Goal: Task Accomplishment & Management: Complete application form

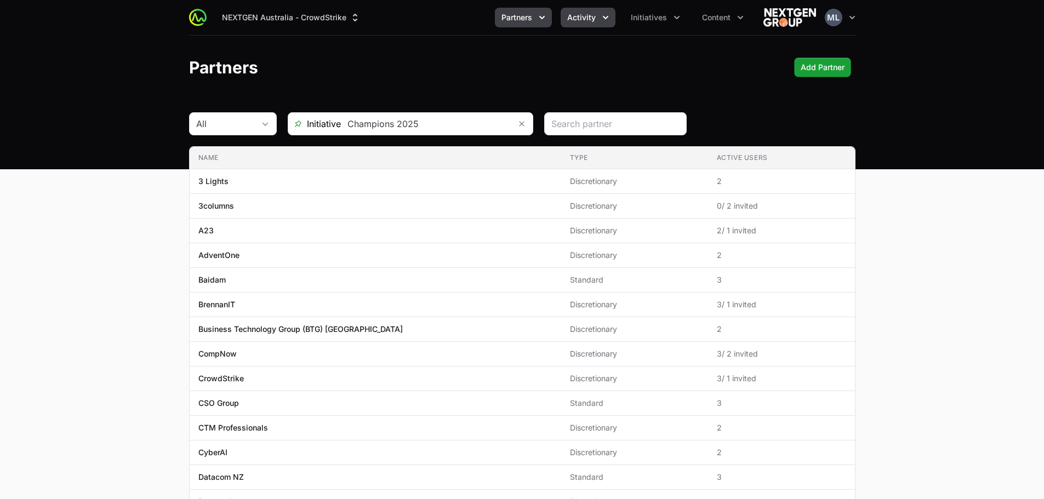
click at [609, 18] on icon "Activity menu" at bounding box center [605, 17] width 11 height 11
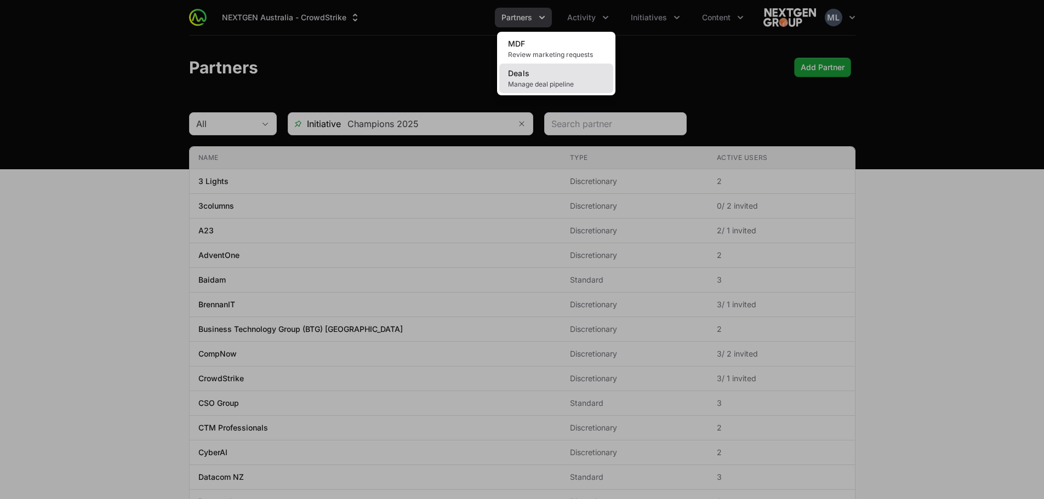
click at [527, 77] on span "Deals" at bounding box center [519, 73] width 22 height 9
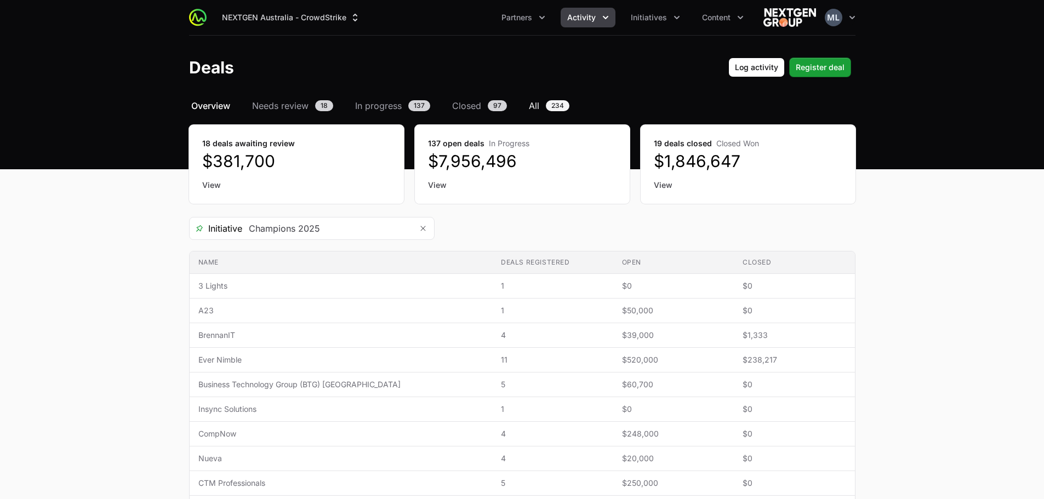
click at [536, 102] on span "All" at bounding box center [534, 105] width 10 height 13
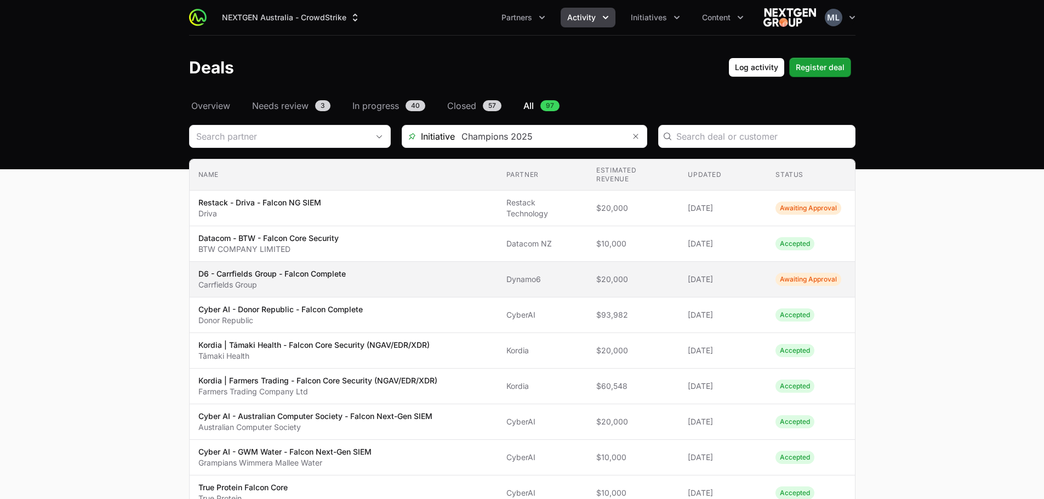
click at [299, 283] on p "Carrfields Group" at bounding box center [271, 285] width 147 height 11
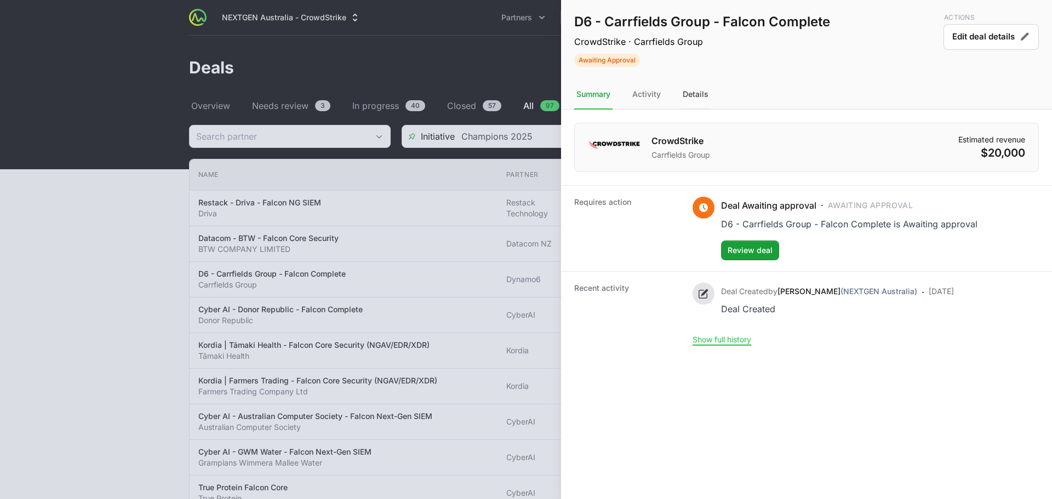
click at [697, 106] on div "Details" at bounding box center [696, 95] width 30 height 30
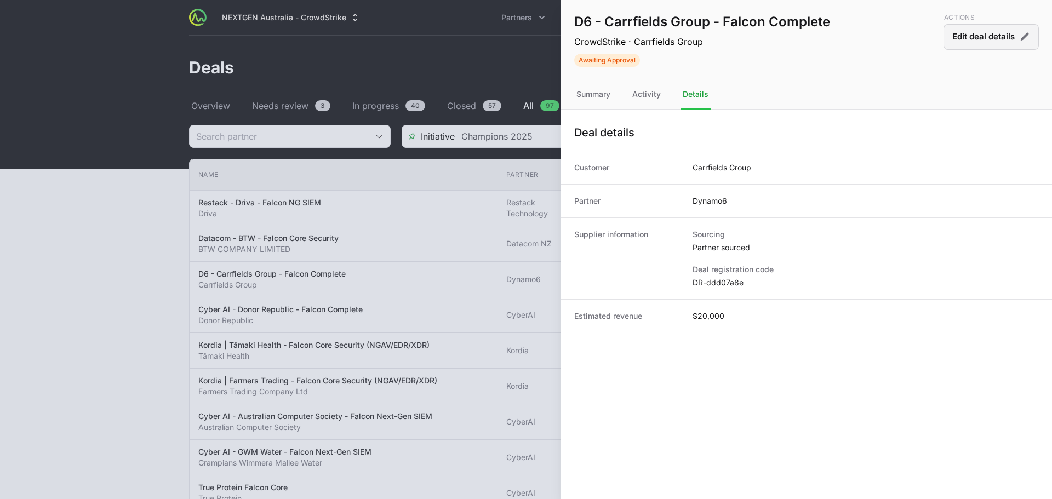
click at [949, 38] on button "Edit deal details" at bounding box center [991, 37] width 95 height 26
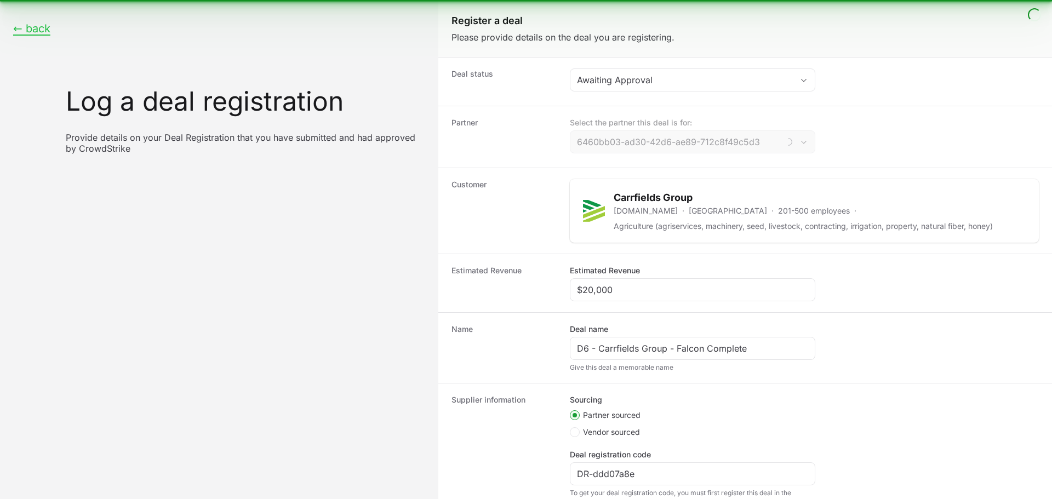
type input "Dynamo6"
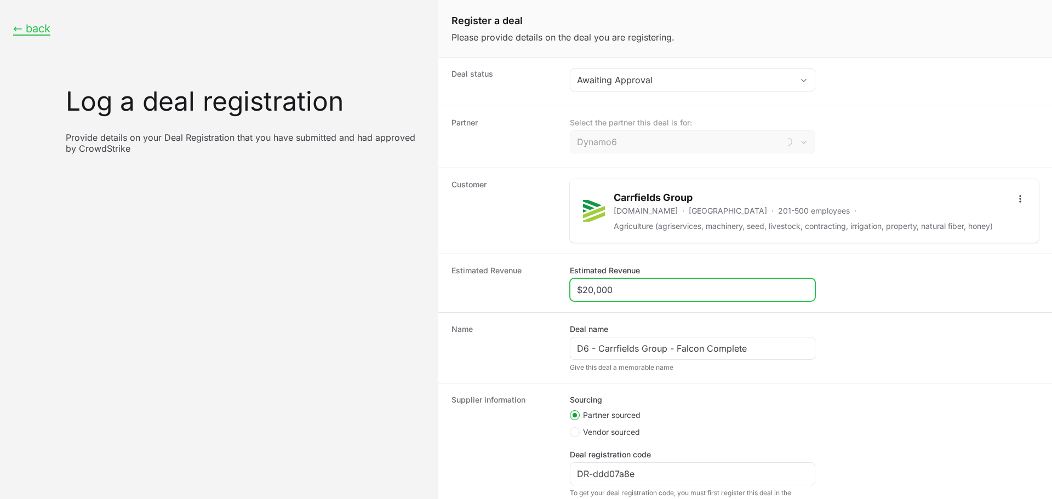
click at [636, 297] on input "$20,000" at bounding box center [692, 289] width 231 height 13
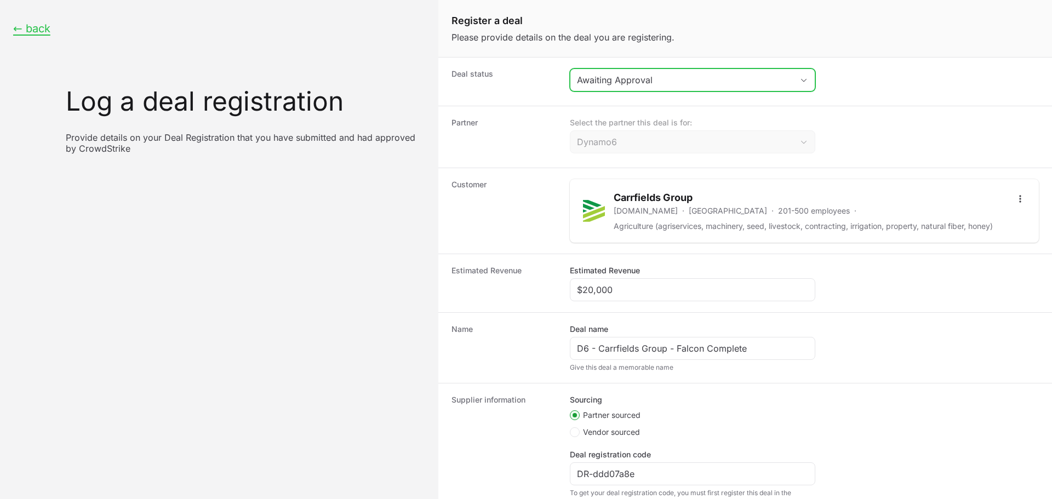
click at [662, 76] on div "Awaiting Approval" at bounding box center [685, 79] width 216 height 13
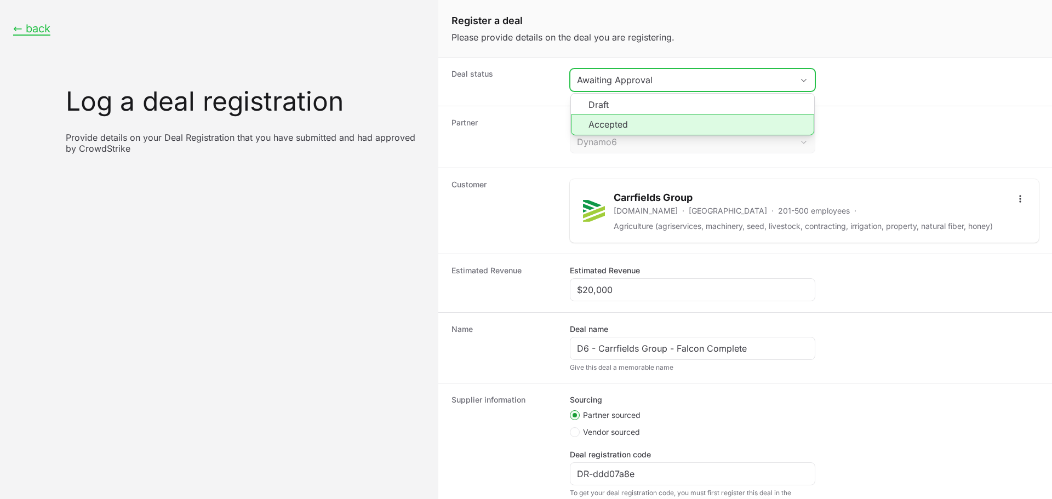
click at [644, 122] on li "Accepted" at bounding box center [692, 125] width 243 height 21
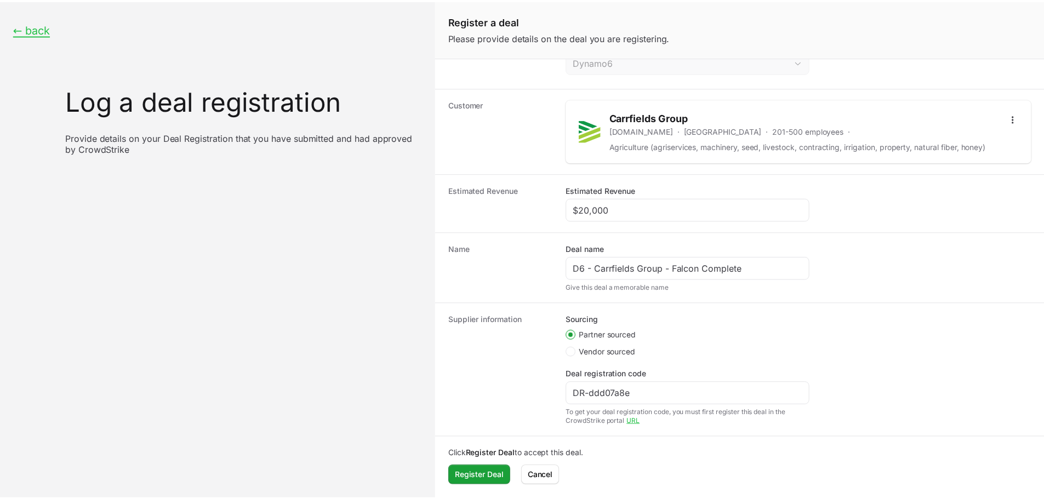
scroll to position [91, 0]
click at [506, 476] on span "Register Deal" at bounding box center [482, 476] width 49 height 13
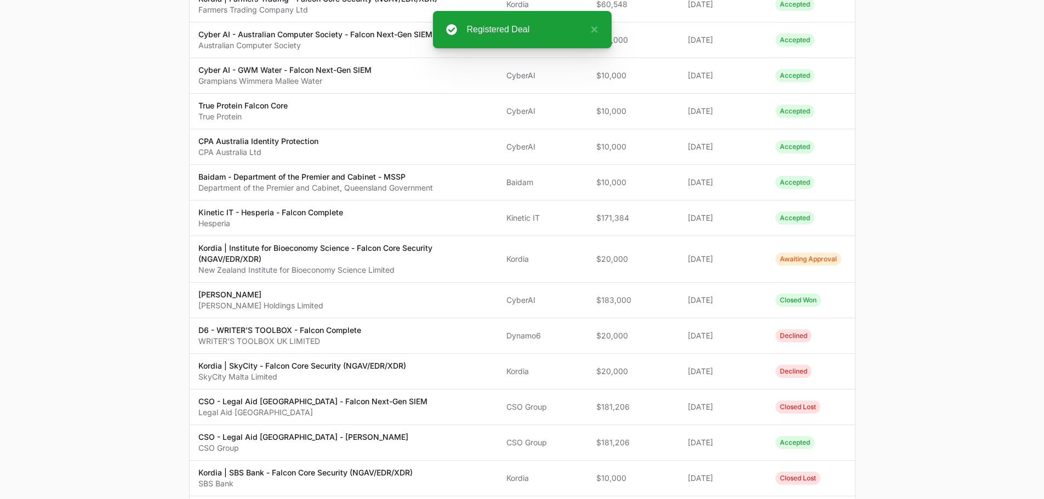
scroll to position [384, 0]
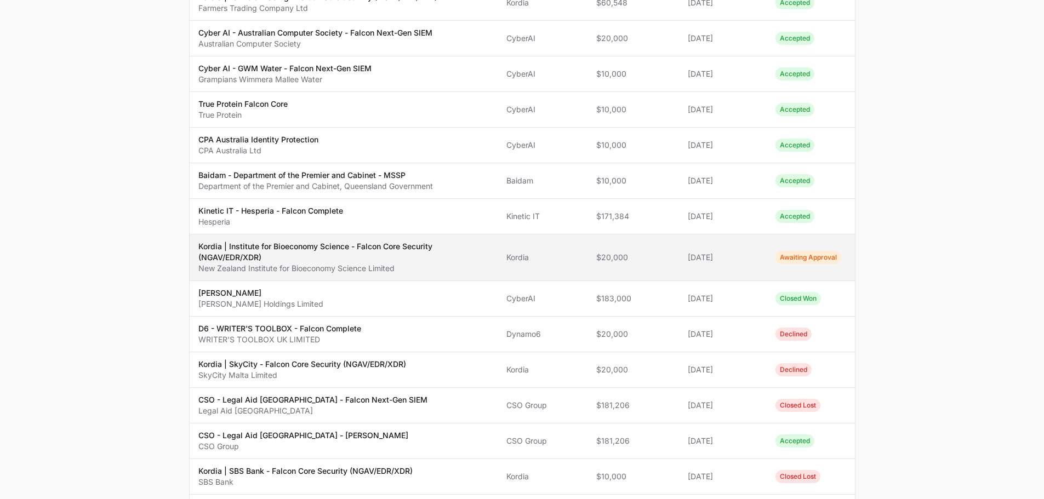
click at [329, 260] on p "Kordia | Institute for Bioeconomy Science - Falcon Core Security (NGAV/EDR/XDR)" at bounding box center [343, 252] width 290 height 22
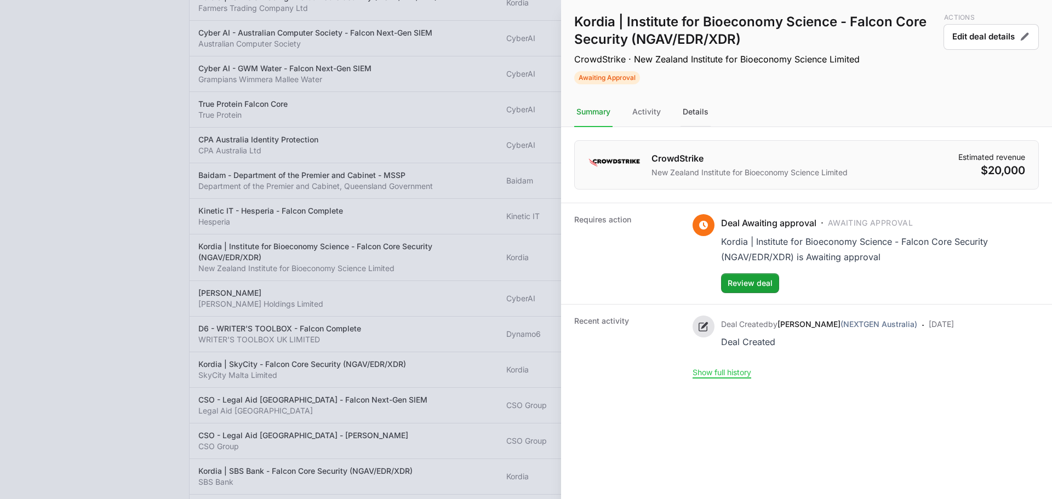
click at [697, 105] on div "Details" at bounding box center [696, 113] width 30 height 30
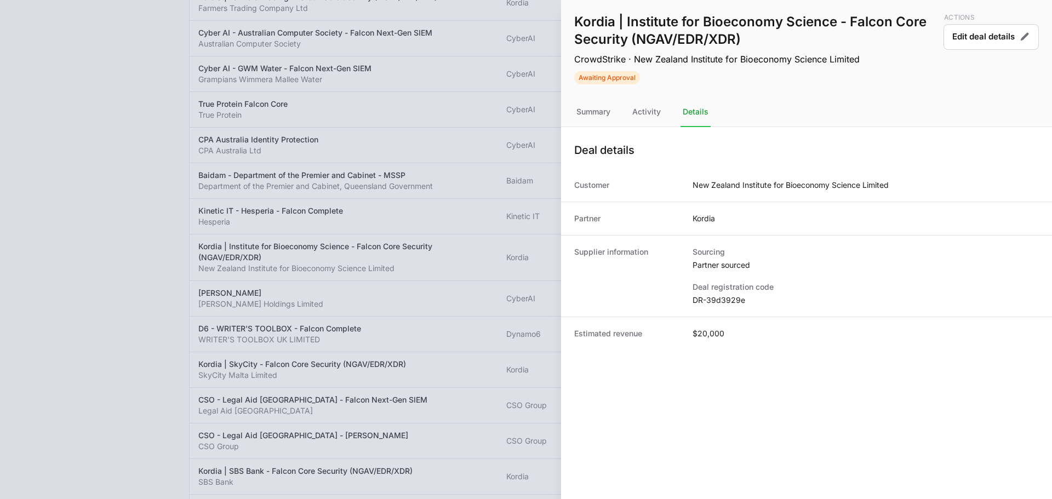
click at [727, 302] on dd "DR-39d3929e" at bounding box center [866, 300] width 346 height 11
copy dl "DR-39d3929e"
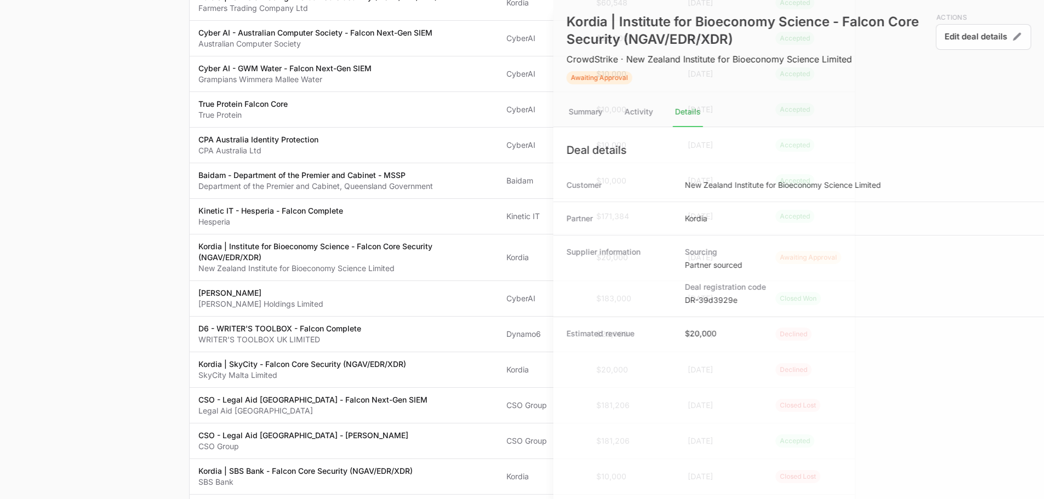
click at [488, 82] on div at bounding box center [522, 249] width 1044 height 499
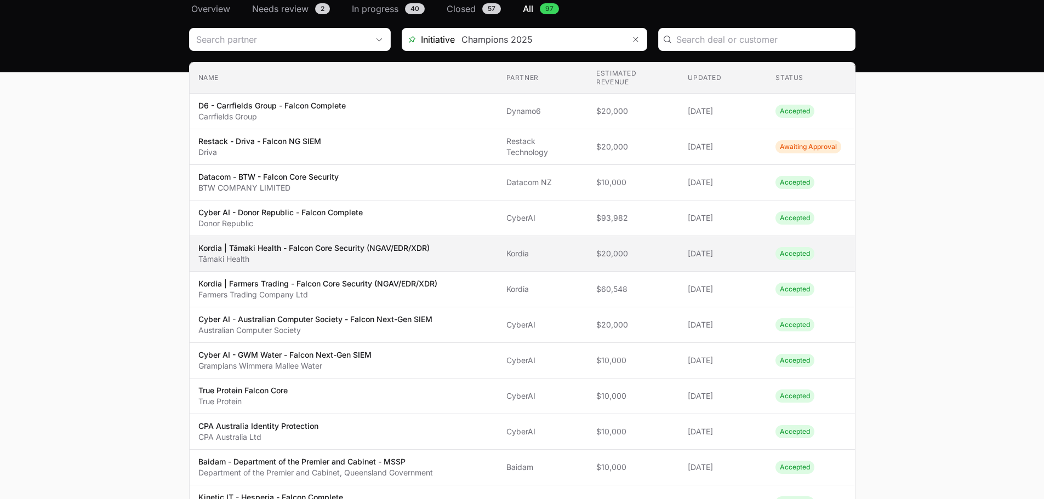
scroll to position [55, 0]
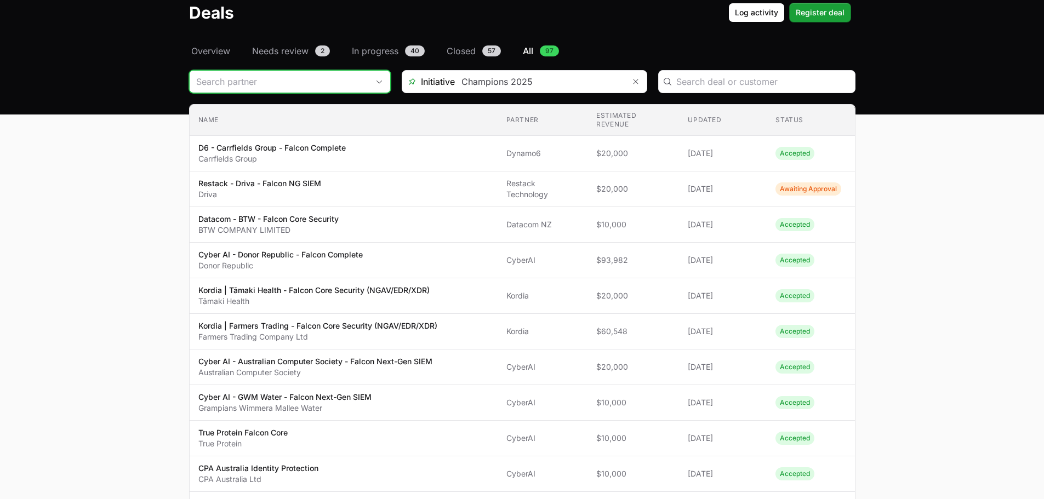
drag, startPoint x: 240, startPoint y: 82, endPoint x: 290, endPoint y: 59, distance: 55.4
click at [240, 82] on input "Deals Filters" at bounding box center [279, 82] width 179 height 22
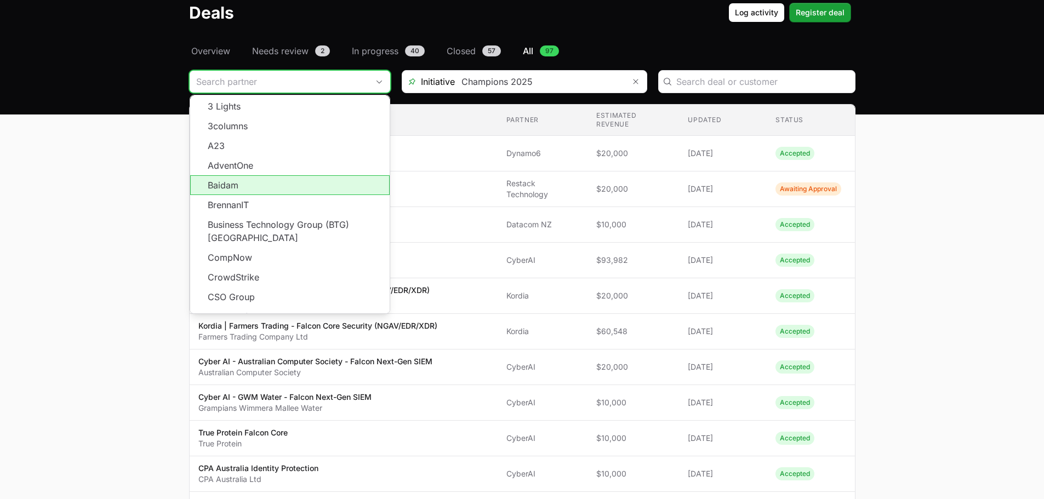
click at [266, 188] on li "Baidam" at bounding box center [289, 185] width 199 height 20
type input "Baidam"
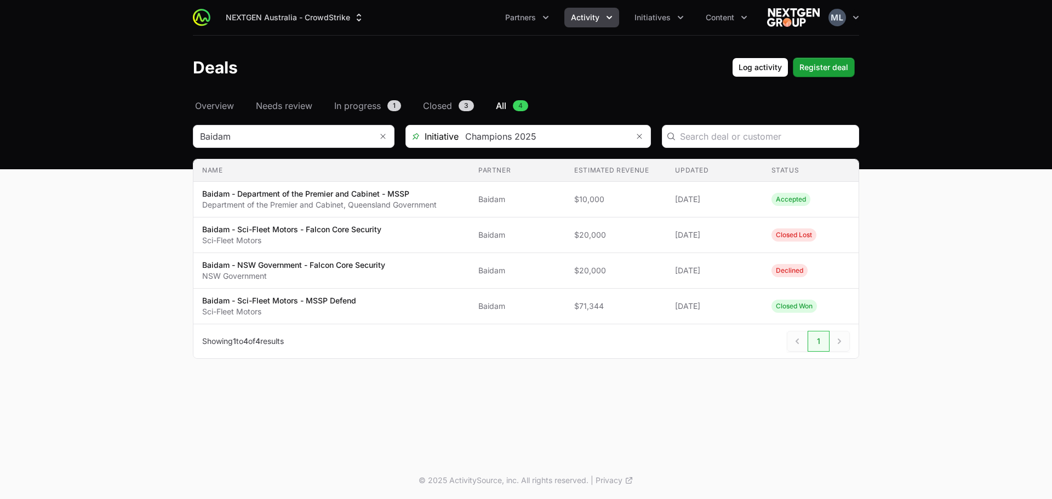
click at [824, 79] on header "Deals Log activity Log activity Register deal Register deal" at bounding box center [526, 68] width 1052 height 64
click at [823, 60] on button "Register deal Register deal" at bounding box center [824, 68] width 62 height 20
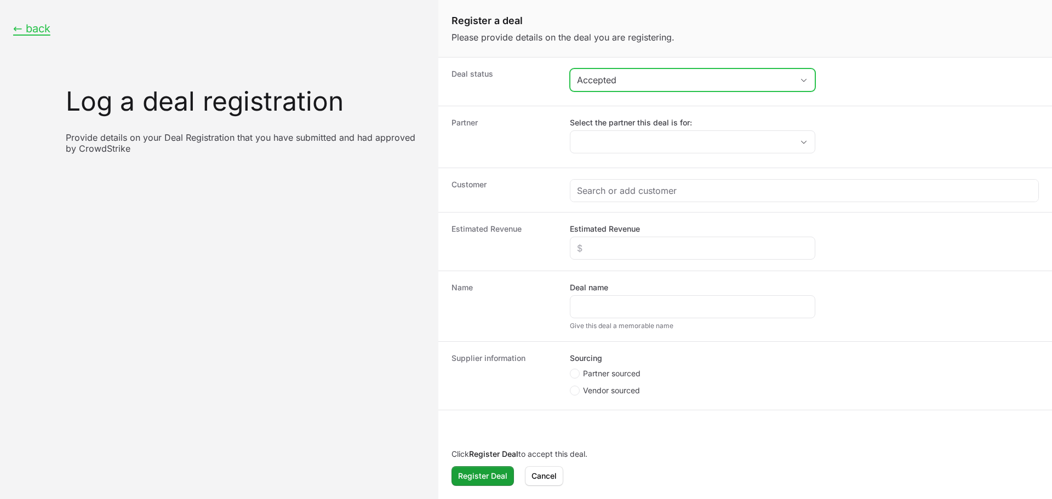
click at [629, 72] on button "Accepted" at bounding box center [693, 80] width 244 height 22
click at [626, 78] on div "Accepted" at bounding box center [685, 79] width 216 height 13
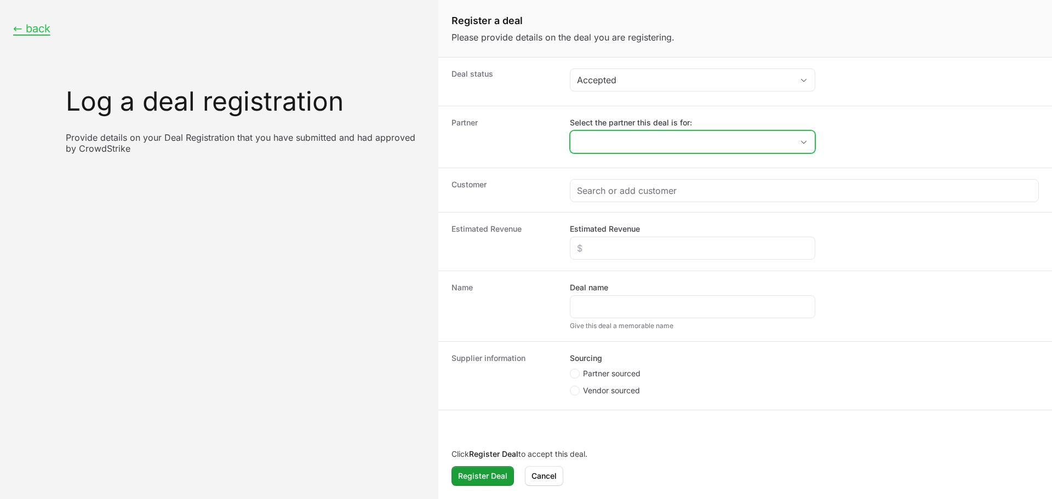
click at [617, 141] on input "Select the partner this deal is for:" at bounding box center [682, 142] width 223 height 22
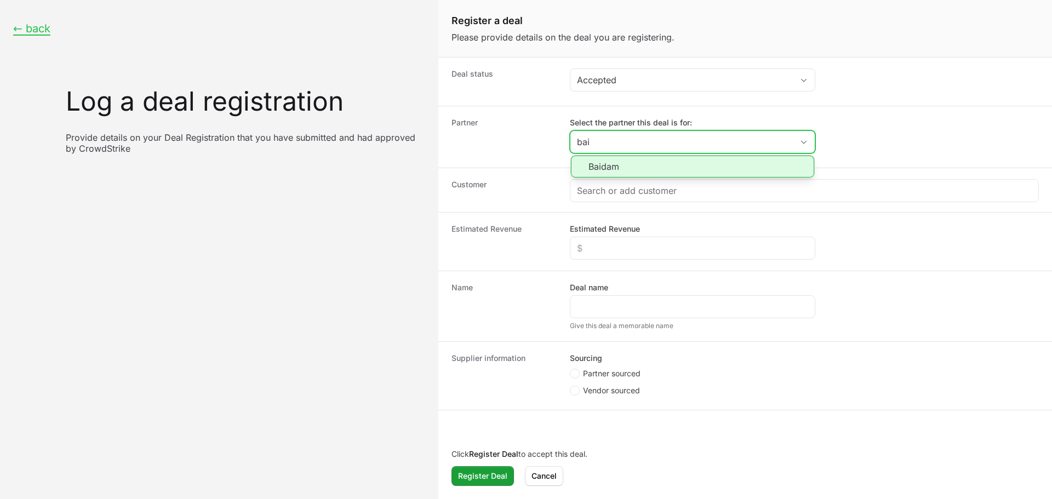
click at [629, 162] on li "Baidam" at bounding box center [692, 167] width 243 height 22
type input "Baidam"
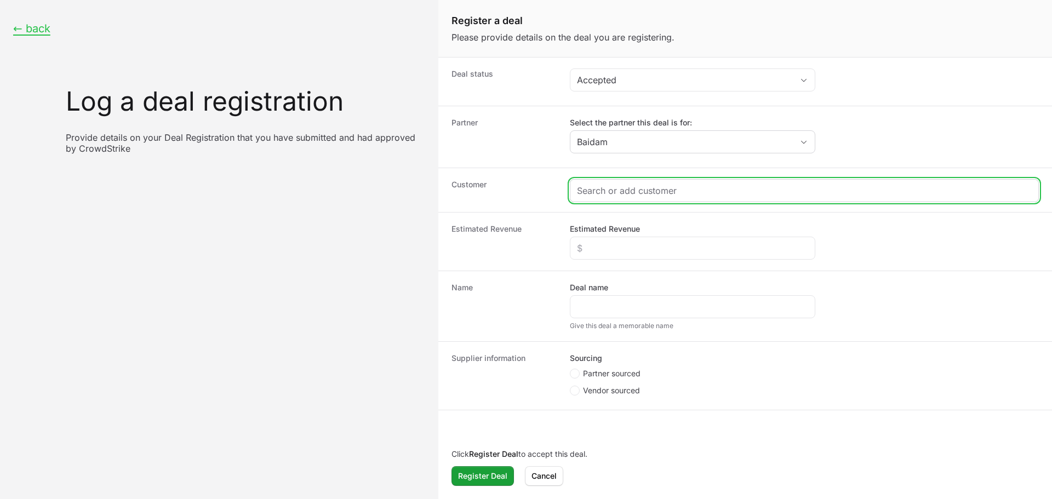
click at [625, 196] on input "Create activity form" at bounding box center [804, 190] width 455 height 13
click at [660, 195] on input "Create activity form" at bounding box center [804, 190] width 455 height 13
paste input "[URL][DOMAIN_NAME]"
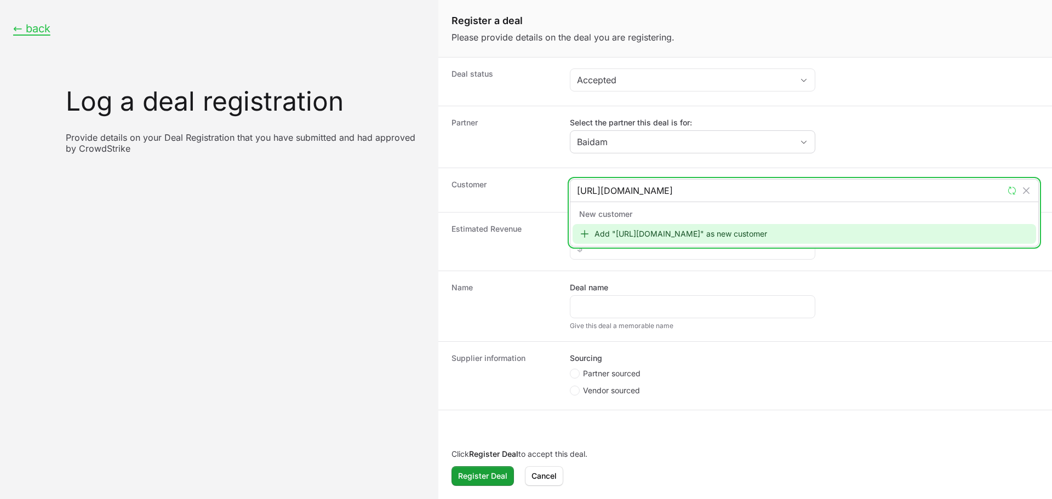
type input "[URL][DOMAIN_NAME]"
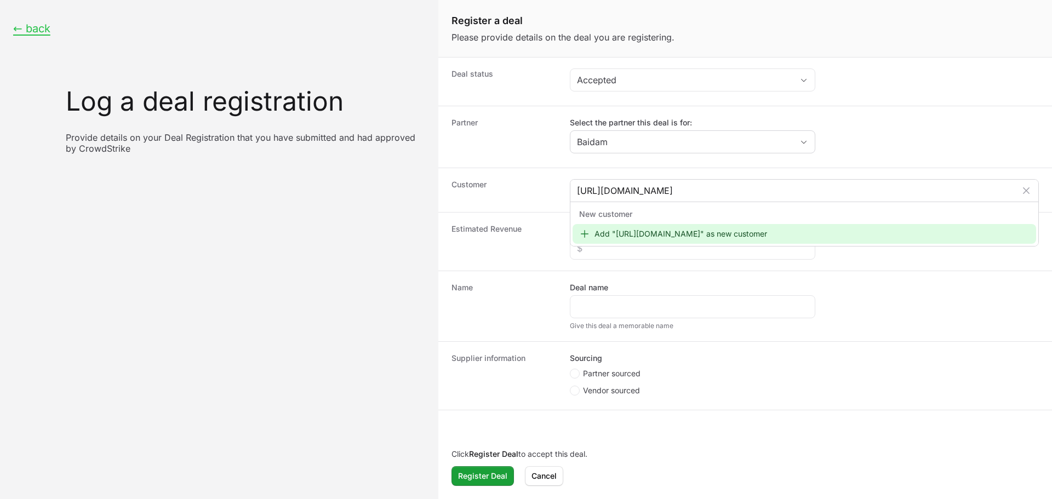
click at [654, 246] on div "New customer Add "[URL][DOMAIN_NAME]" as new customer" at bounding box center [805, 224] width 468 height 44
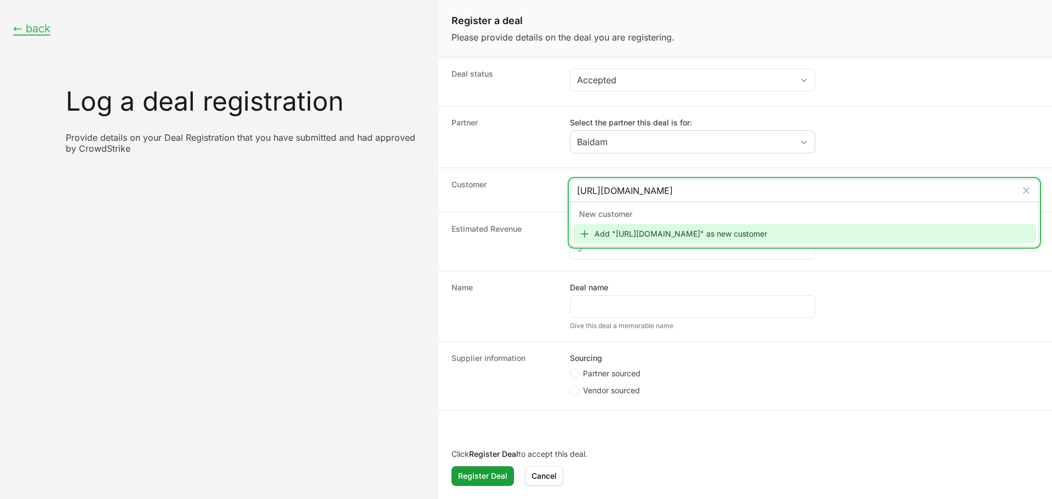
click at [649, 237] on div "Add "[URL][DOMAIN_NAME]" as new customer" at bounding box center [805, 234] width 464 height 20
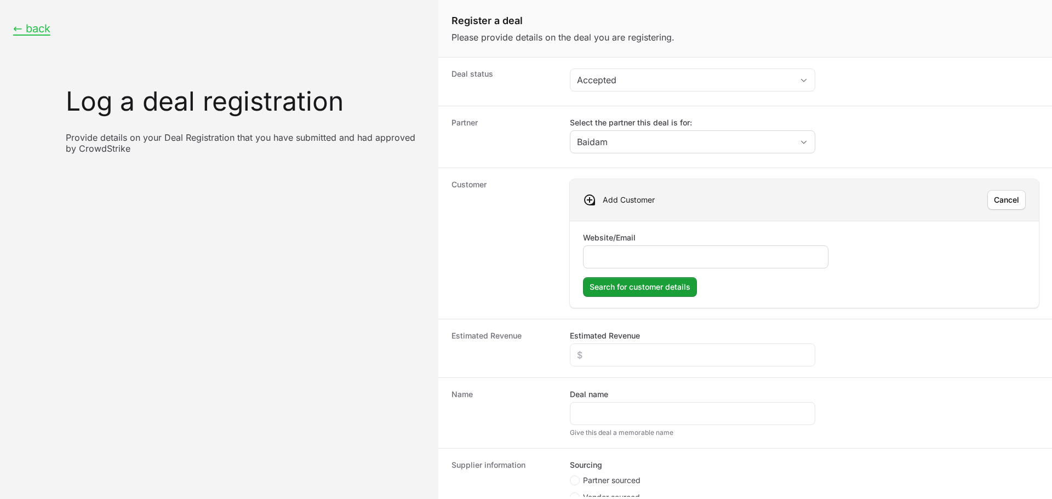
click at [617, 252] on input "Website/Email" at bounding box center [705, 256] width 231 height 13
type input "[URL][DOMAIN_NAME]"
click at [607, 292] on span "Search for customer details" at bounding box center [640, 287] width 101 height 13
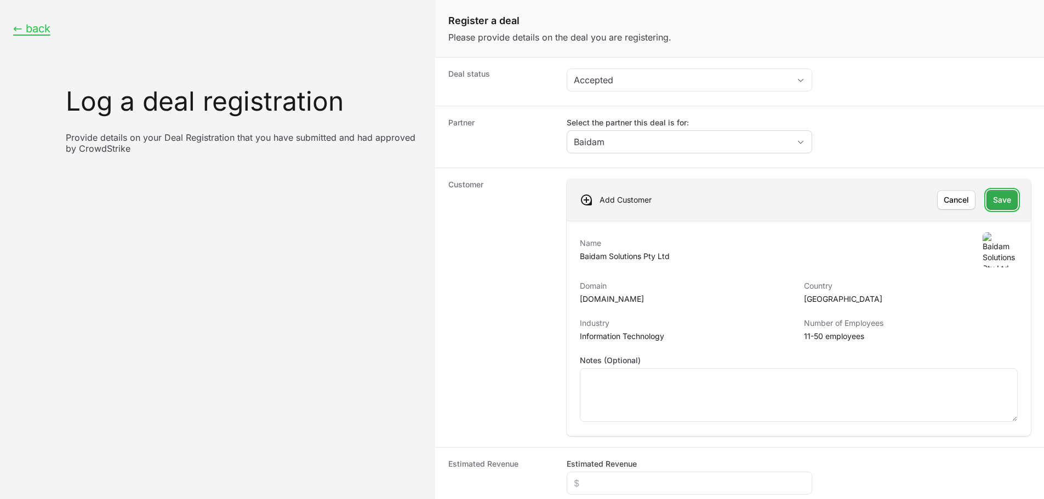
click at [987, 193] on button "Save Save" at bounding box center [1002, 200] width 31 height 20
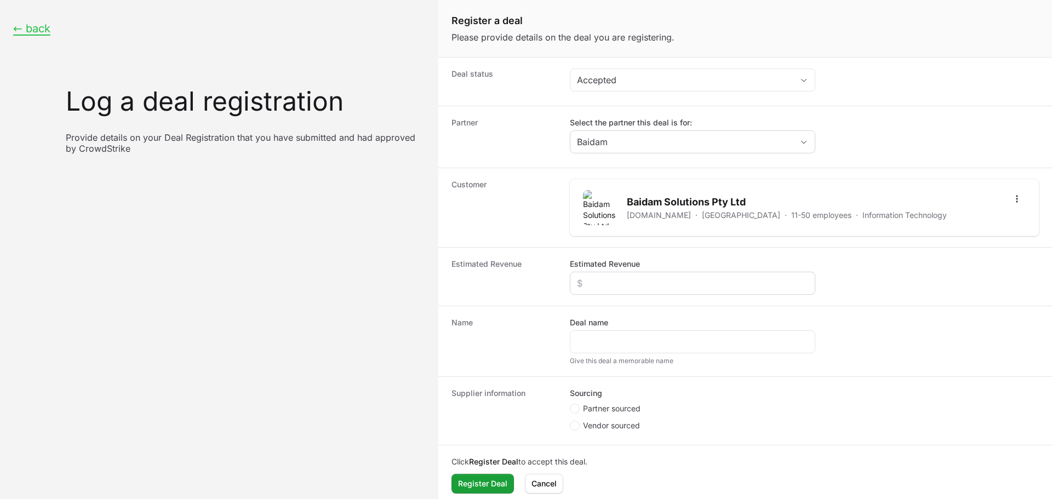
click at [621, 293] on div "Create activity form" at bounding box center [693, 283] width 246 height 23
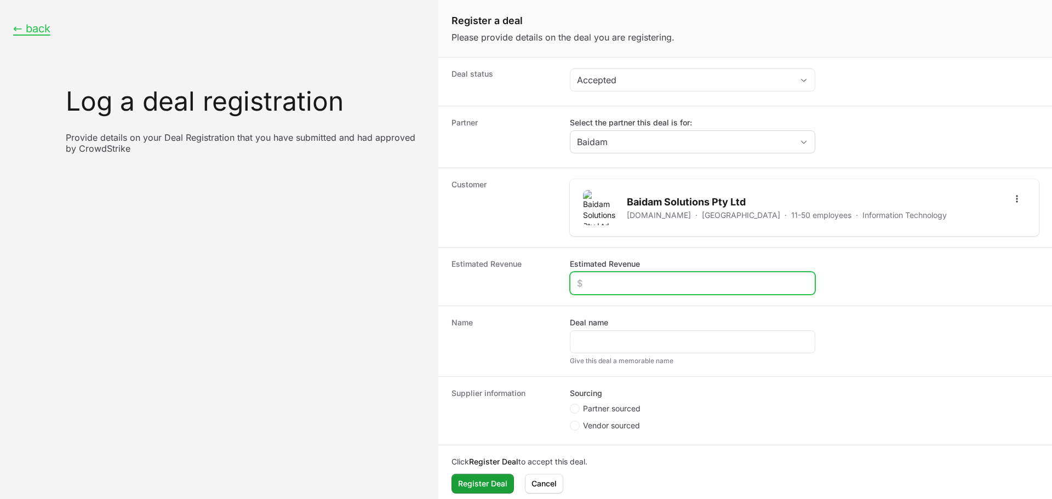
click at [621, 289] on input "Estimated Revenue" at bounding box center [692, 283] width 231 height 13
paste input "$480,000"
type input "$480,000"
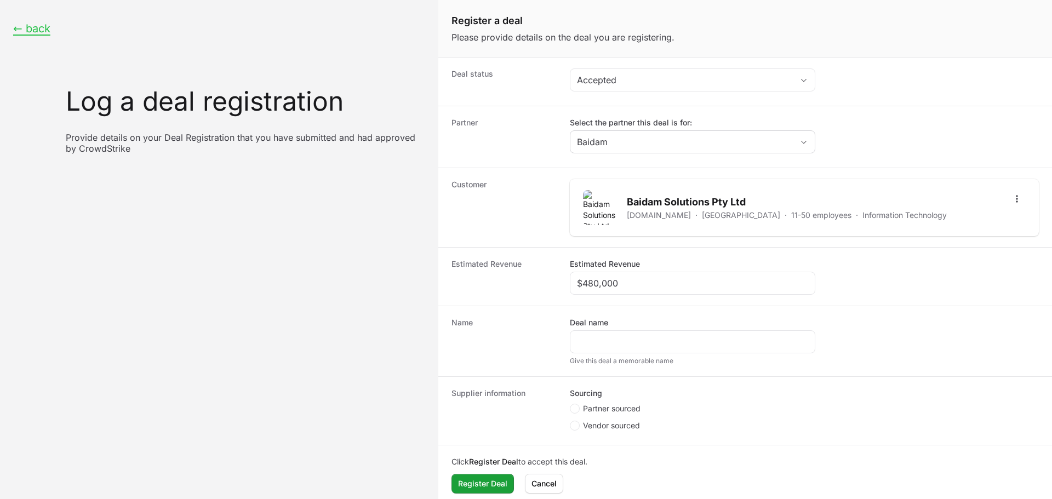
click at [624, 356] on div "Deal name Give this deal a memorable name" at bounding box center [693, 341] width 246 height 48
click at [620, 333] on div "Create activity form" at bounding box center [693, 341] width 246 height 23
click at [621, 336] on input "Deal name" at bounding box center [692, 341] width 231 height 13
type input "Baidam - Sci-Fleet Motors - Falcon Core Security"
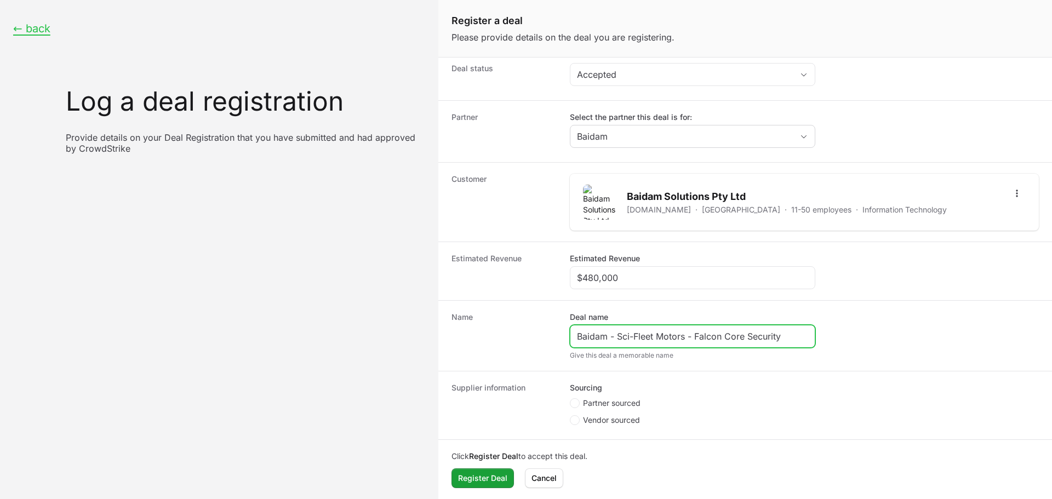
scroll to position [8, 0]
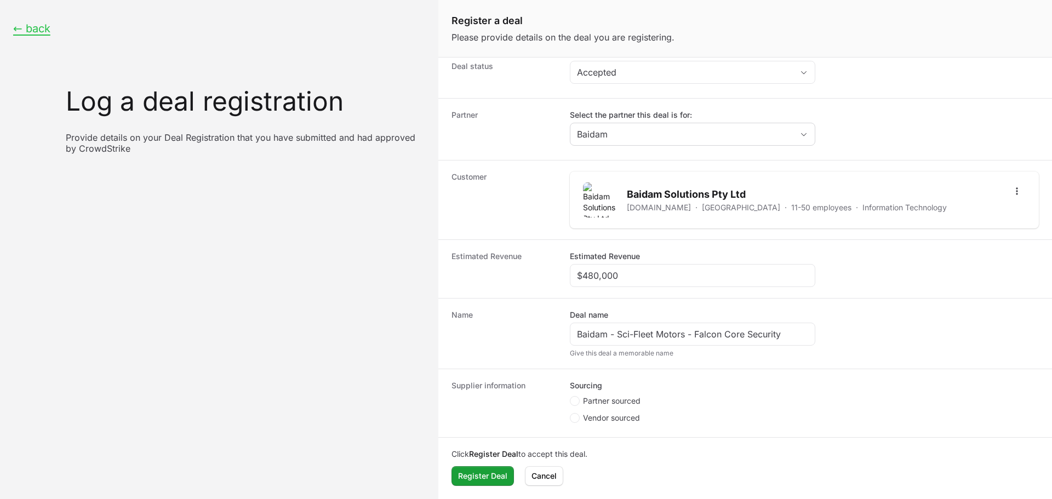
click at [618, 401] on span "Partner sourced" at bounding box center [612, 401] width 58 height 11
click at [571, 404] on input "Partner sourced" at bounding box center [570, 404] width 1 height 1
radio input "true"
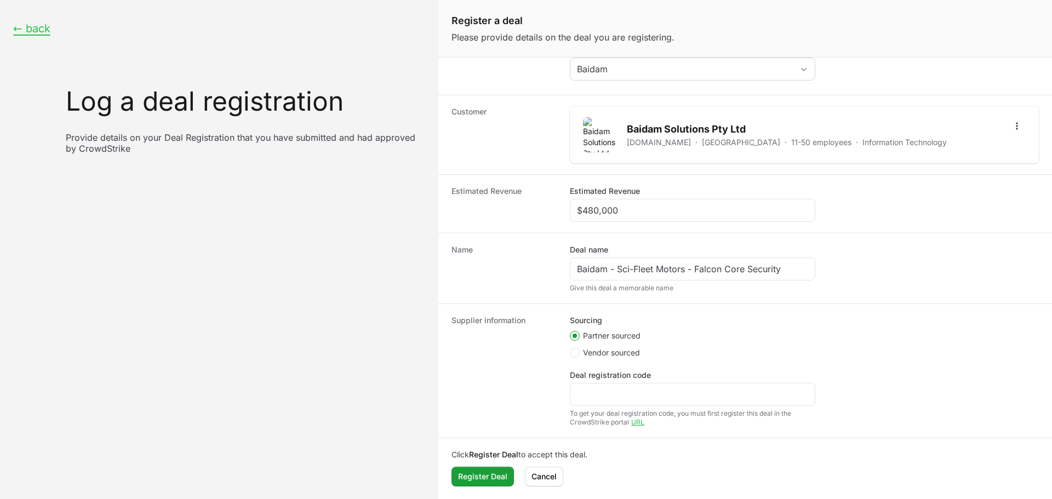
scroll to position [73, 0]
click at [609, 379] on label "Deal registration code" at bounding box center [610, 374] width 81 height 11
click at [609, 387] on input "Deal registration code" at bounding box center [692, 393] width 231 height 13
click at [608, 391] on input "Deal registration code" at bounding box center [692, 393] width 231 height 13
paste input "DR-f8ac01bb"
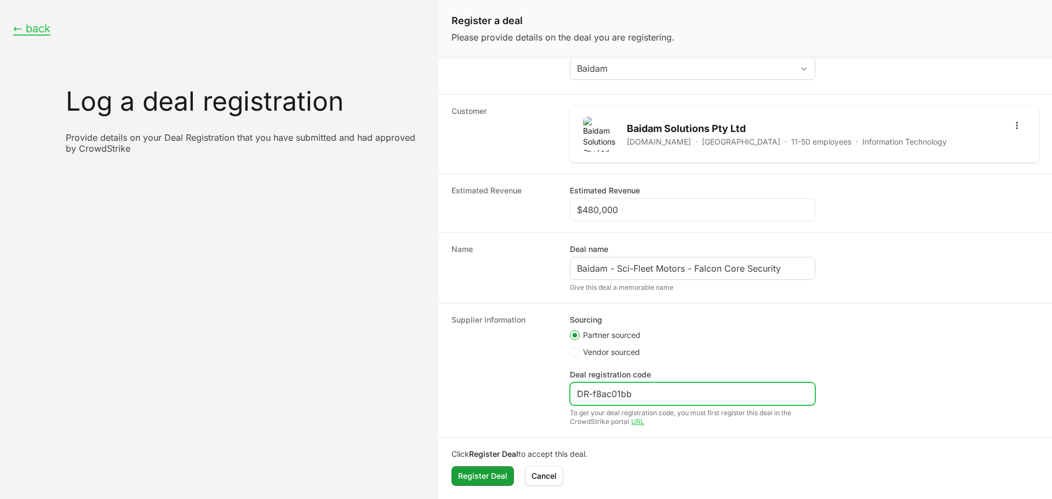
type input "DR-f8ac01bb"
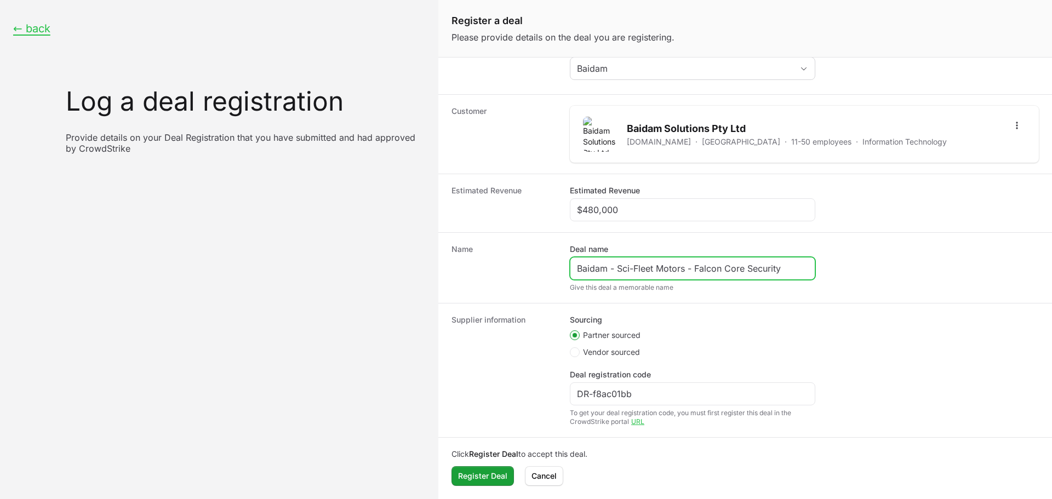
click at [646, 267] on input "Baidam - Sci-Fleet Motors - Falcon Core Security" at bounding box center [692, 268] width 231 height 13
drag, startPoint x: 684, startPoint y: 269, endPoint x: 618, endPoint y: 269, distance: 65.8
click at [618, 269] on input "Baidam - Sci-Fleet Motors - Falcon Core Security" at bounding box center [692, 268] width 231 height 13
drag, startPoint x: 792, startPoint y: 267, endPoint x: 726, endPoint y: 270, distance: 66.4
click at [726, 270] on input "Baidam - Internal (Baidam) - Falcon Core Security" at bounding box center [692, 268] width 231 height 13
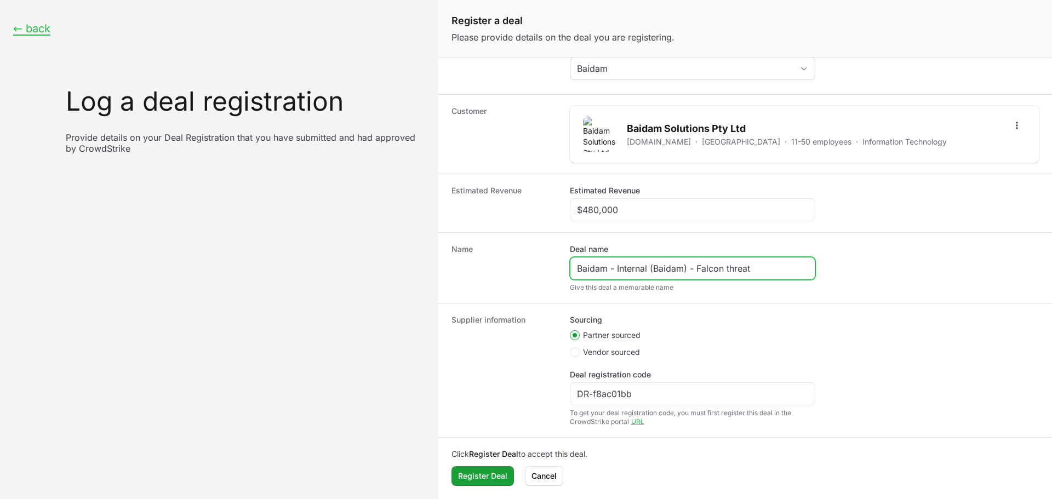
click at [729, 265] on input "Baidam - Internal (Baidam) - Falcon threat" at bounding box center [692, 268] width 231 height 13
click at [765, 265] on input "Baidam - Internal (Baidam) - Falcon Threat" at bounding box center [692, 268] width 231 height 13
drag, startPoint x: 771, startPoint y: 265, endPoint x: 780, endPoint y: 272, distance: 11.7
click at [780, 272] on input "Baidam - Internal (Baidam) - Falcon Threat inteegenc" at bounding box center [692, 268] width 231 height 13
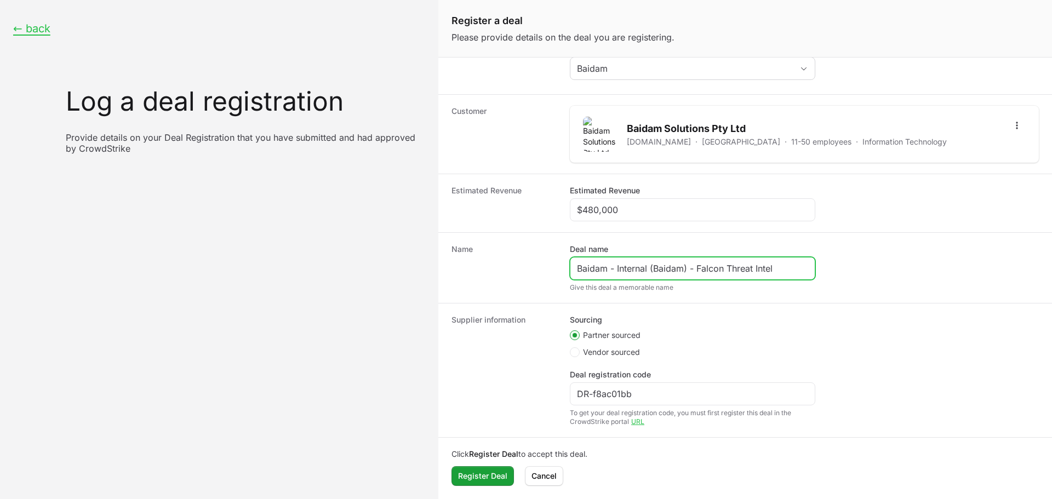
type input "Baidam - Internal (Baidam) - Falcon Threat Intel"
click at [482, 465] on div "Click Register Deal to accept this deal. Register Deal Register Deal [PERSON_NA…" at bounding box center [745, 467] width 614 height 59
click at [482, 477] on span "Register Deal" at bounding box center [482, 476] width 49 height 13
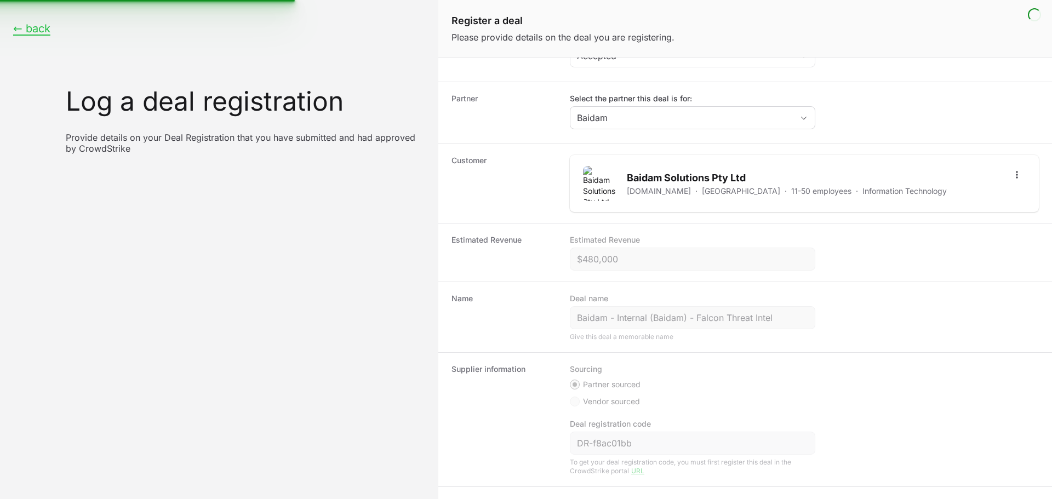
scroll to position [0, 0]
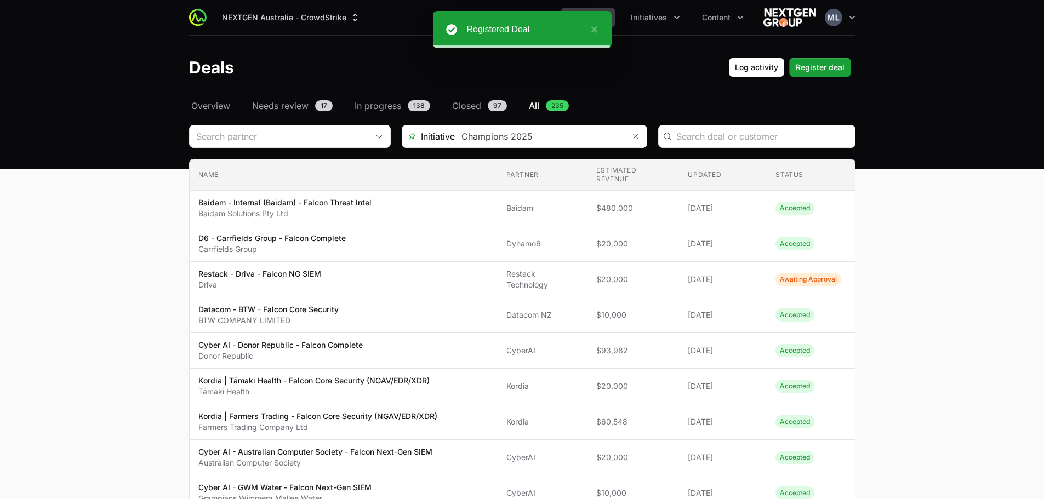
click at [635, 58] on div "Deals Log activity Log activity Register deal Register deal" at bounding box center [522, 68] width 666 height 20
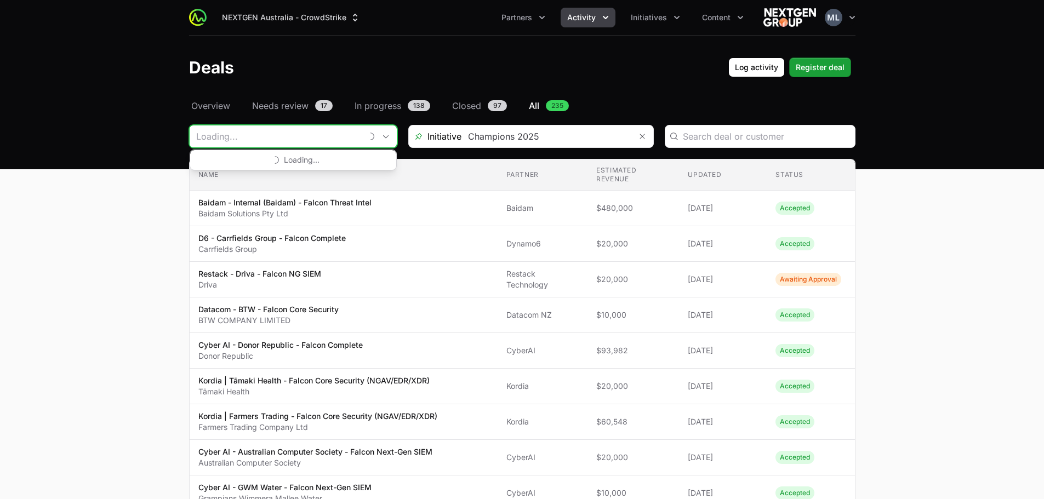
click at [289, 143] on input "Deals Filters" at bounding box center [276, 137] width 172 height 22
click at [252, 139] on input "Deals Filters" at bounding box center [276, 137] width 172 height 22
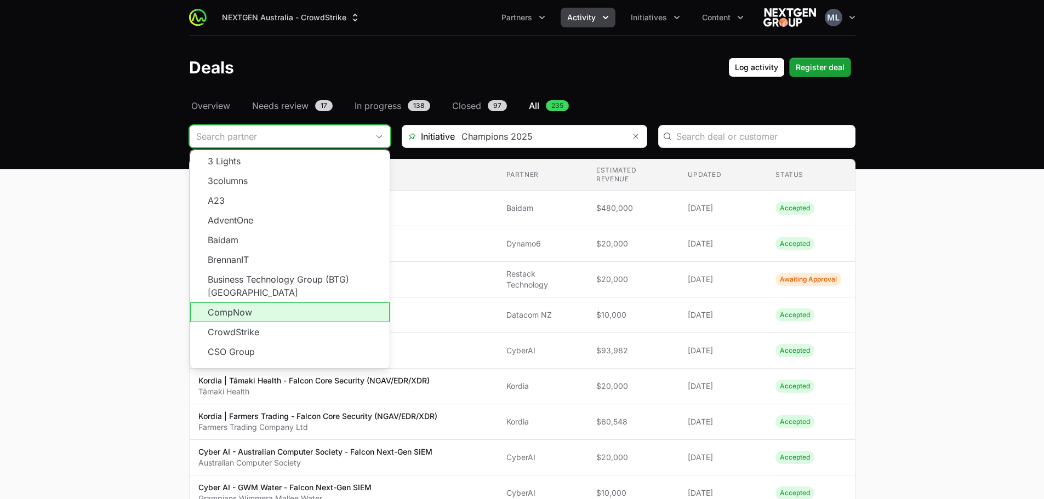
click at [313, 303] on li "CompNow" at bounding box center [289, 313] width 199 height 20
type input "CompNow"
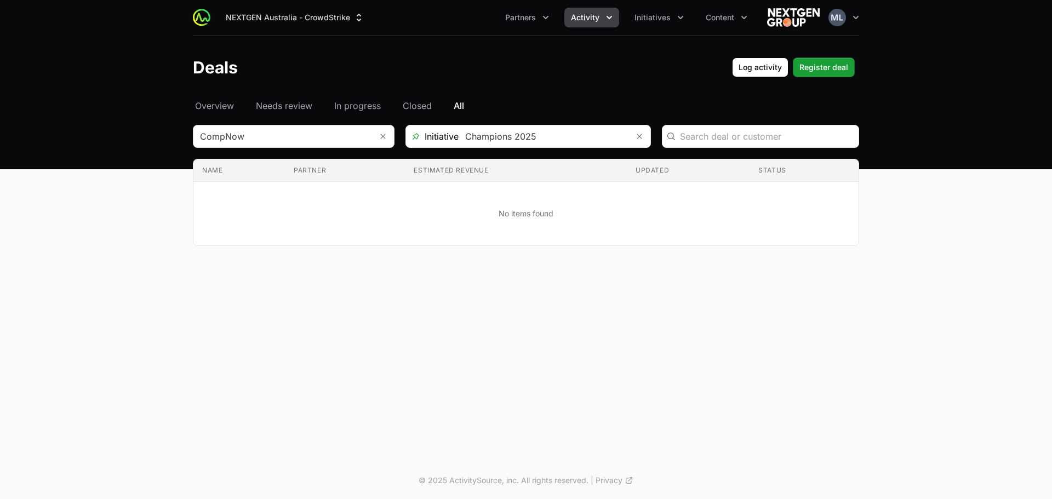
click at [294, 122] on div "Select a tab Overview Needs review In progress Closed All Overview Needs review…" at bounding box center [526, 185] width 702 height 173
click at [293, 135] on input "Deals Filters" at bounding box center [282, 137] width 179 height 22
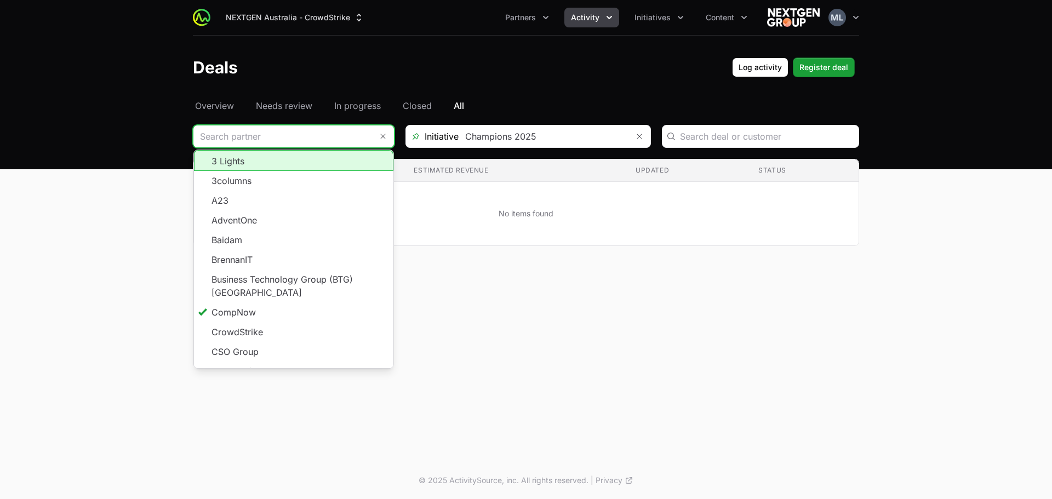
click at [268, 162] on li "3 Lights" at bounding box center [293, 160] width 199 height 21
type input "3 Lights"
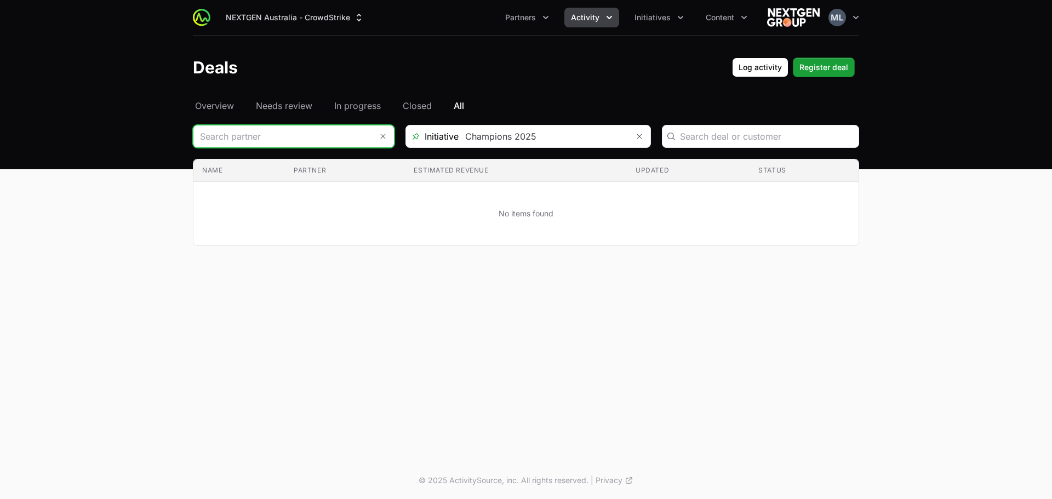
click at [309, 139] on input "Deals Filters" at bounding box center [282, 137] width 179 height 22
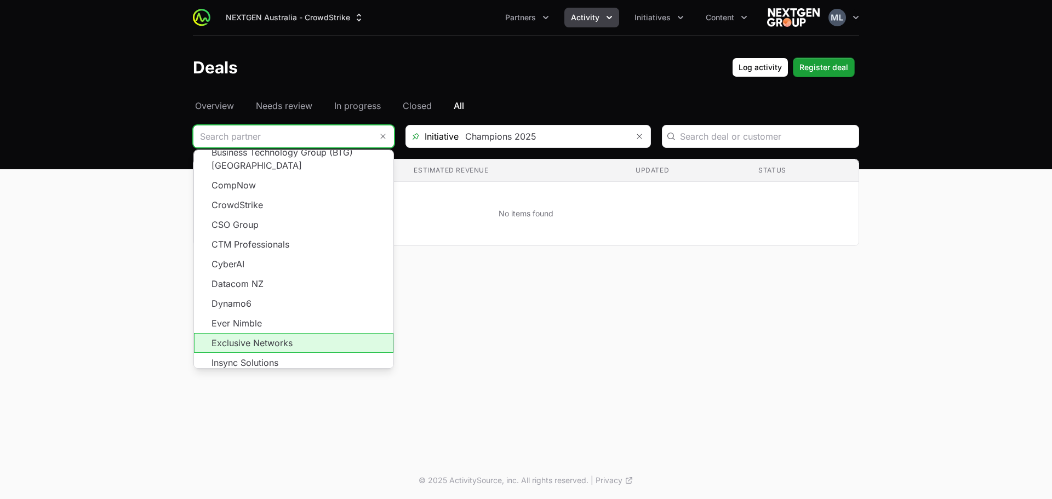
scroll to position [197, 0]
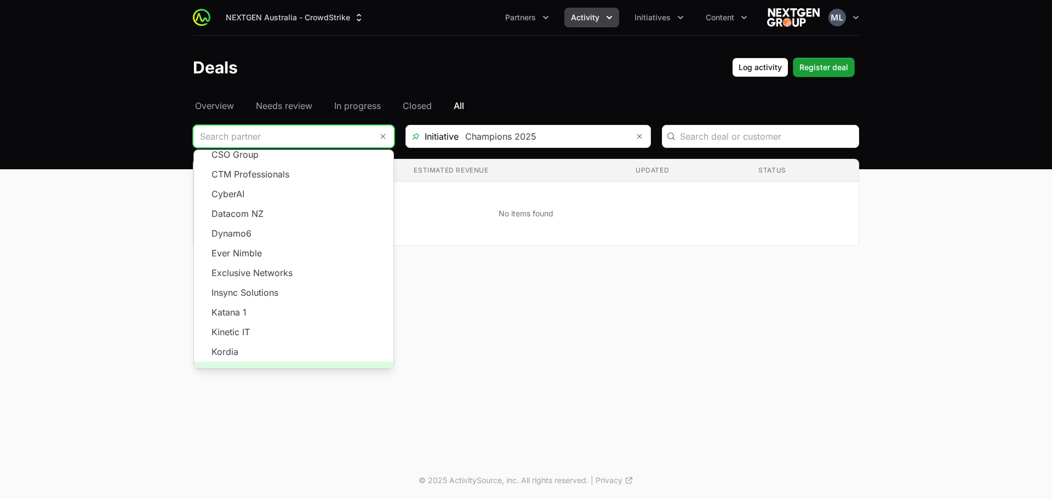
click at [295, 362] on span "Load more" at bounding box center [293, 372] width 199 height 20
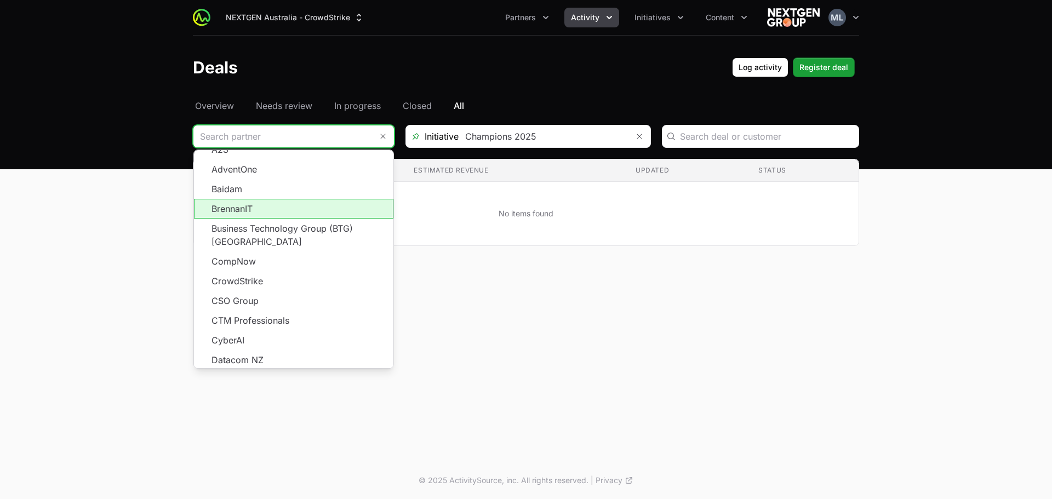
scroll to position [0, 0]
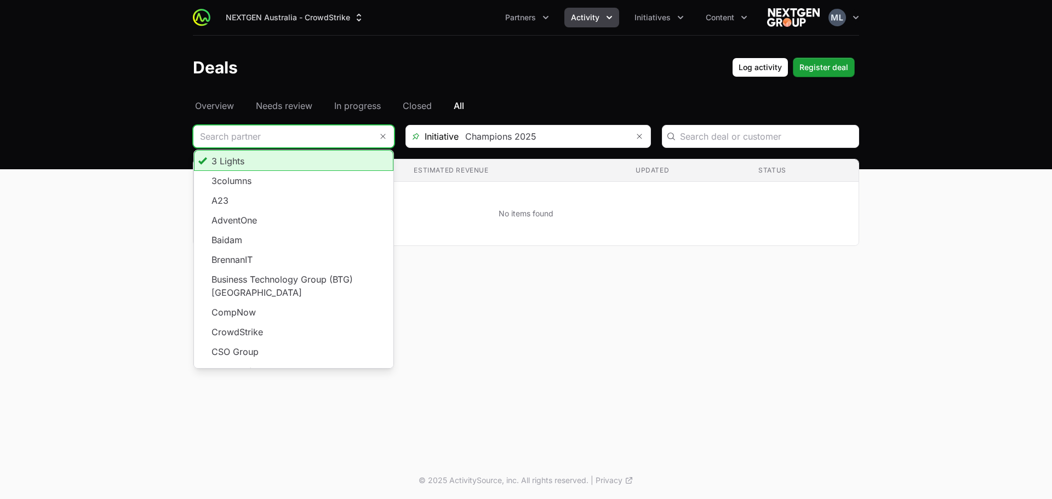
click at [280, 159] on li "3 Lights" at bounding box center [293, 160] width 199 height 21
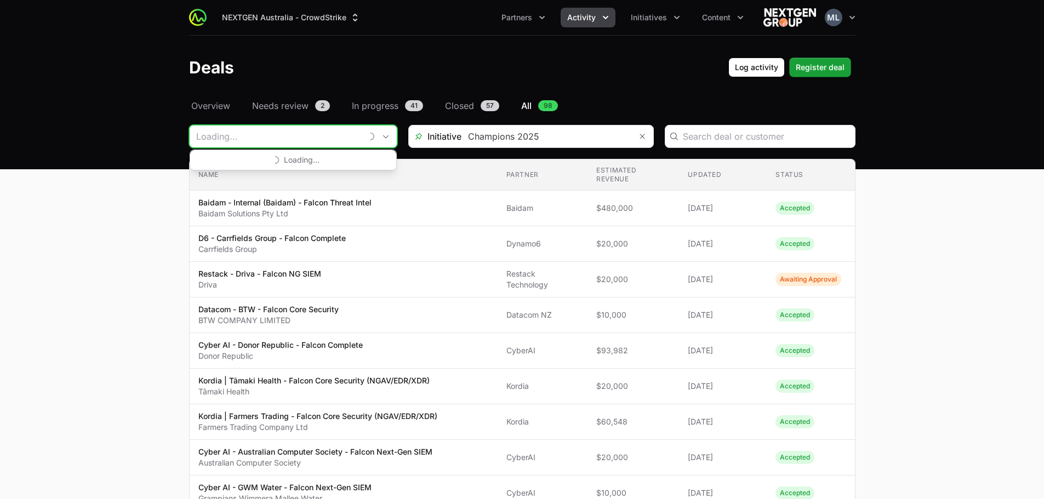
click at [299, 135] on input "Deals Filters" at bounding box center [276, 137] width 172 height 22
click at [287, 146] on input "Deals Filters" at bounding box center [276, 137] width 172 height 22
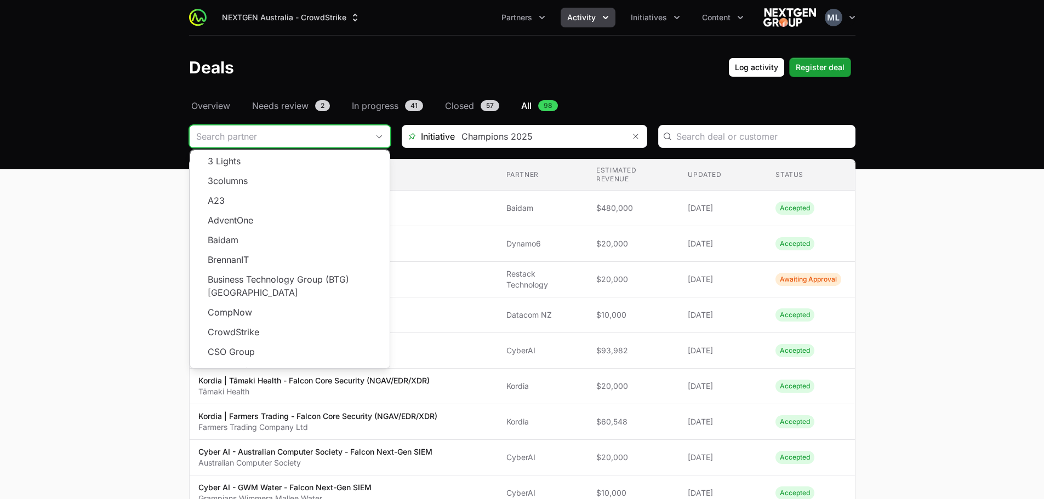
click at [292, 133] on input "Deals Filters" at bounding box center [279, 137] width 179 height 22
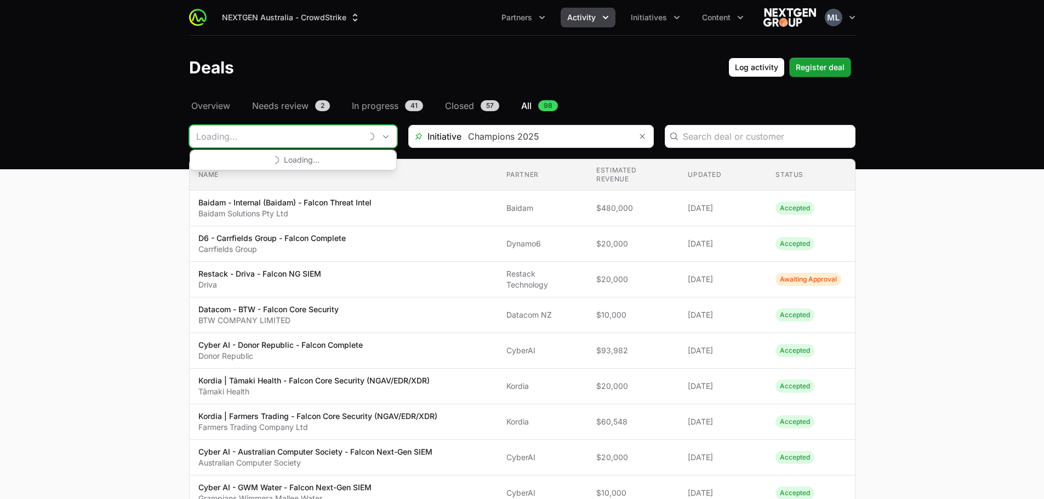
click at [230, 133] on input "Deals Filters" at bounding box center [276, 137] width 172 height 22
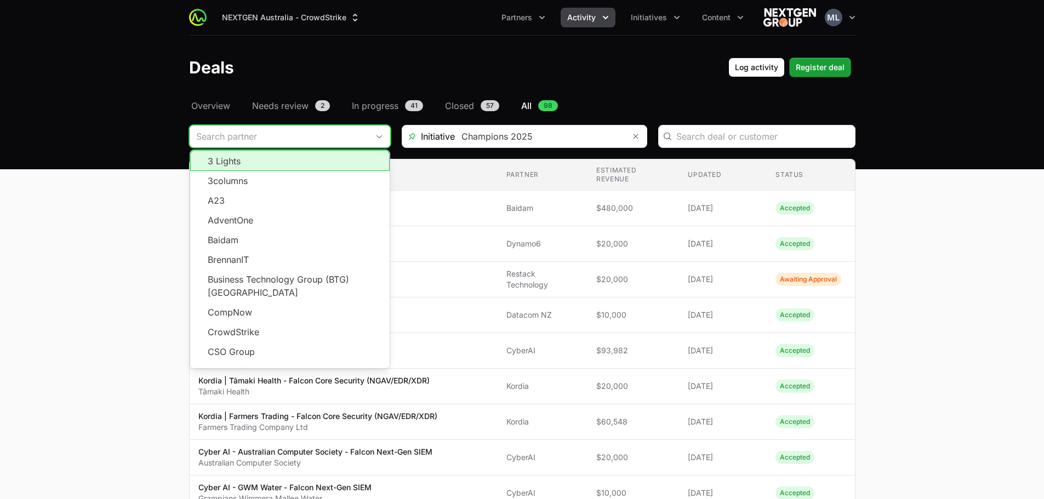
click at [286, 147] on input "Deals Filters" at bounding box center [279, 137] width 179 height 22
click at [261, 165] on li "3 Lights" at bounding box center [289, 160] width 199 height 21
type input "3 Lights"
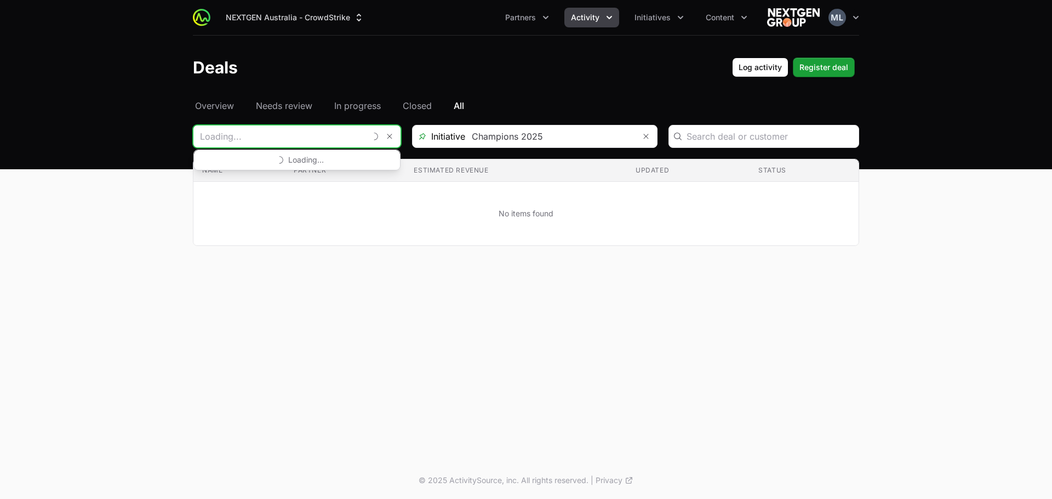
click at [243, 138] on input "Deals Filters" at bounding box center [279, 137] width 172 height 22
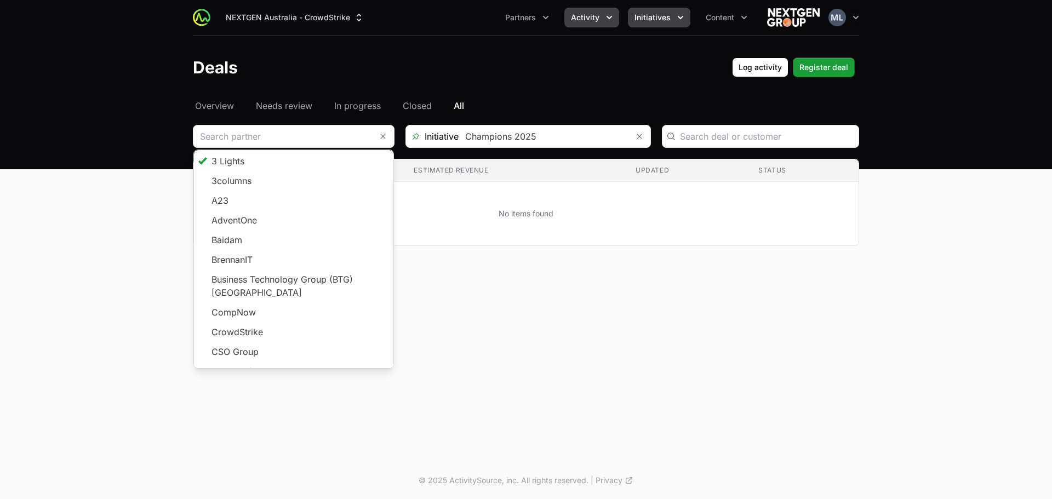
type input "3 Lights"
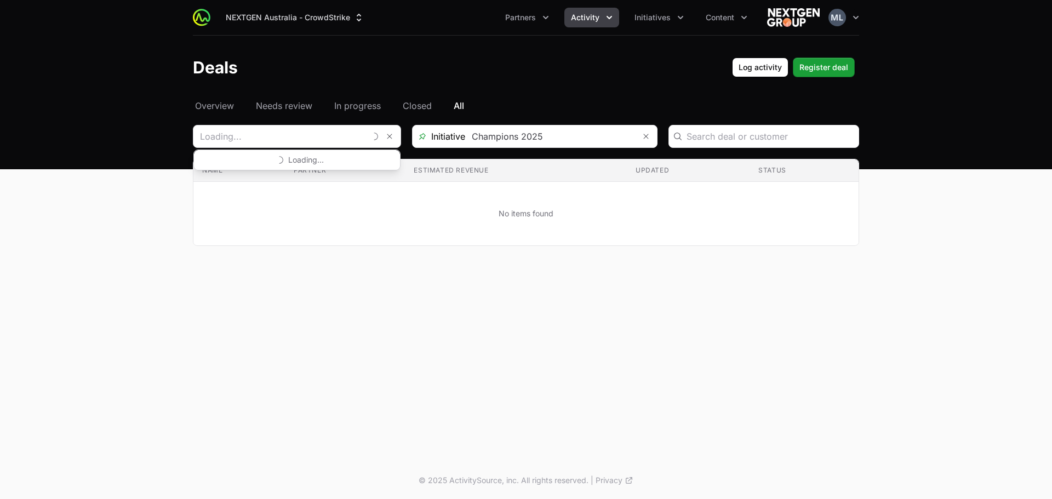
type input "3 Lights"
click at [288, 147] on div "3 Lights" at bounding box center [297, 136] width 208 height 23
click at [295, 118] on div "Select a tab Overview Needs review In progress Closed All Overview Needs review…" at bounding box center [526, 185] width 702 height 173
click at [299, 142] on input "Deals Filters" at bounding box center [279, 137] width 172 height 22
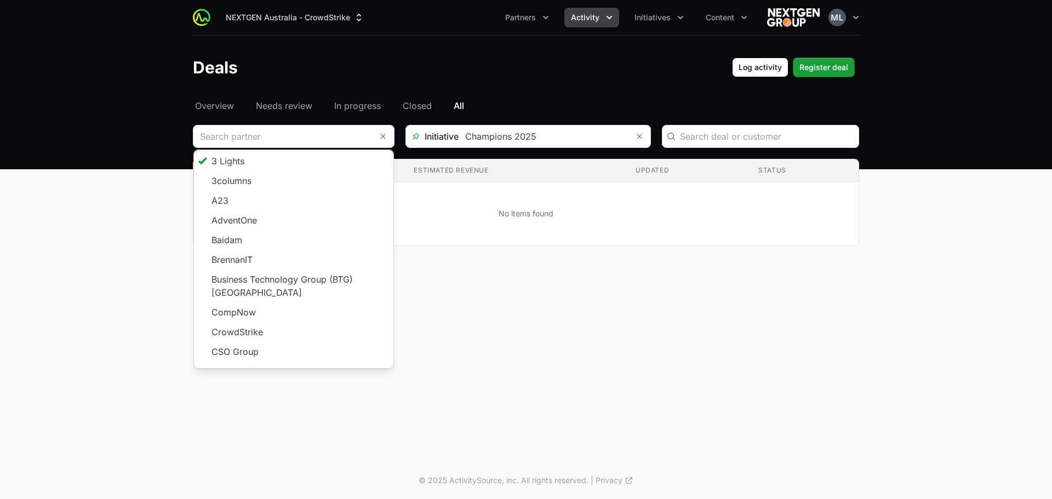
type input "3 Lights"
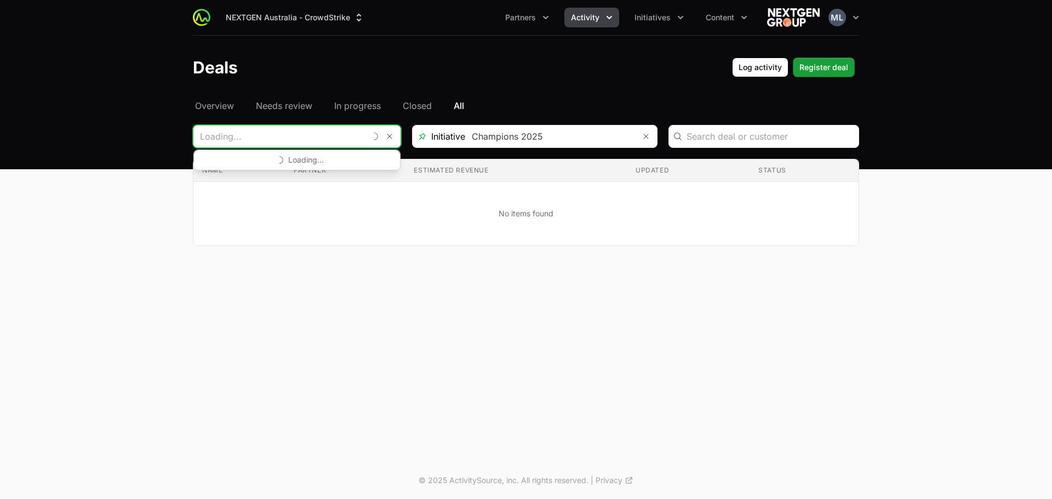
click at [356, 127] on input "Deals Filters" at bounding box center [279, 137] width 172 height 22
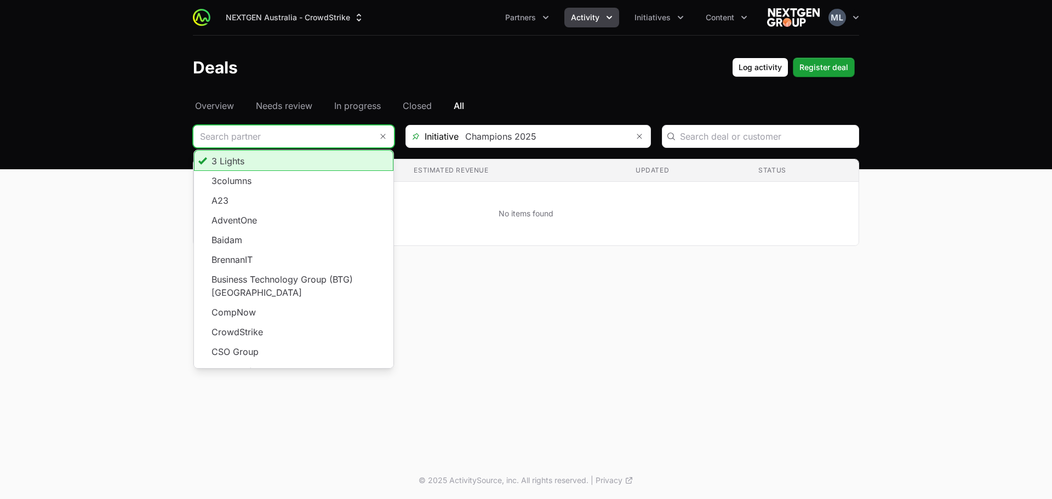
click at [331, 139] on input "Deals Filters" at bounding box center [282, 137] width 179 height 22
type input "3 Lights"
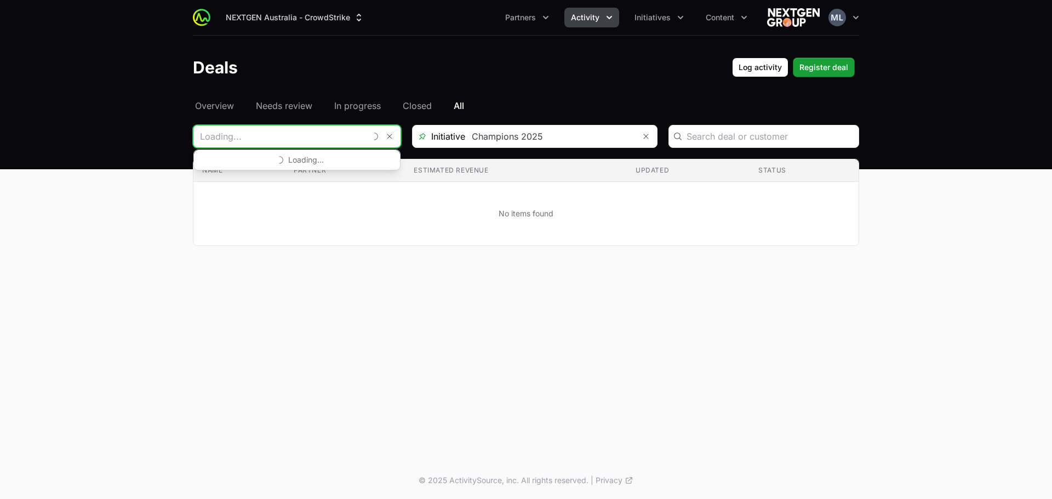
click at [252, 140] on input "Deals Filters" at bounding box center [279, 137] width 172 height 22
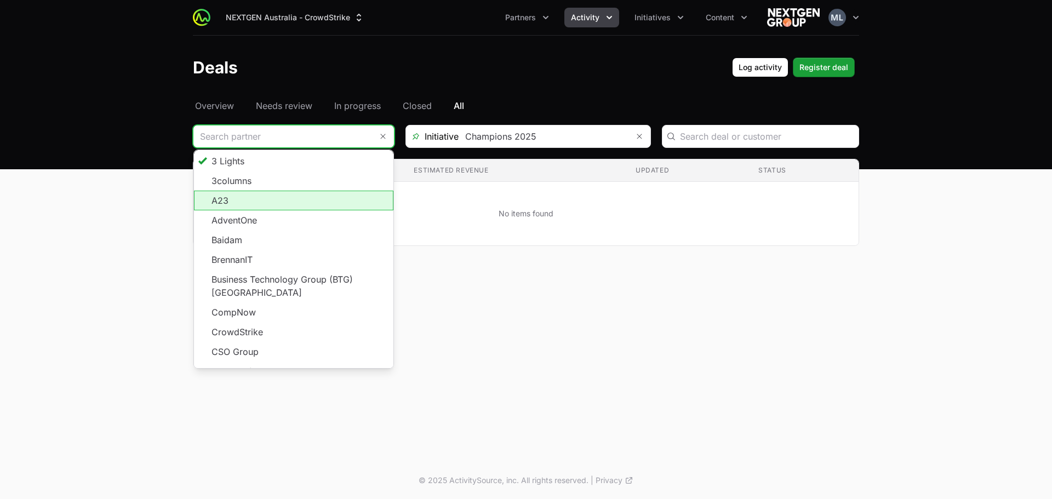
click at [277, 203] on li "A23" at bounding box center [293, 201] width 199 height 20
type input "A23"
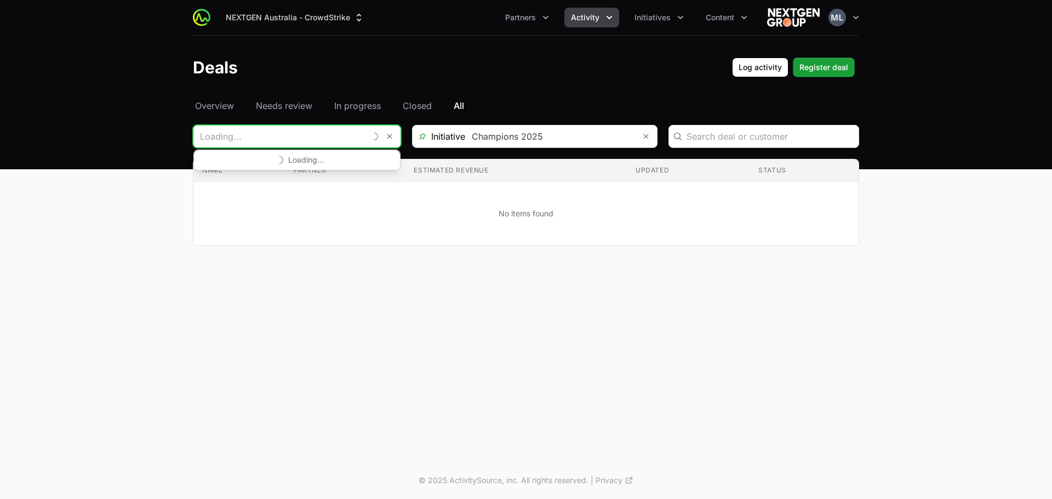
click at [293, 146] on input "Deals Filters" at bounding box center [279, 137] width 172 height 22
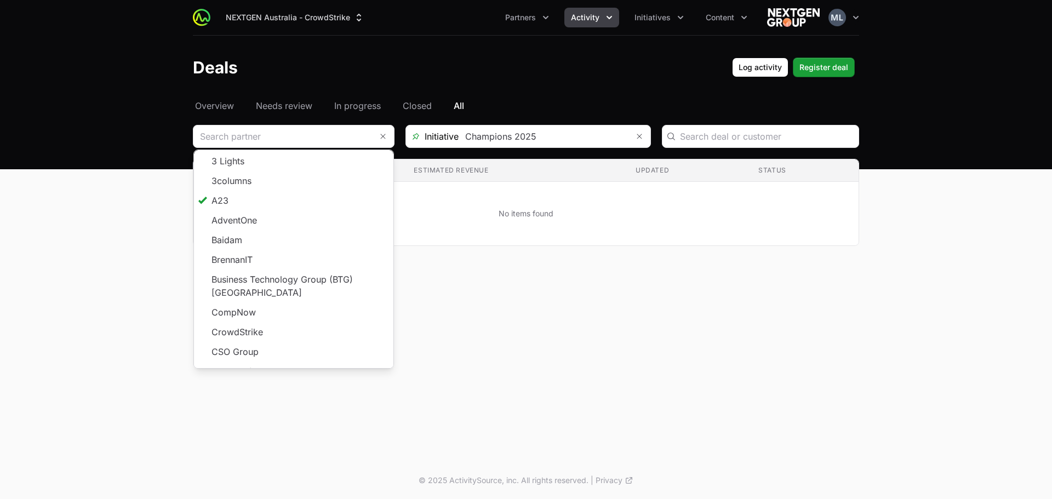
type input "A23"
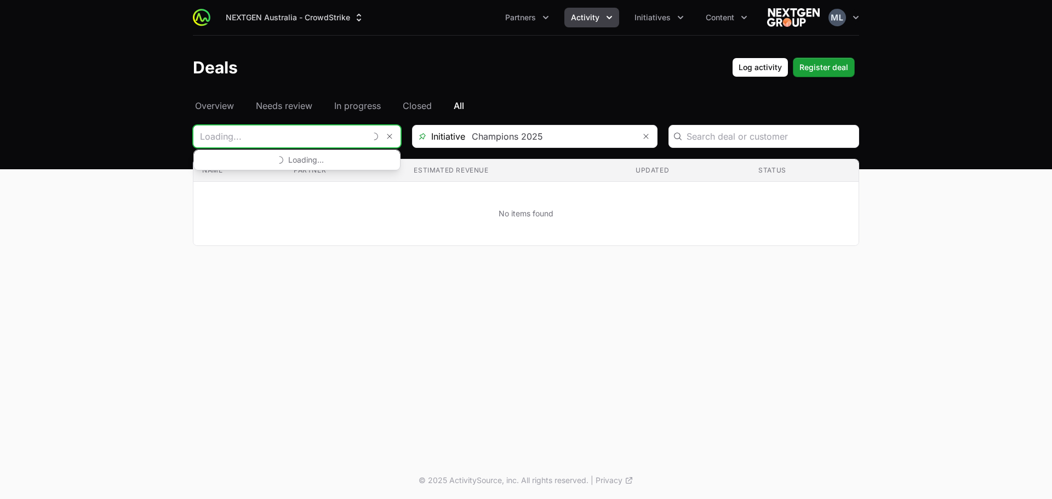
click at [321, 145] on input "Deals Filters" at bounding box center [279, 137] width 172 height 22
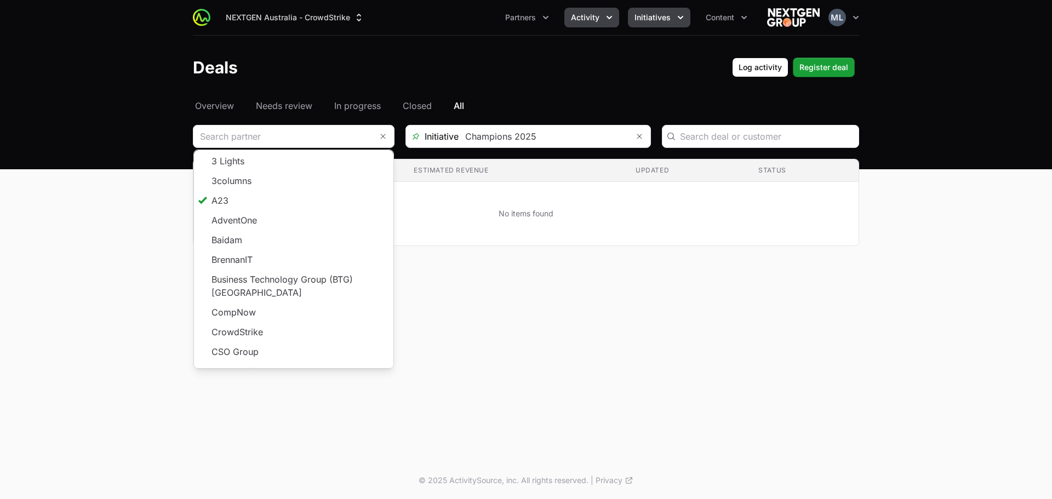
type input "A23"
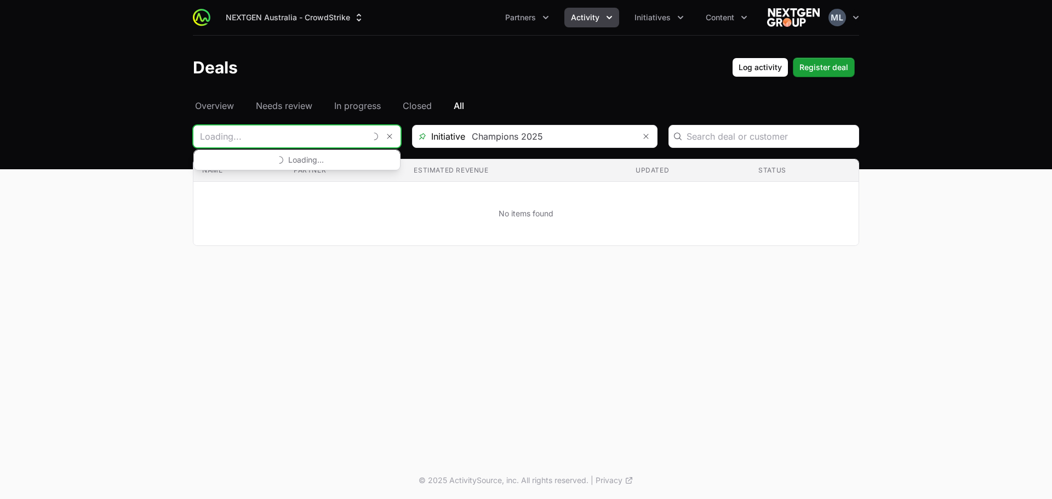
click at [252, 141] on input "Deals Filters" at bounding box center [279, 137] width 172 height 22
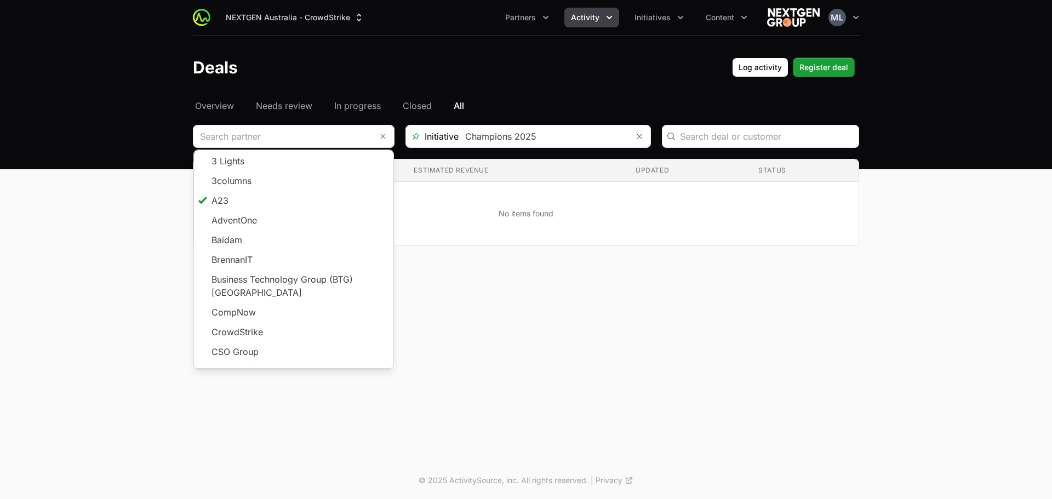
type input "A23"
click at [545, 250] on div "Select a tab Overview Needs review In progress Closed All Overview Needs review…" at bounding box center [526, 185] width 702 height 173
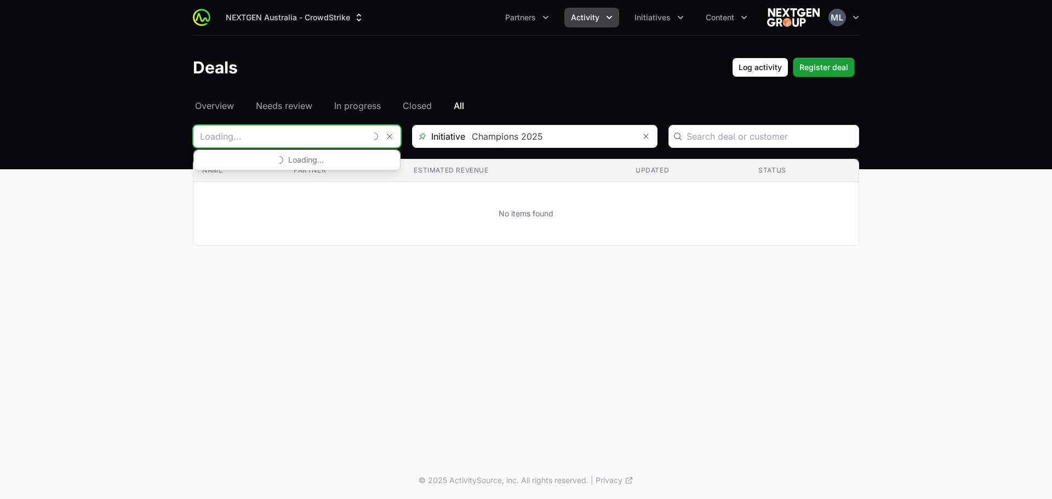
click at [286, 139] on input "Deals Filters" at bounding box center [279, 137] width 172 height 22
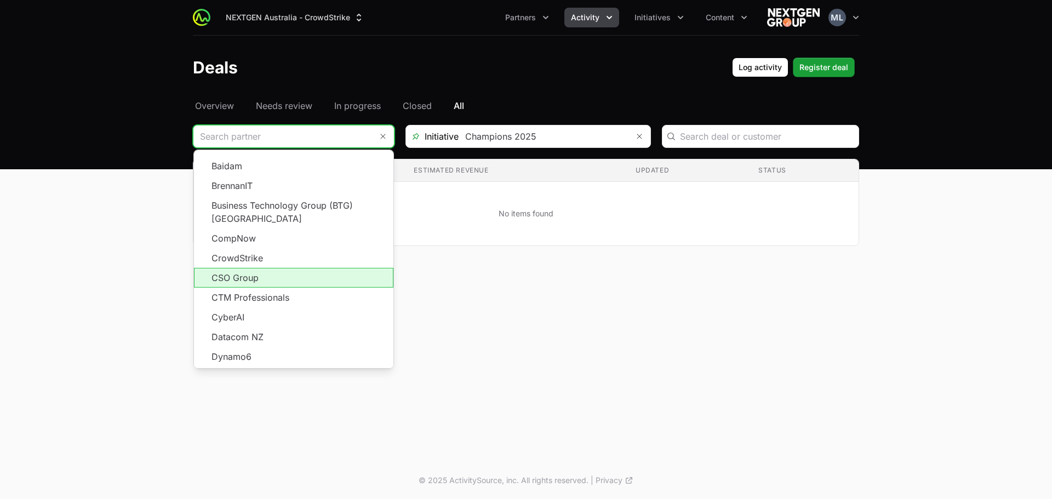
scroll to position [55, 0]
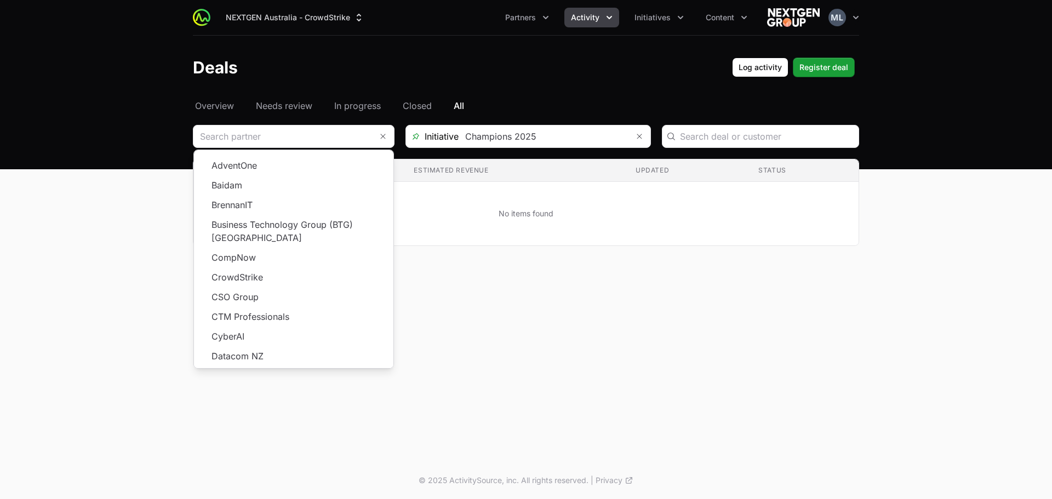
type input "A23"
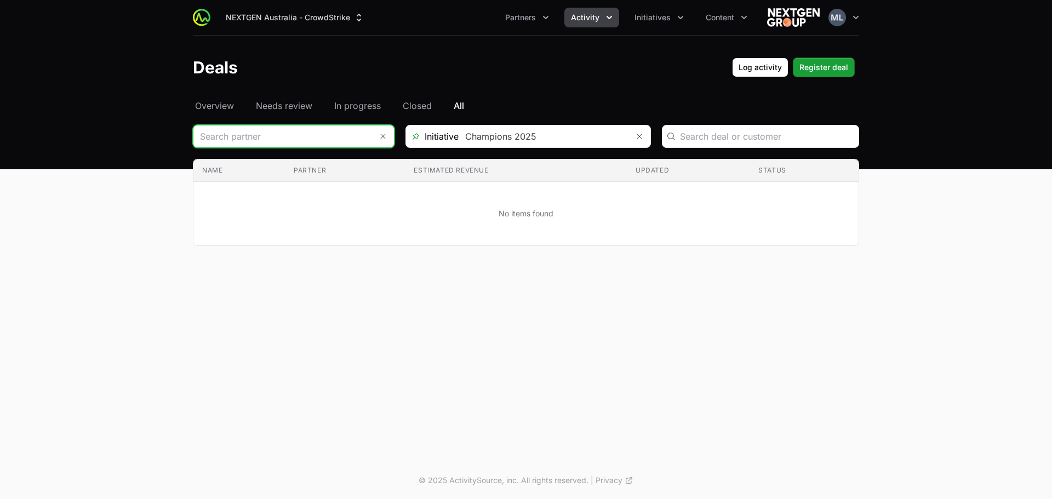
scroll to position [0, 0]
click at [243, 139] on input "Deals Filters" at bounding box center [279, 137] width 172 height 22
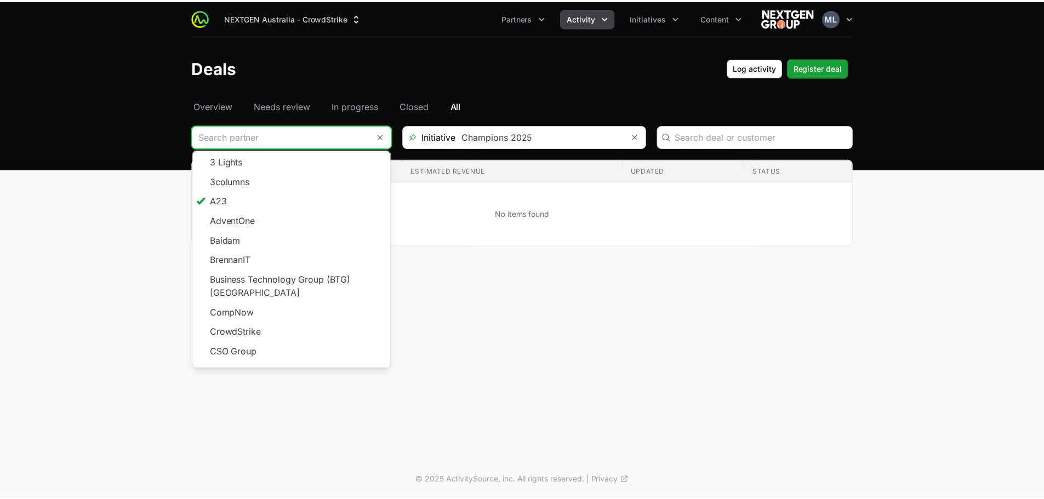
scroll to position [55, 0]
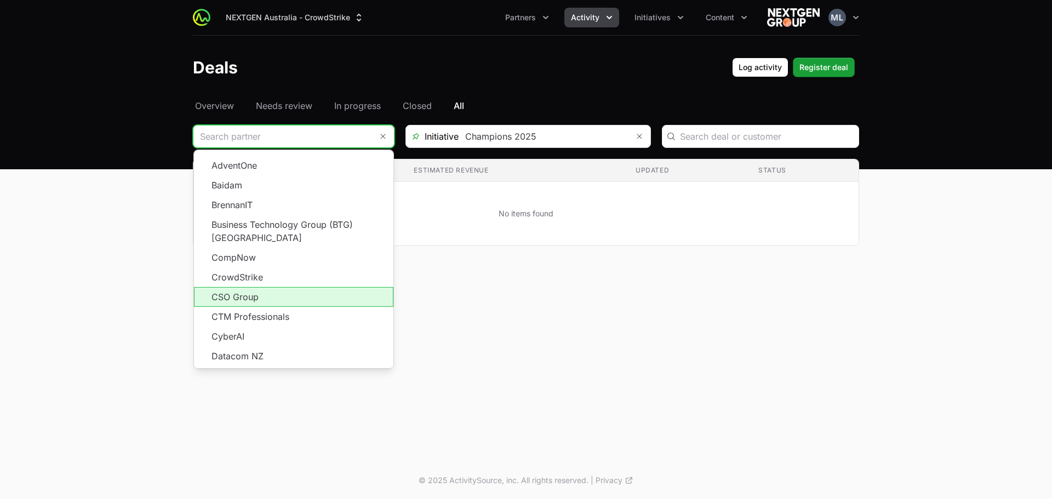
click at [288, 287] on li "CSO Group" at bounding box center [293, 297] width 199 height 20
type input "CSO Group"
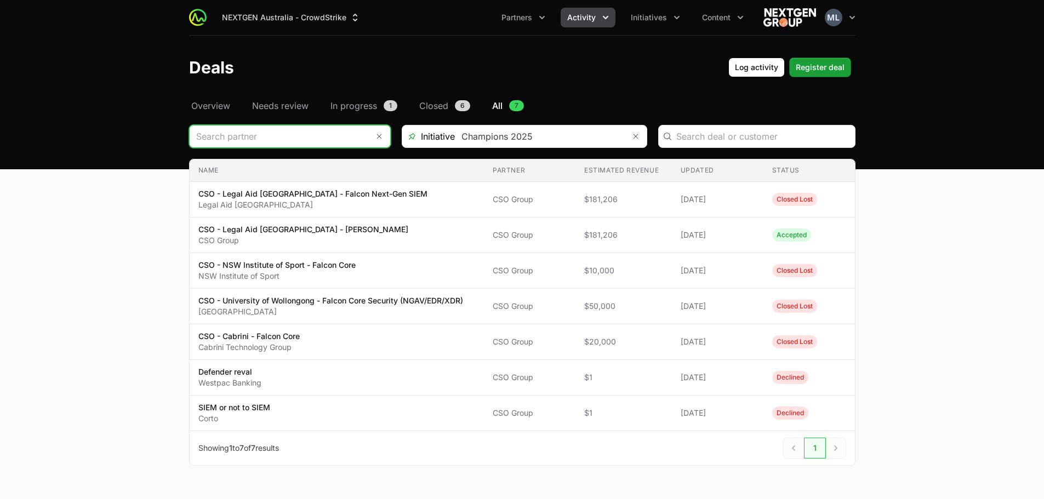
click at [334, 147] on input "Deals Filters" at bounding box center [279, 137] width 179 height 22
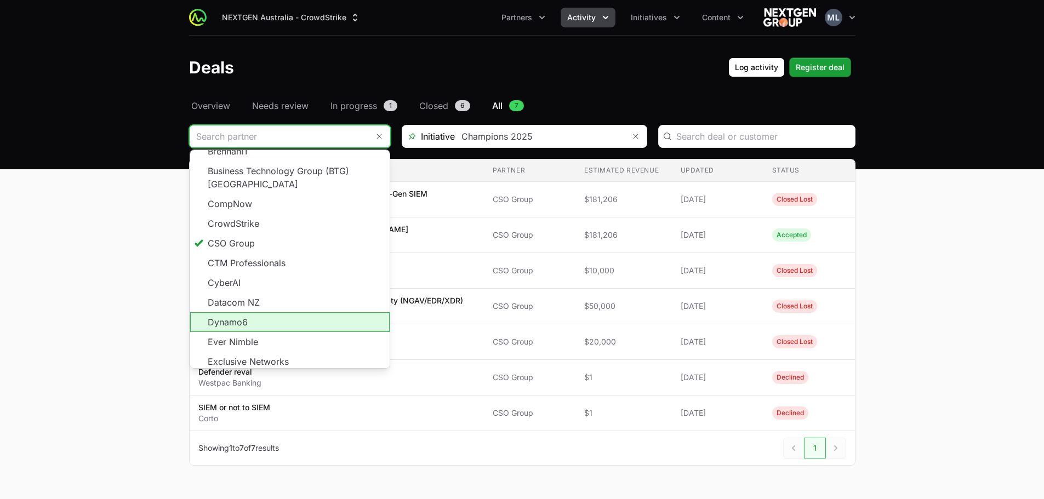
scroll to position [110, 0]
type input "CSO Group"
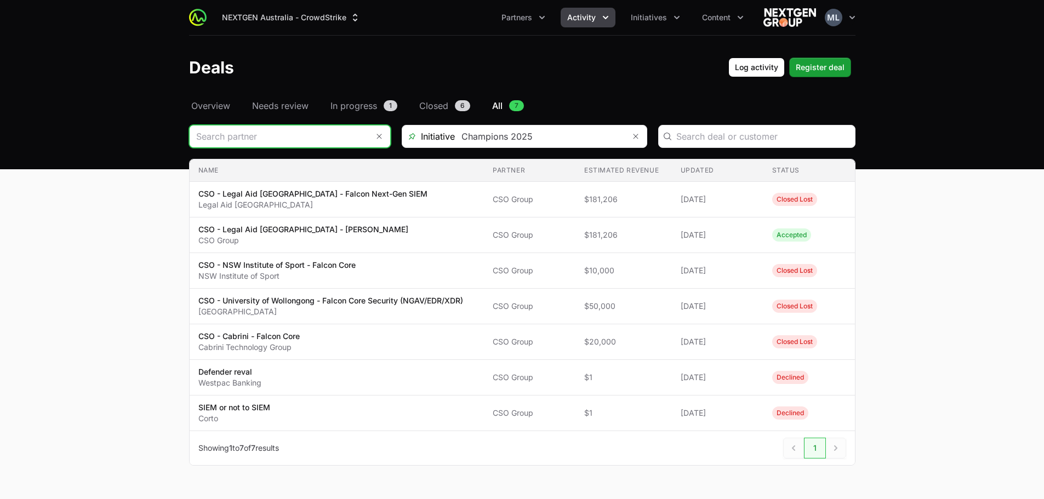
scroll to position [0, 0]
type input "CSO Group"
click at [334, 136] on input "Deals Filters" at bounding box center [276, 137] width 172 height 22
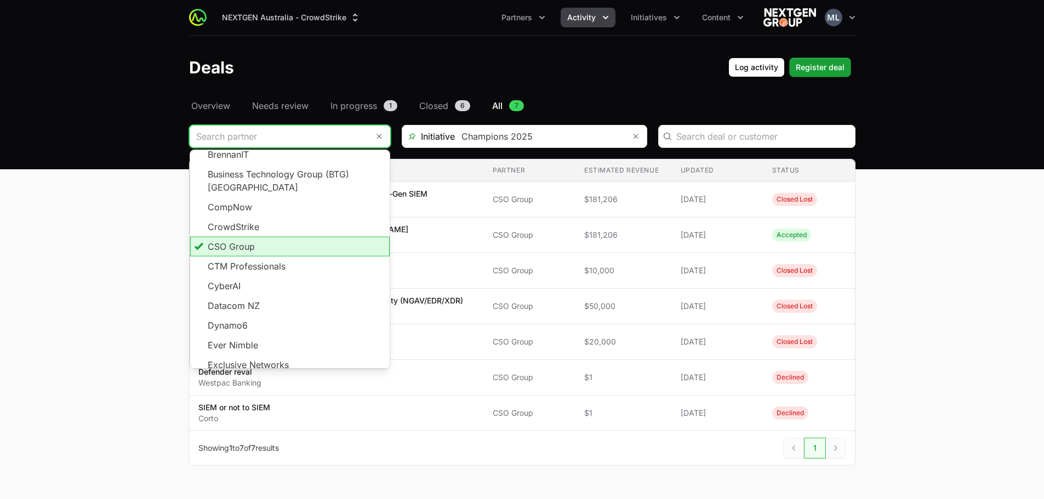
scroll to position [110, 0]
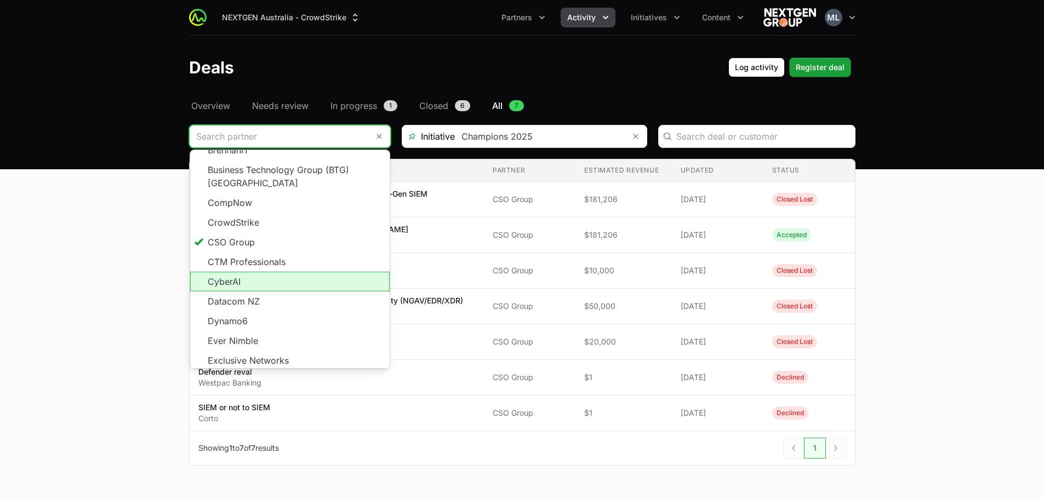
click at [270, 272] on li "CyberAI" at bounding box center [289, 282] width 199 height 20
type input "CyberAI"
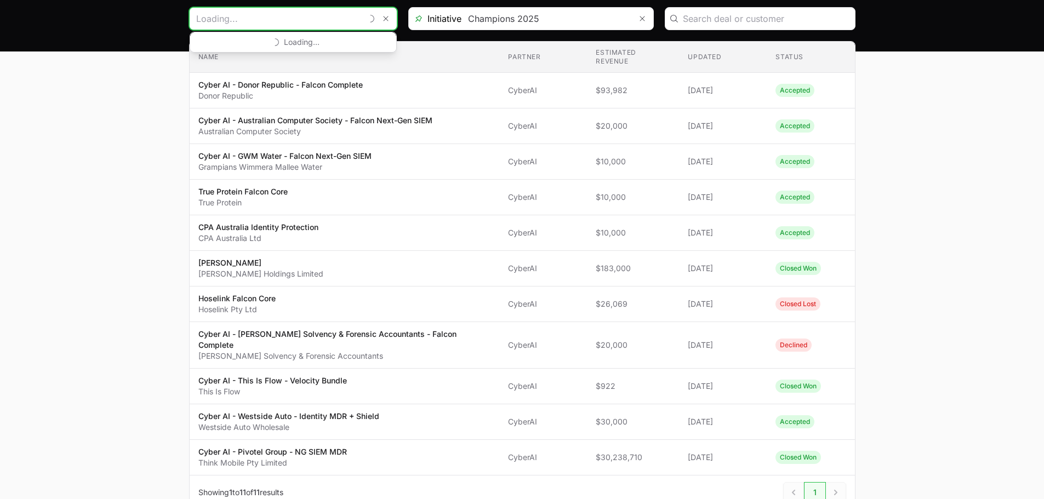
click at [315, 18] on input "Deals Filters" at bounding box center [276, 19] width 172 height 22
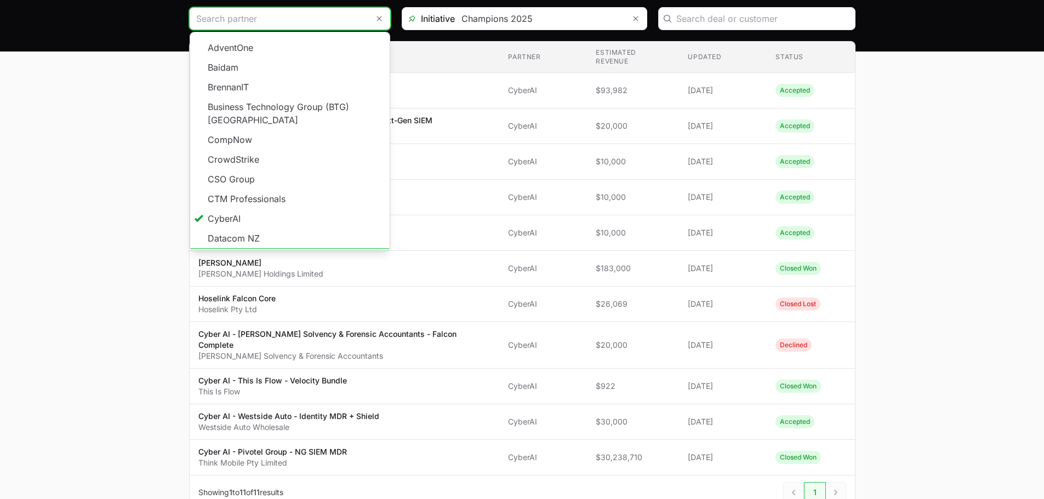
scroll to position [128, 0]
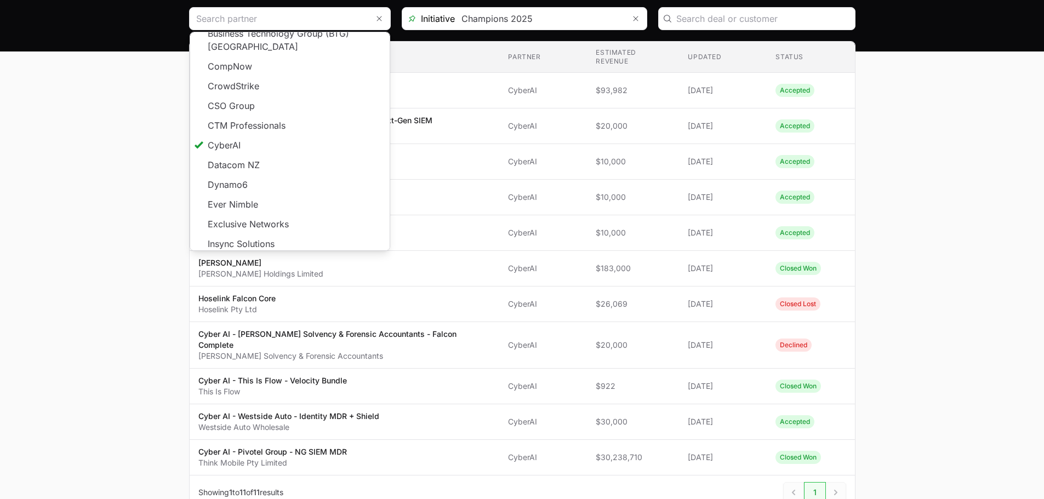
type input "CyberAI"
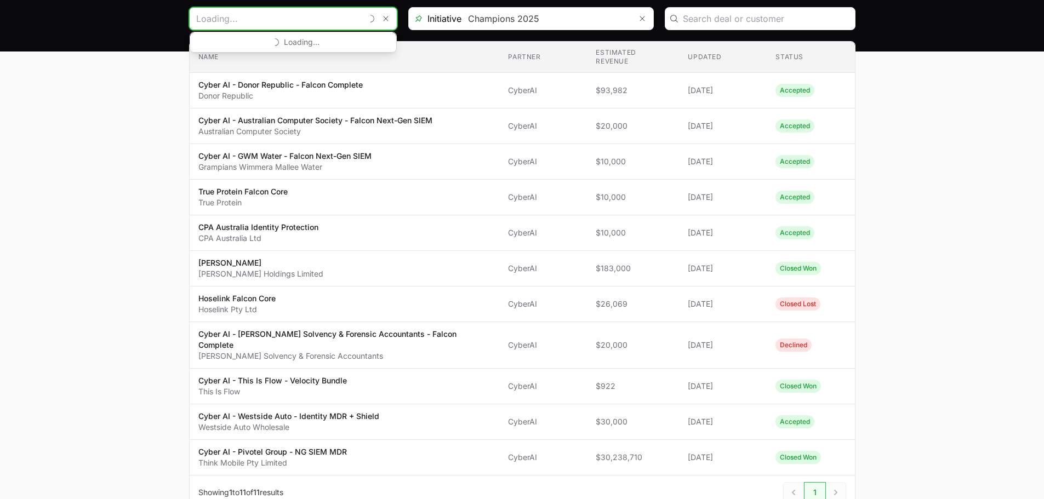
scroll to position [0, 0]
click at [300, 17] on input "Deals Filters" at bounding box center [276, 19] width 172 height 22
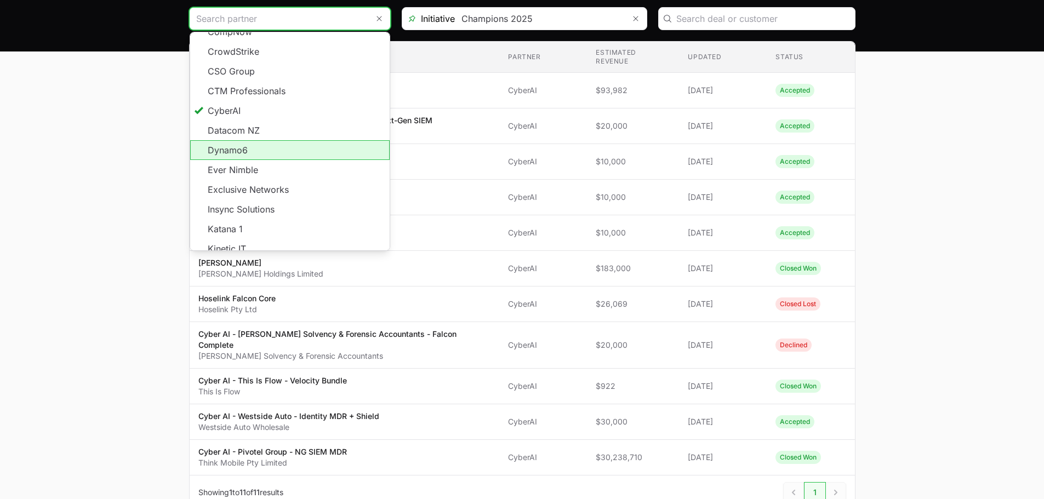
scroll to position [183, 0]
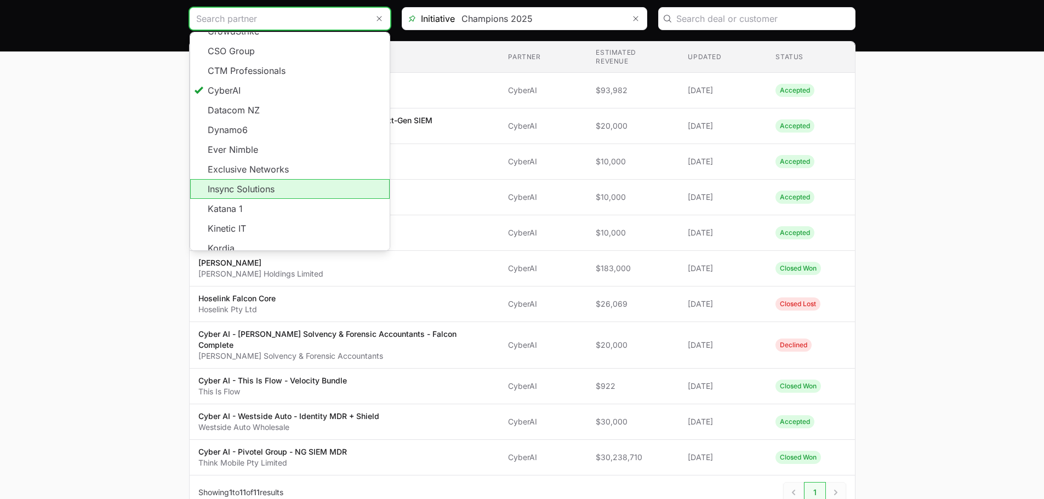
click at [303, 179] on li "Insync Solutions" at bounding box center [289, 189] width 199 height 20
type input "Insync Solutions"
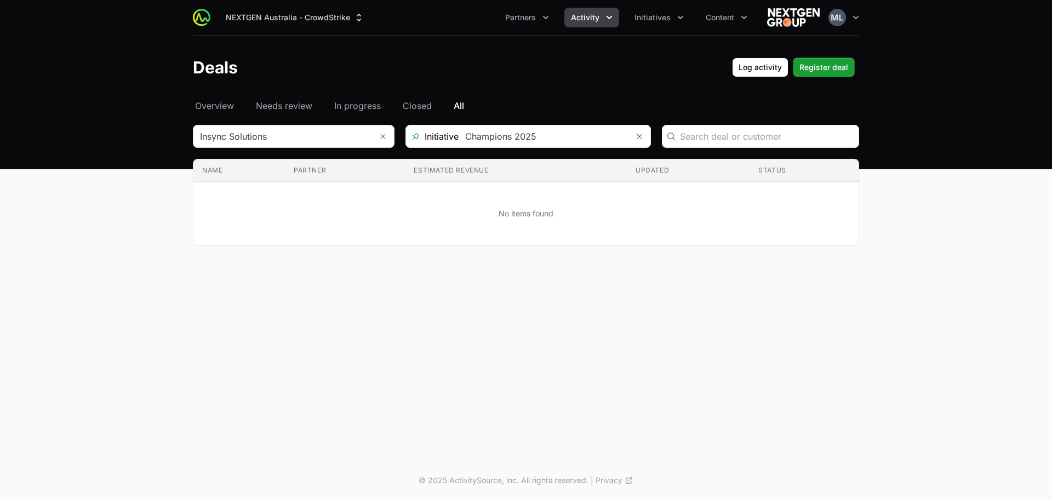
click at [277, 124] on div "Select a tab Overview Needs review In progress Closed All Overview Needs review…" at bounding box center [526, 185] width 702 height 173
click at [280, 130] on input "Deals Filters" at bounding box center [282, 137] width 179 height 22
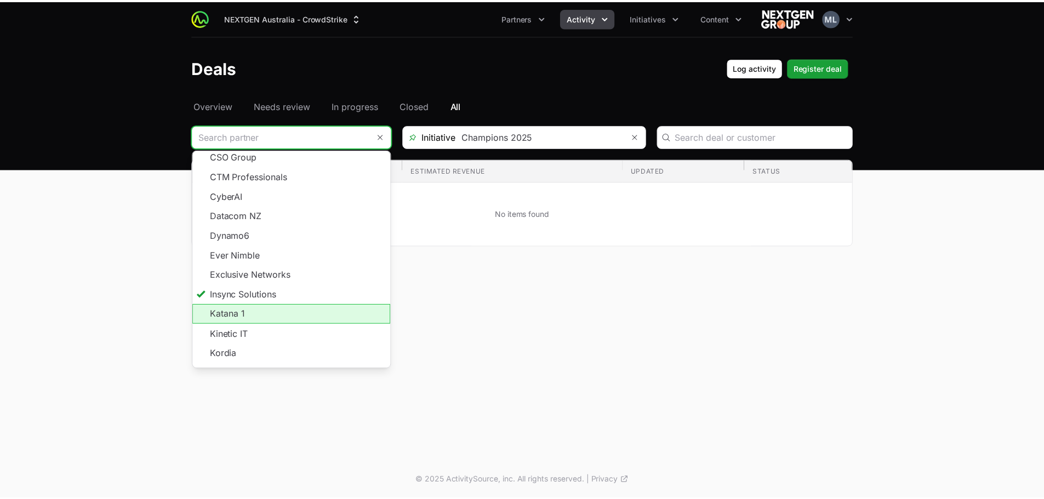
scroll to position [197, 0]
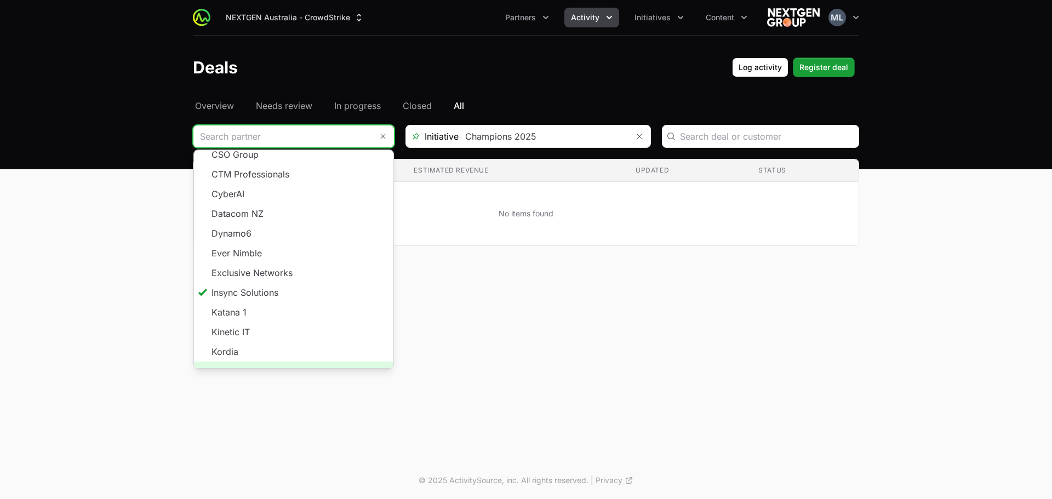
click at [266, 362] on span "Load more" at bounding box center [293, 372] width 199 height 20
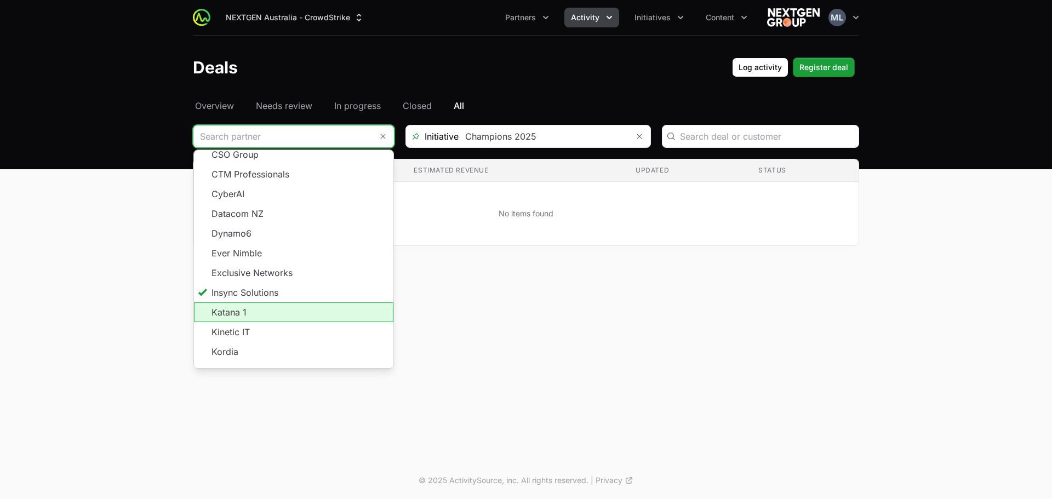
click at [267, 303] on li "Katana 1" at bounding box center [293, 313] width 199 height 20
type input "Katana 1"
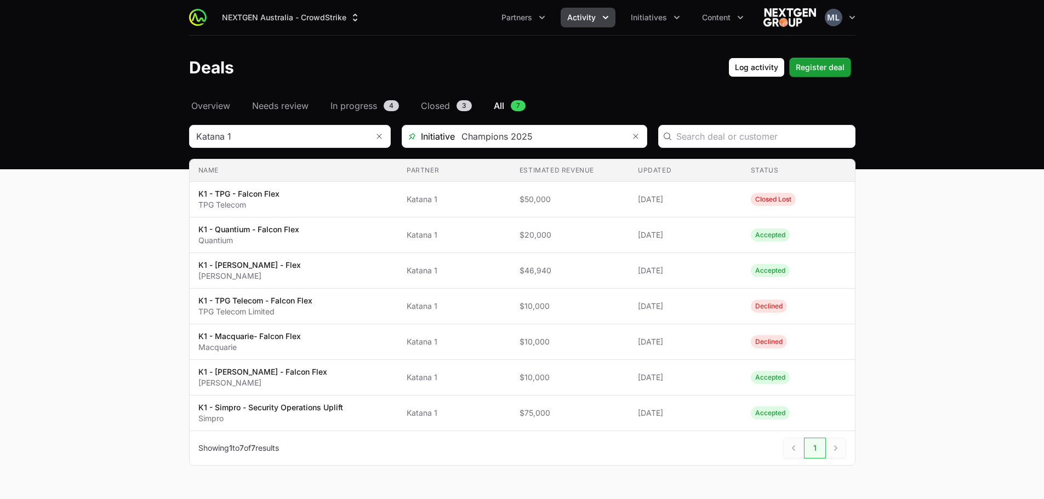
click at [279, 117] on div "Select a tab Overview Needs review In progress Closed All Overview Needs review…" at bounding box center [523, 295] width 702 height 393
click at [283, 135] on input "Deals Filters" at bounding box center [276, 137] width 172 height 22
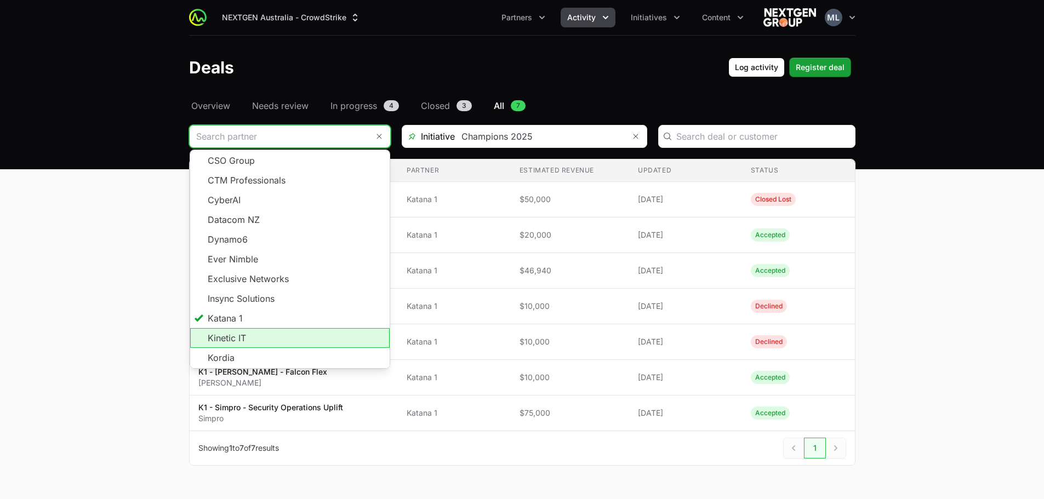
scroll to position [197, 0]
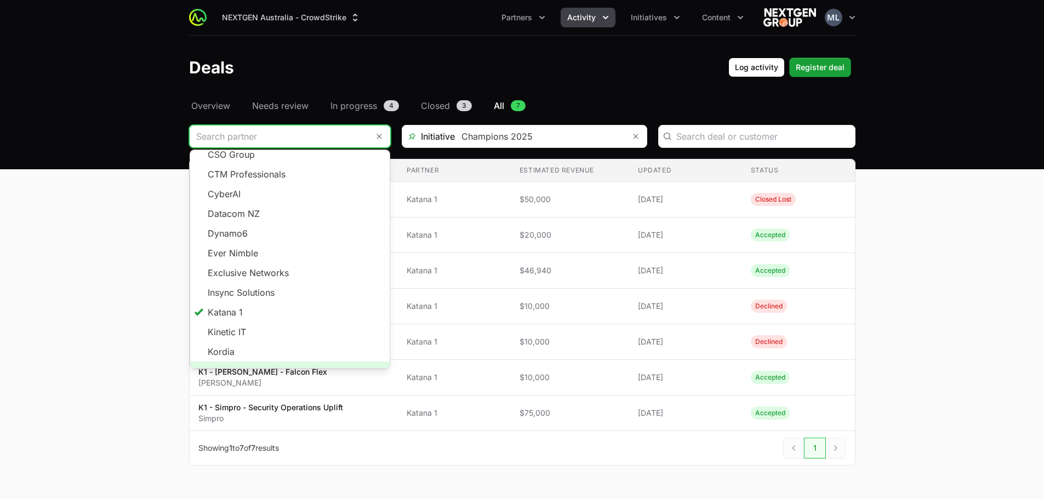
click at [285, 362] on span "Load more" at bounding box center [289, 372] width 199 height 20
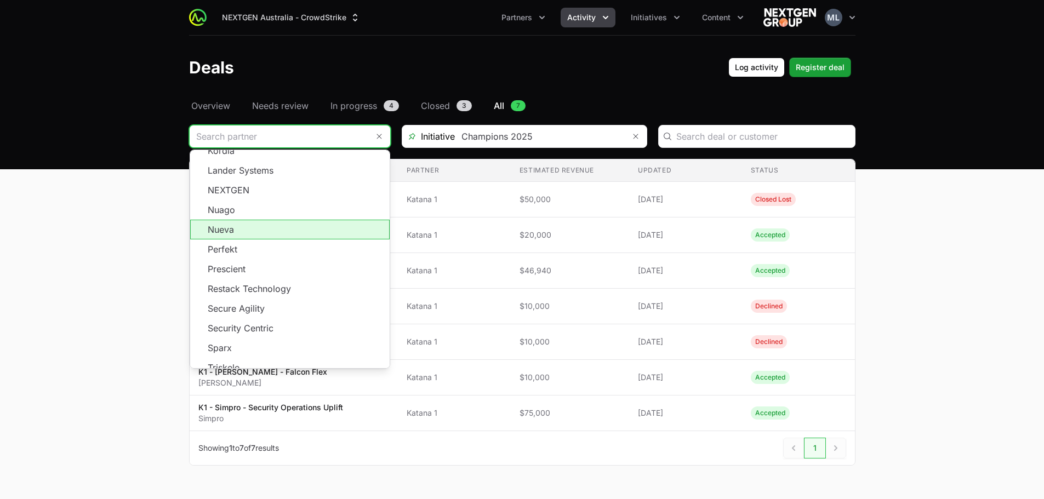
scroll to position [380, 0]
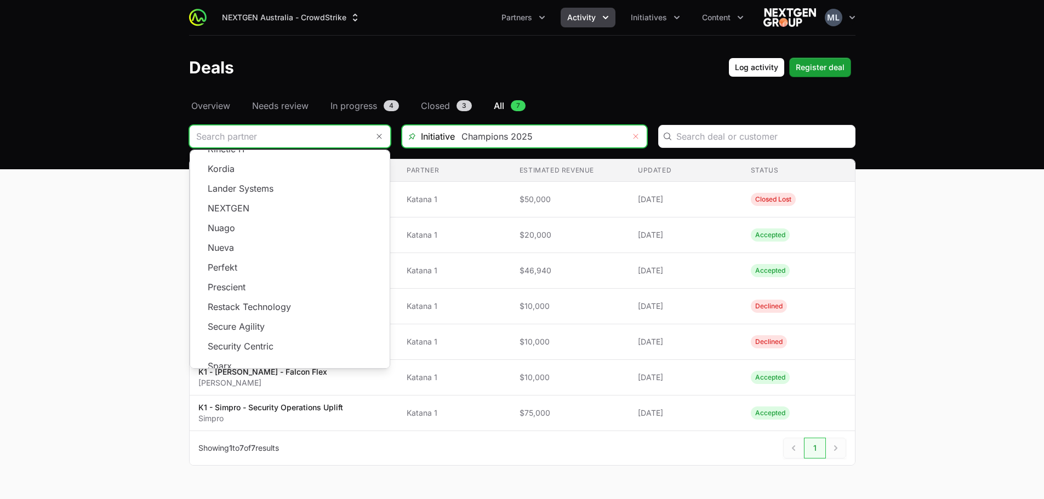
click at [637, 139] on icon "Remove" at bounding box center [635, 136] width 5 height 5
click at [629, 133] on div "Open" at bounding box center [636, 137] width 22 height 22
type input "Katana 1"
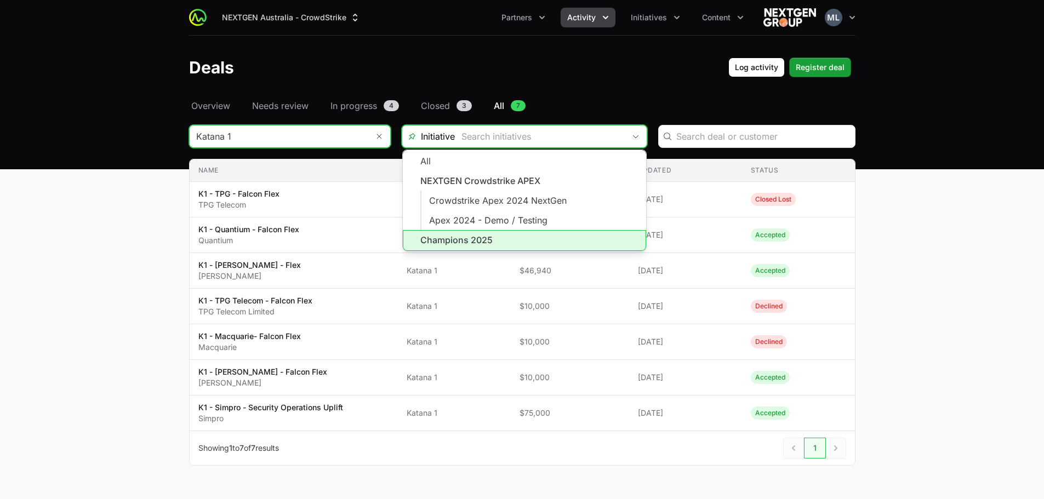
click at [470, 237] on li "Champions 2025" at bounding box center [524, 240] width 243 height 21
type input "Champions 2025"
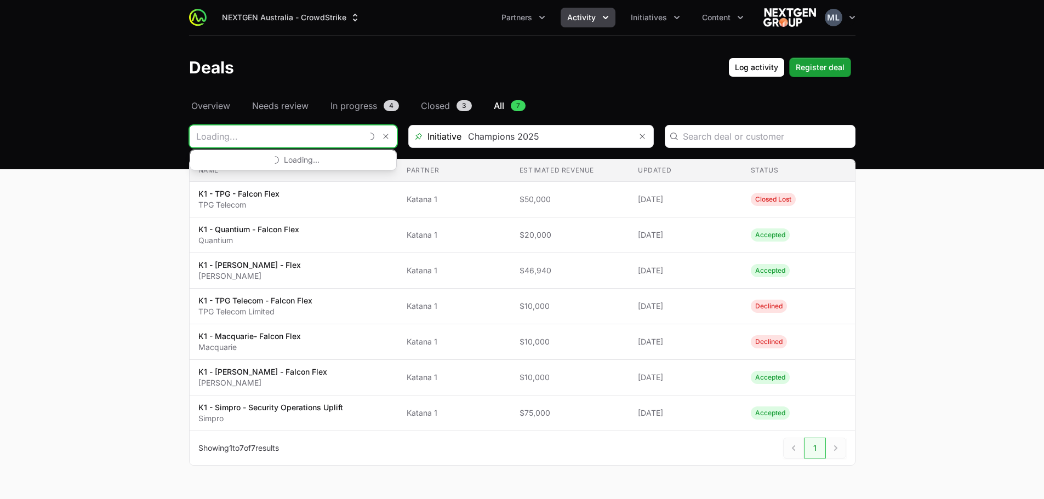
scroll to position [0, 0]
click at [356, 133] on input "Deals Filters" at bounding box center [276, 137] width 172 height 22
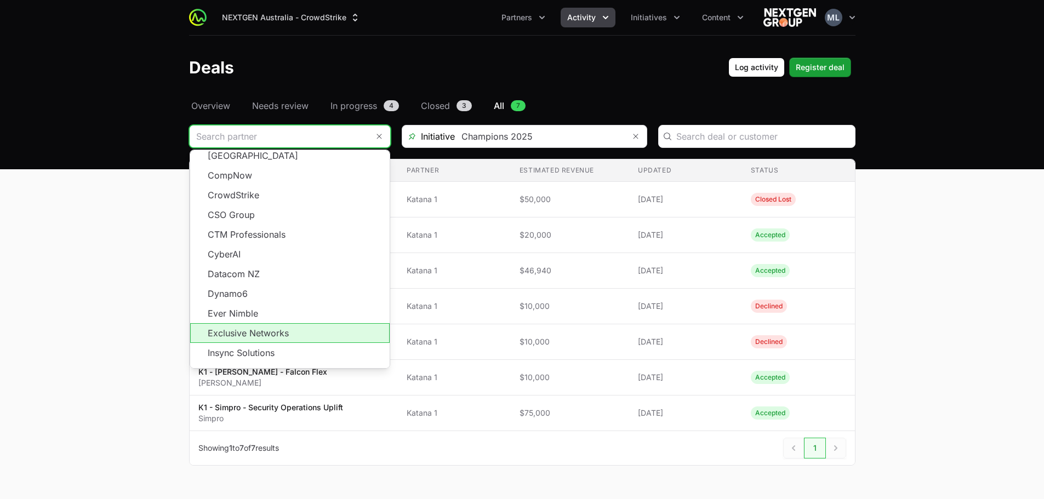
scroll to position [197, 0]
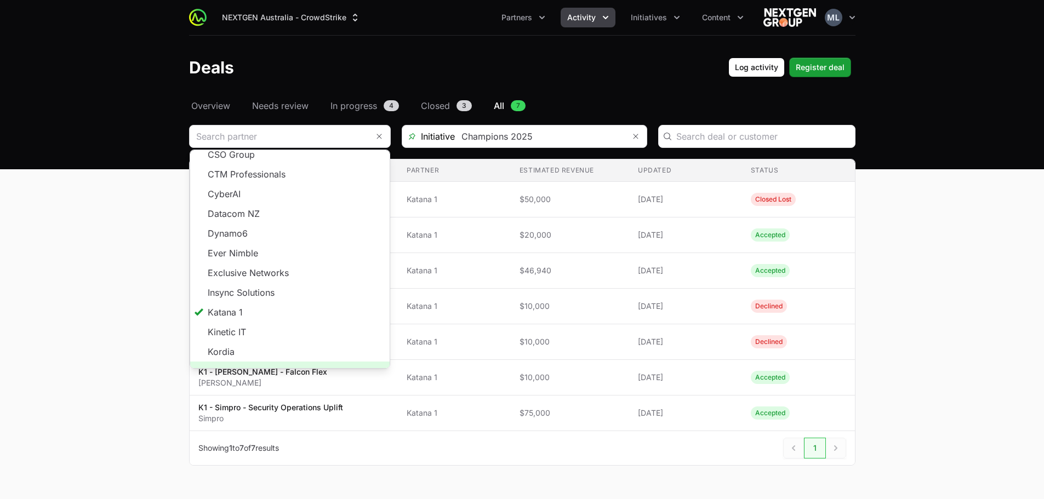
click at [273, 362] on span "Load more" at bounding box center [289, 372] width 199 height 20
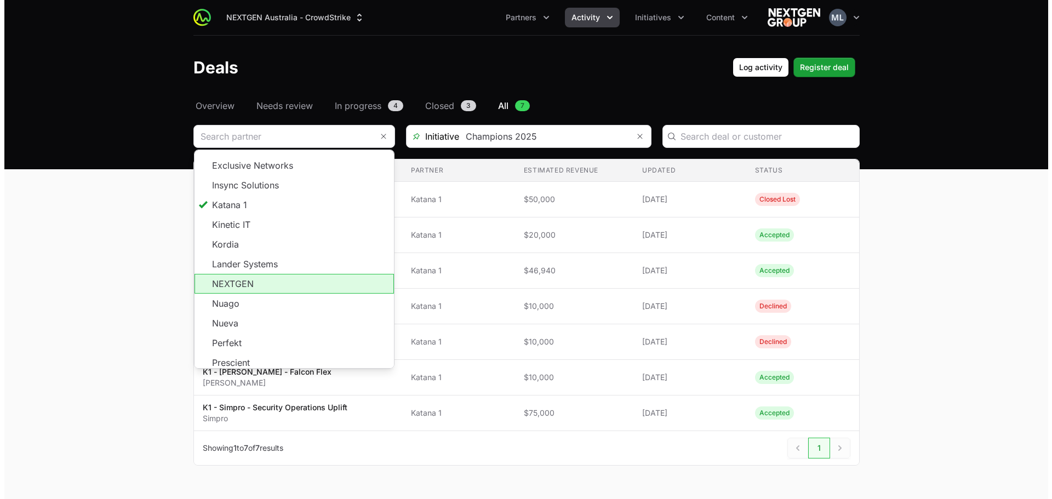
scroll to position [307, 0]
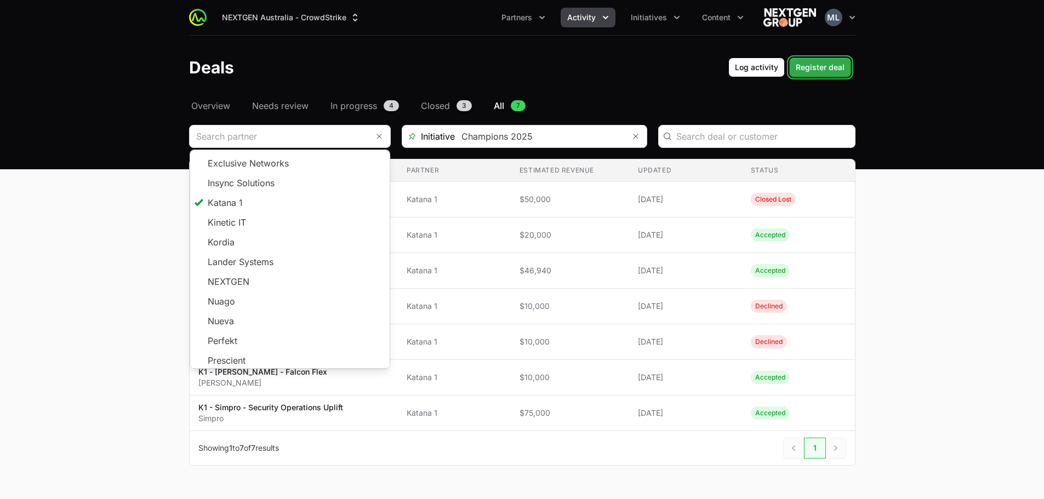
click at [830, 70] on span "Register deal" at bounding box center [820, 67] width 49 height 13
type input "Katana 1"
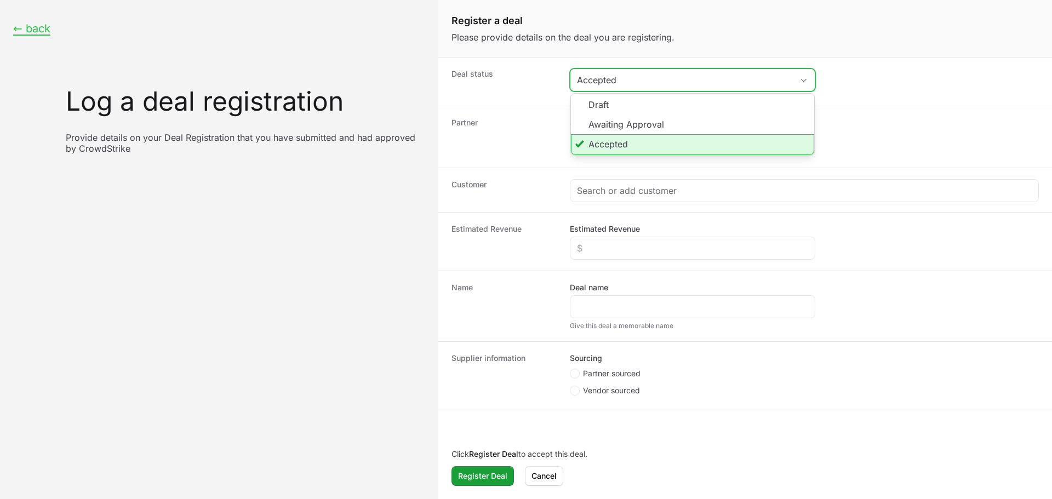
click at [652, 70] on button "Accepted" at bounding box center [693, 80] width 244 height 22
click at [620, 149] on li "Accepted" at bounding box center [692, 144] width 243 height 21
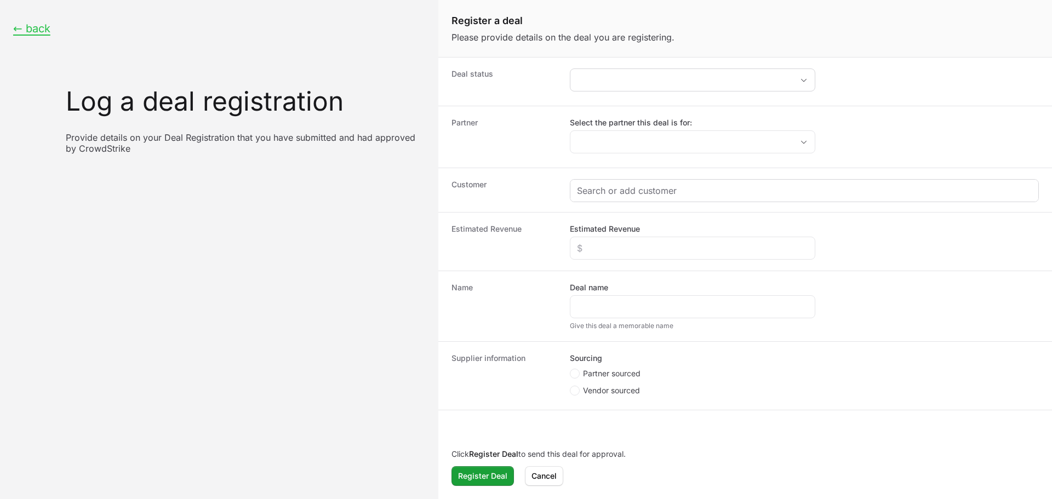
click at [623, 183] on div "Create activity form" at bounding box center [805, 191] width 468 height 22
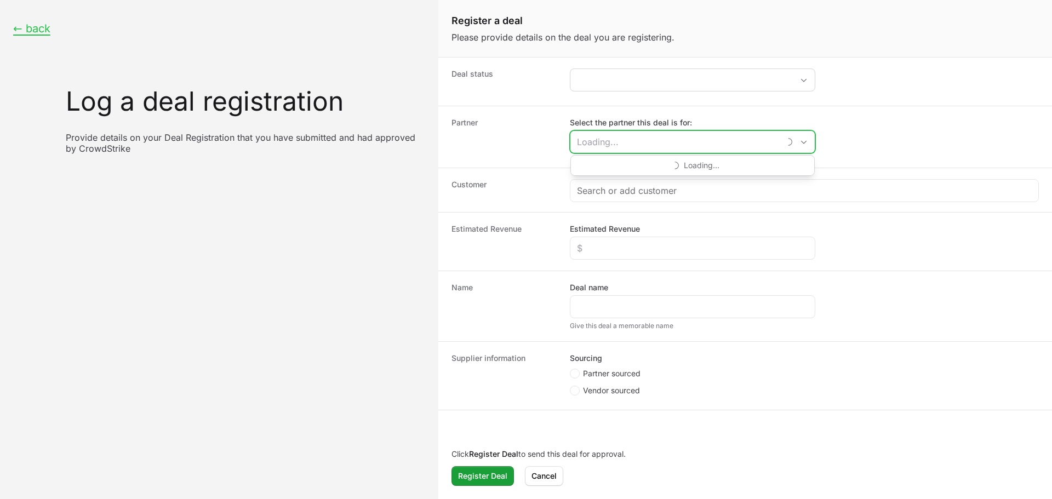
click at [623, 139] on input "Select the partner this deal is for:" at bounding box center [675, 142] width 209 height 22
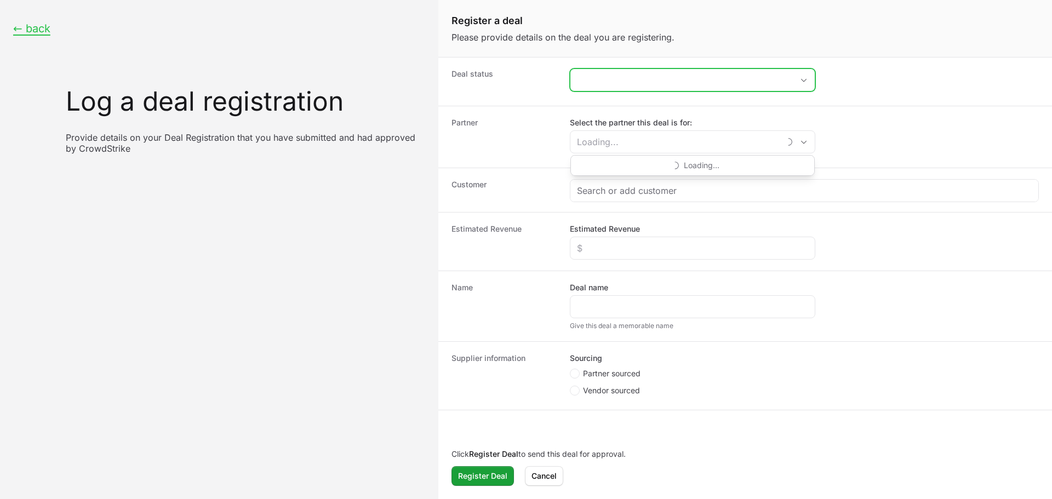
click at [631, 72] on button "placeholder" at bounding box center [693, 80] width 244 height 22
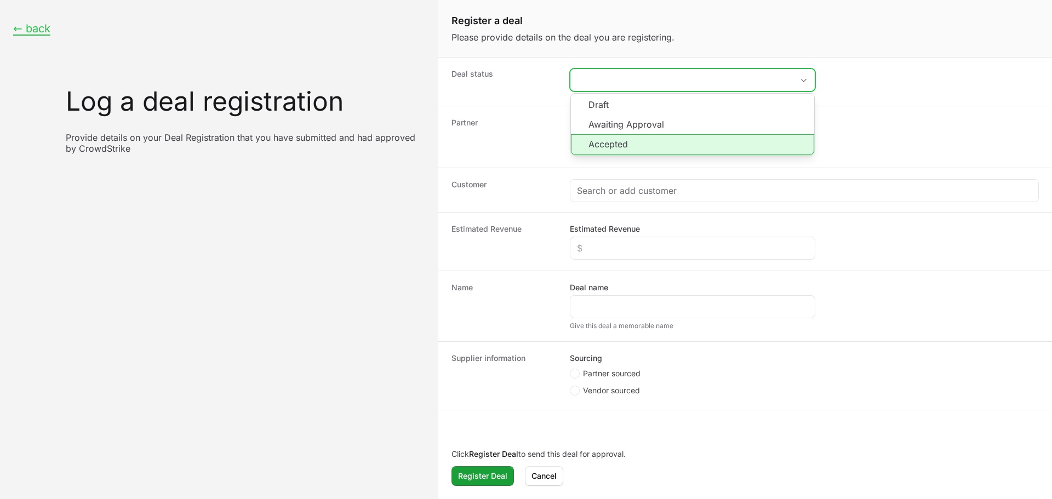
click at [608, 152] on li "Accepted" at bounding box center [692, 144] width 243 height 21
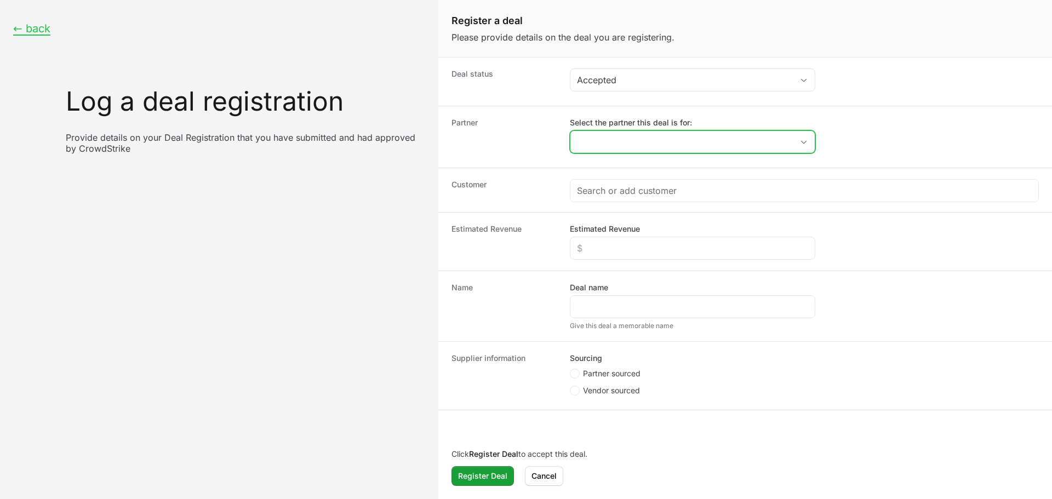
click at [616, 142] on input "Select the partner this deal is for:" at bounding box center [682, 142] width 223 height 22
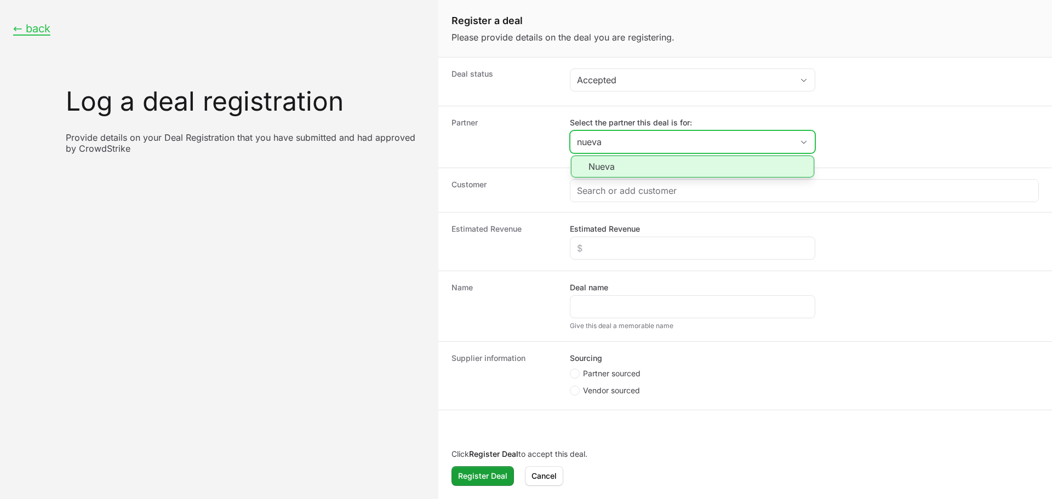
click at [617, 162] on li "Nueva" at bounding box center [692, 167] width 243 height 22
type input "Nueva"
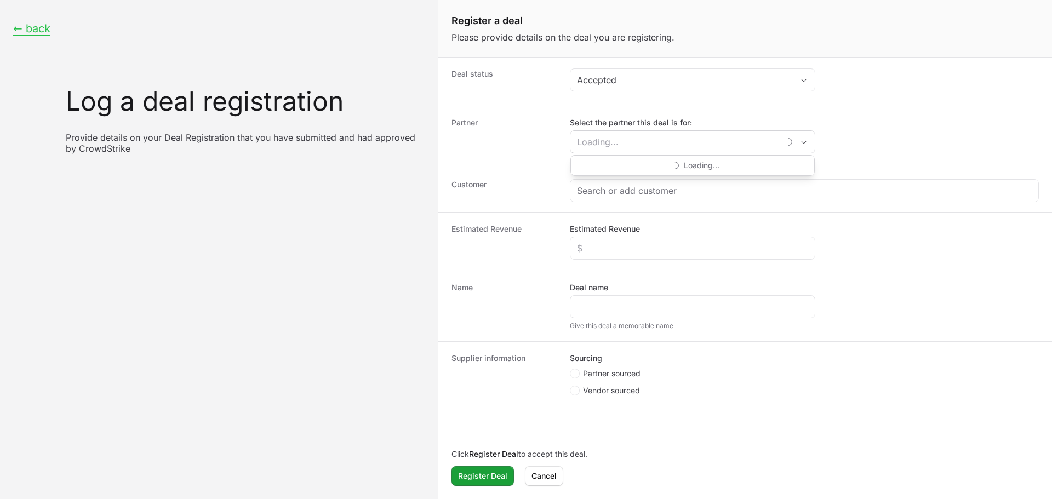
type input "Nueva"
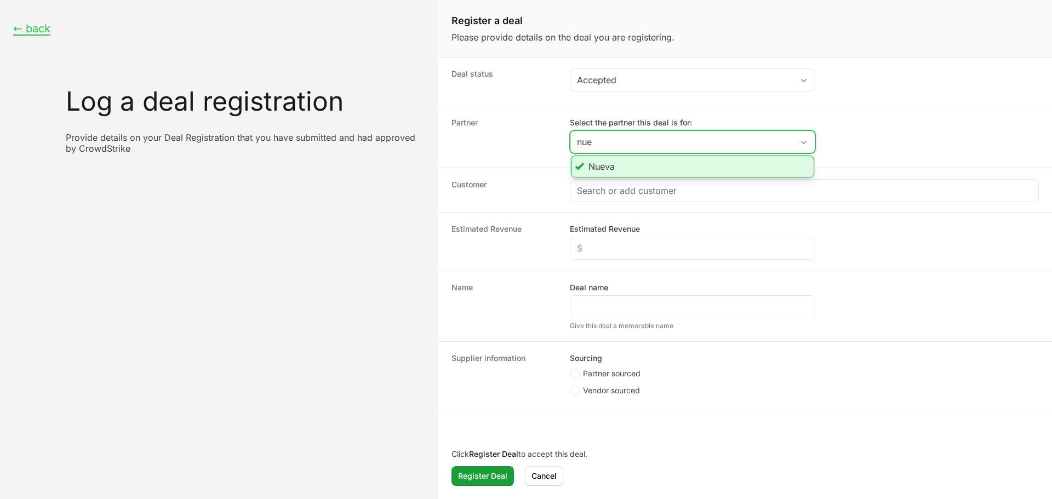
type input "nue"
click at [656, 162] on li "Nueva" at bounding box center [692, 167] width 243 height 22
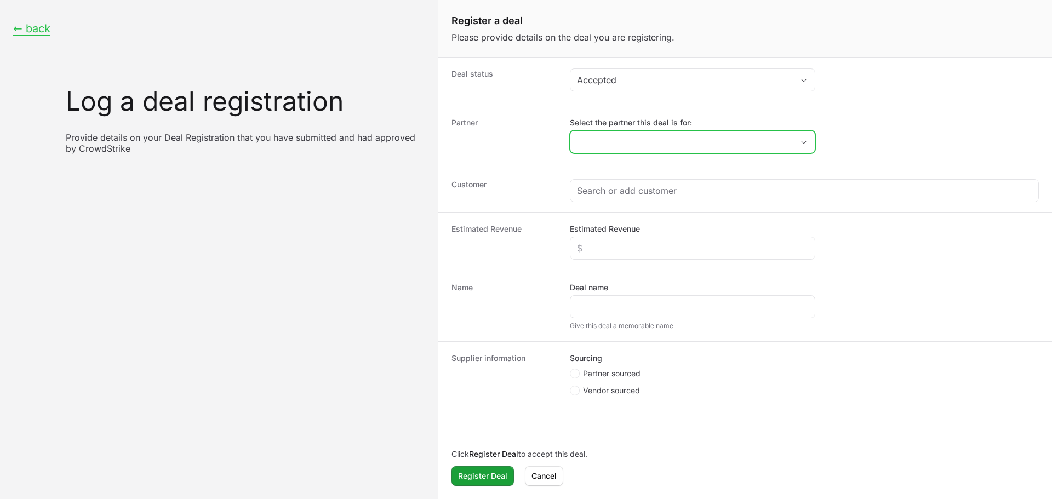
click at [643, 136] on input "Select the partner this deal is for:" at bounding box center [682, 142] width 223 height 22
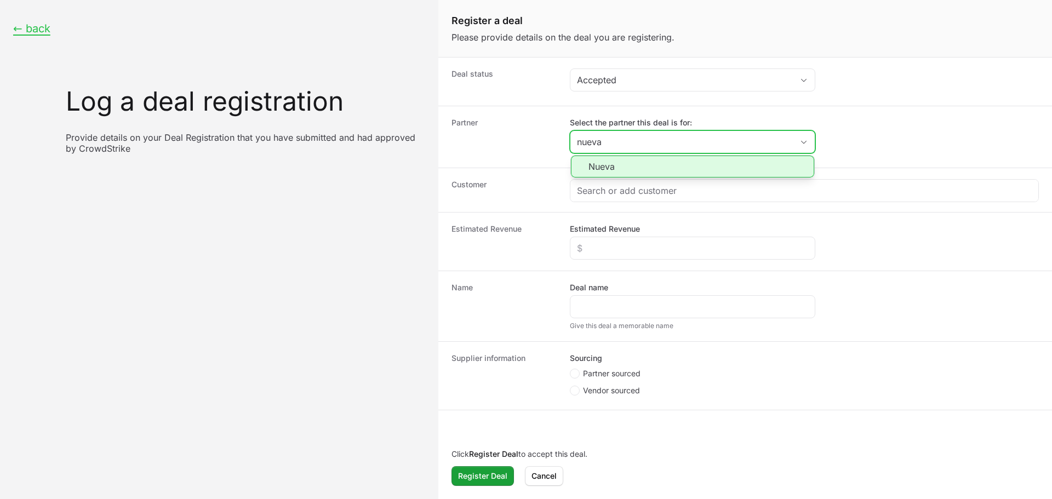
click at [630, 176] on li "Nueva" at bounding box center [692, 167] width 243 height 22
type input "Nueva"
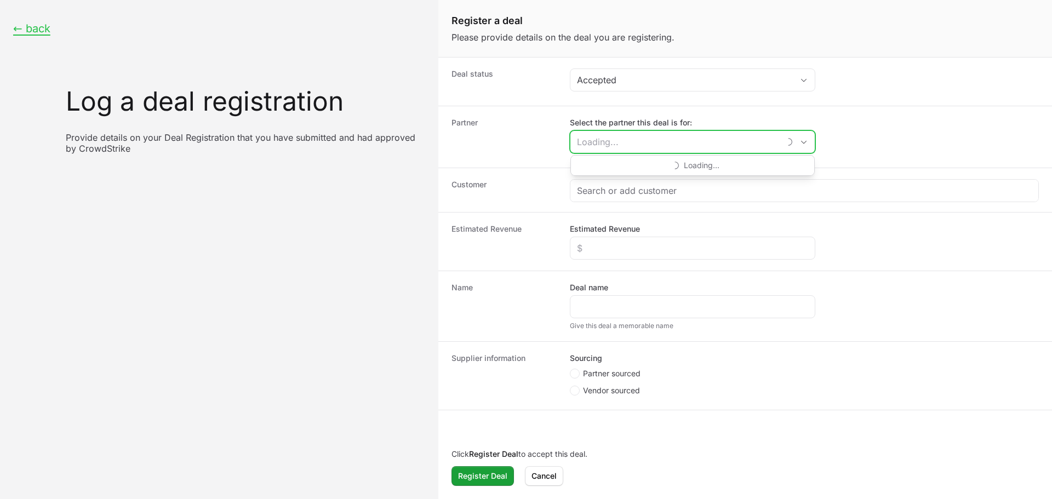
click at [641, 158] on span "Loading..." at bounding box center [692, 166] width 243 height 20
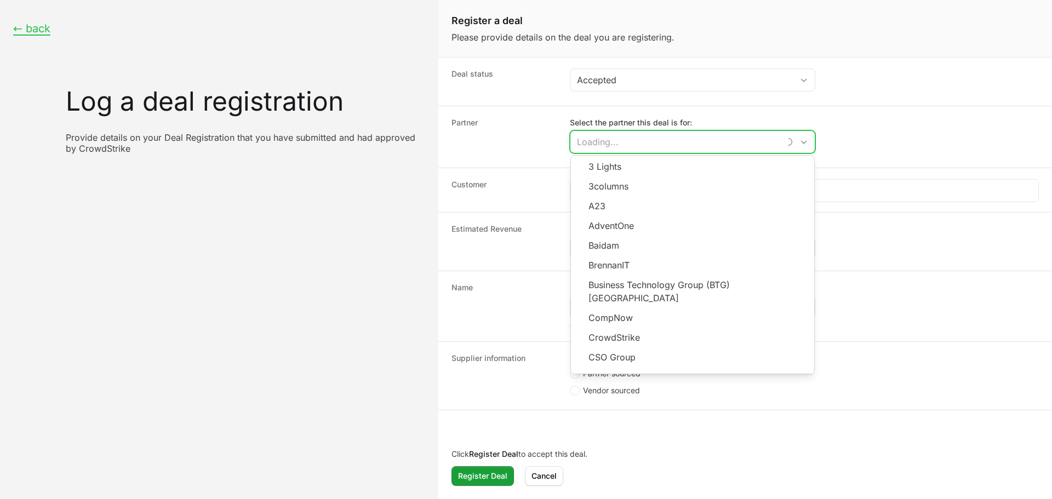
click at [641, 138] on input "Select the partner this deal is for:" at bounding box center [675, 142] width 209 height 22
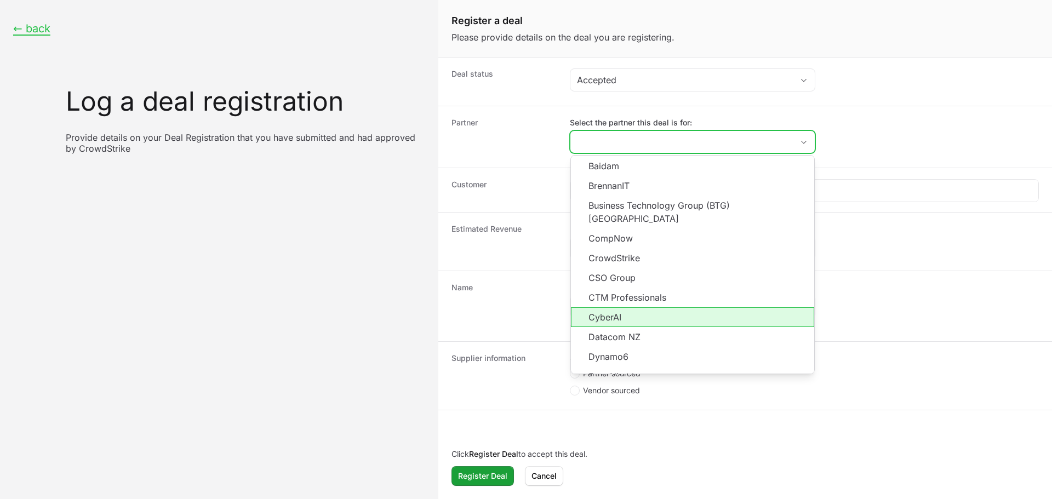
scroll to position [197, 0]
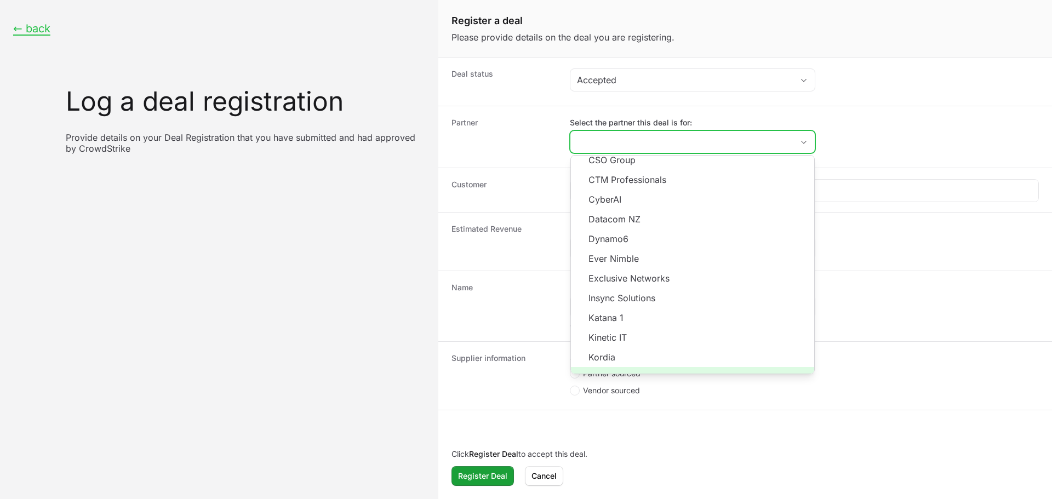
click at [688, 367] on span "Load more" at bounding box center [692, 377] width 243 height 20
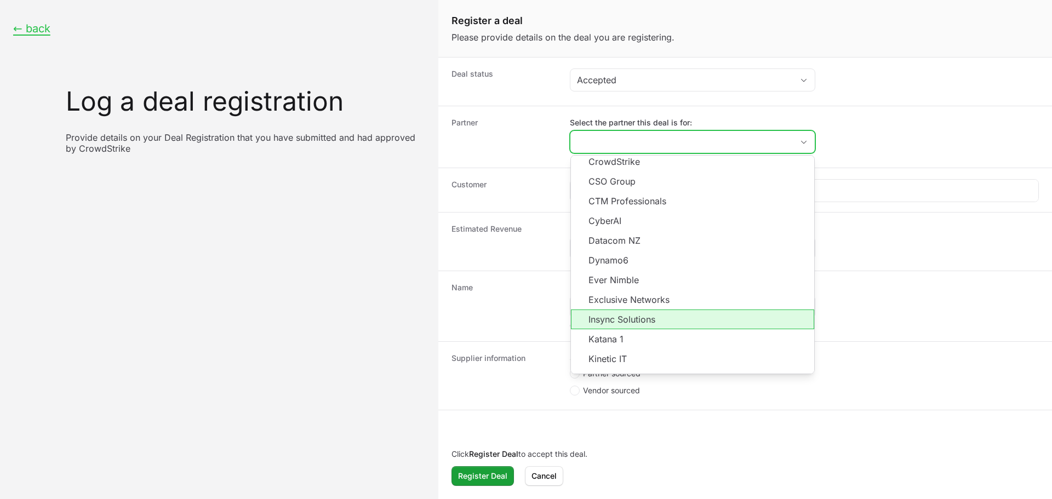
scroll to position [179, 0]
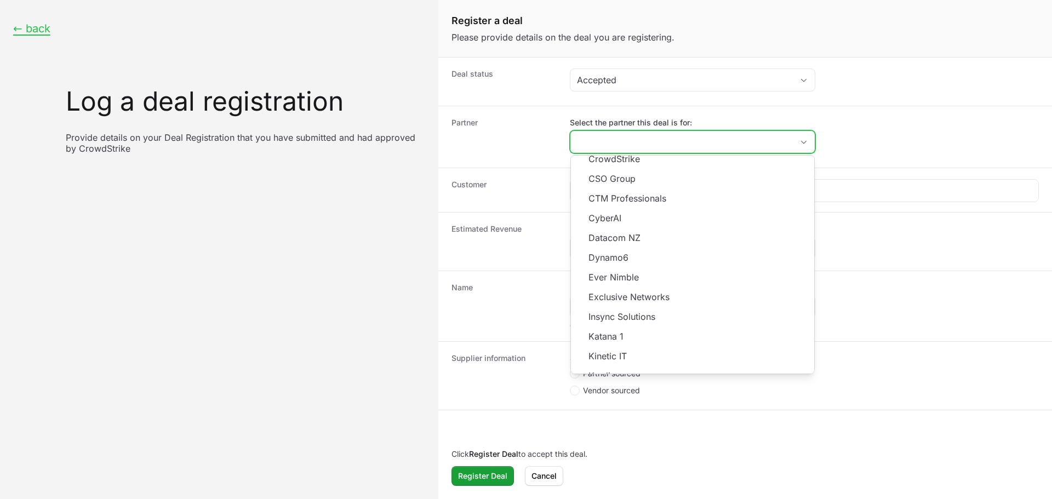
click at [623, 139] on input "Select the partner this deal is for:" at bounding box center [682, 142] width 223 height 22
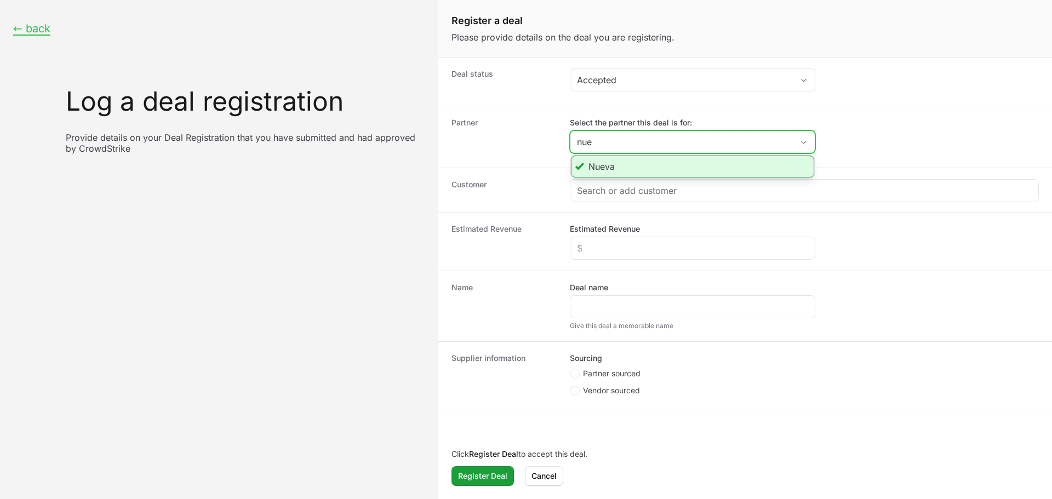
type input "nue"
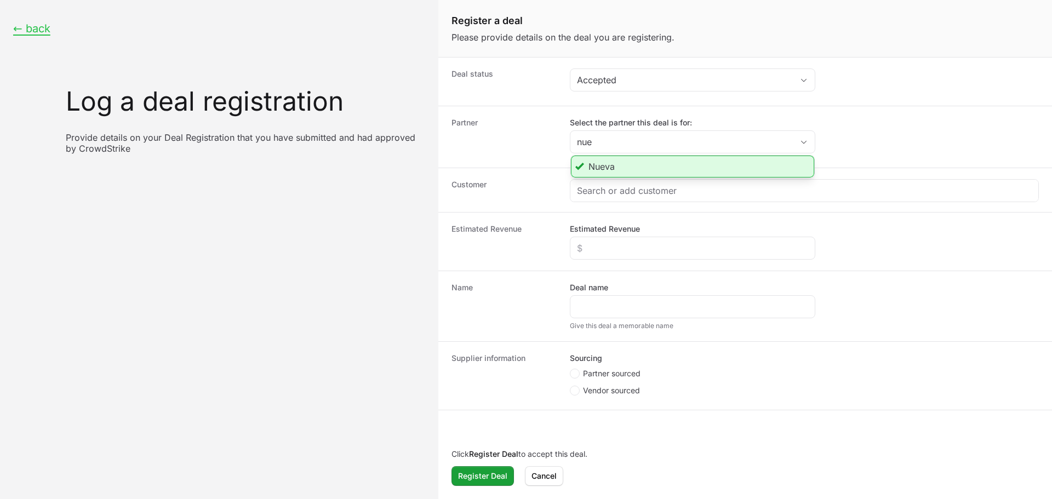
click at [626, 166] on li "Nueva" at bounding box center [692, 167] width 243 height 22
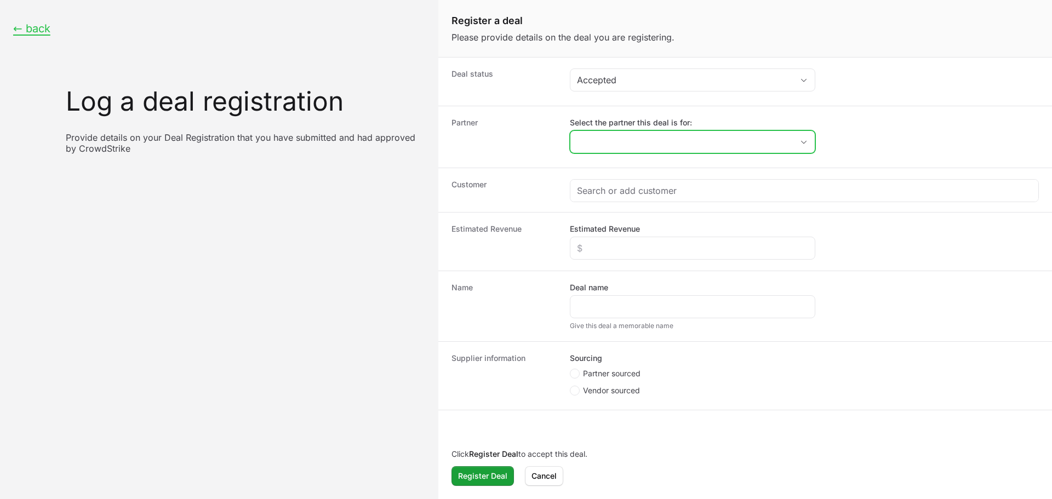
click at [618, 133] on input "Select the partner this deal is for:" at bounding box center [682, 142] width 223 height 22
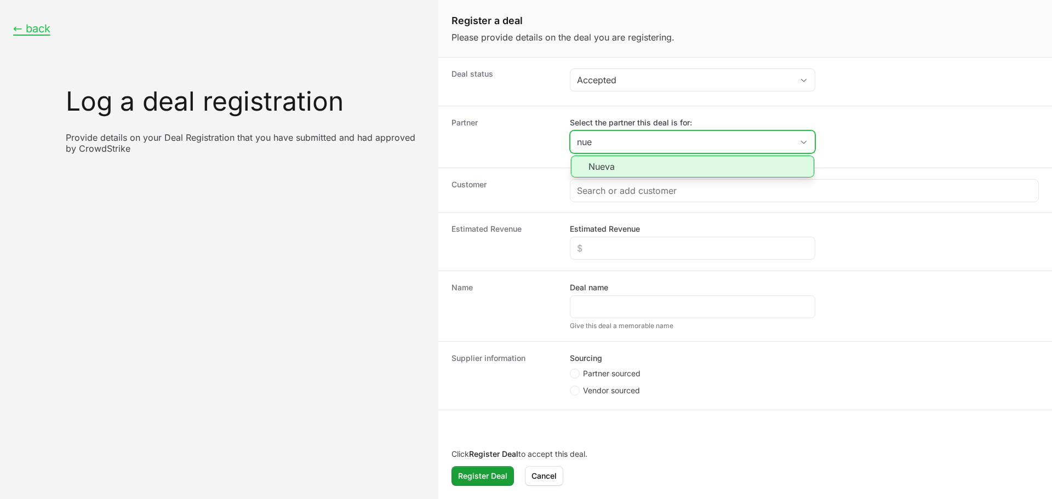
click at [616, 175] on li "Nueva" at bounding box center [692, 167] width 243 height 22
type input "Nueva"
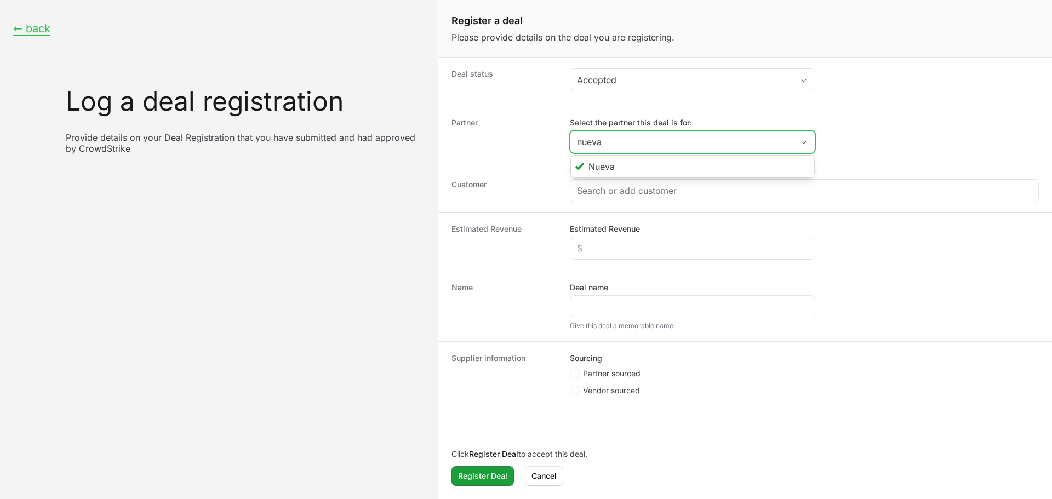
type input "nueva"
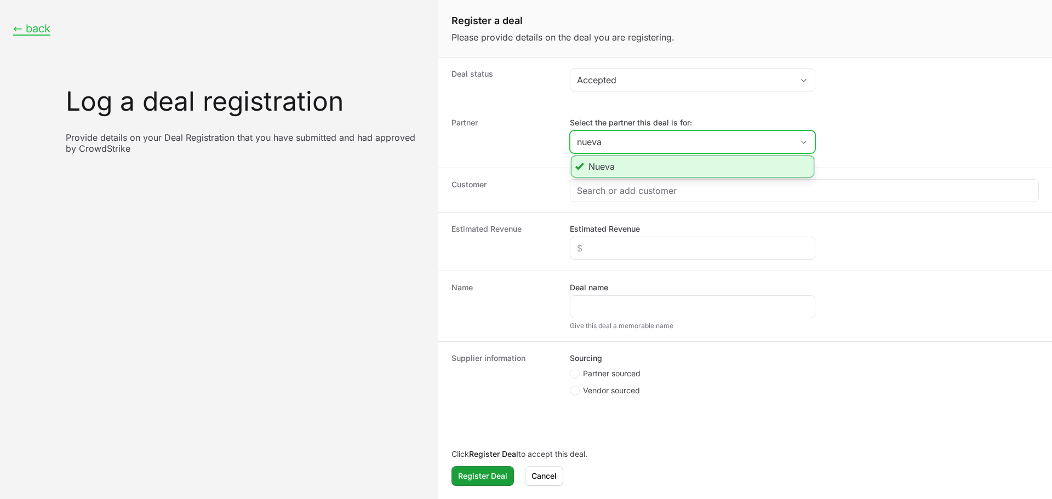
click at [623, 168] on li "Nueva" at bounding box center [692, 167] width 243 height 22
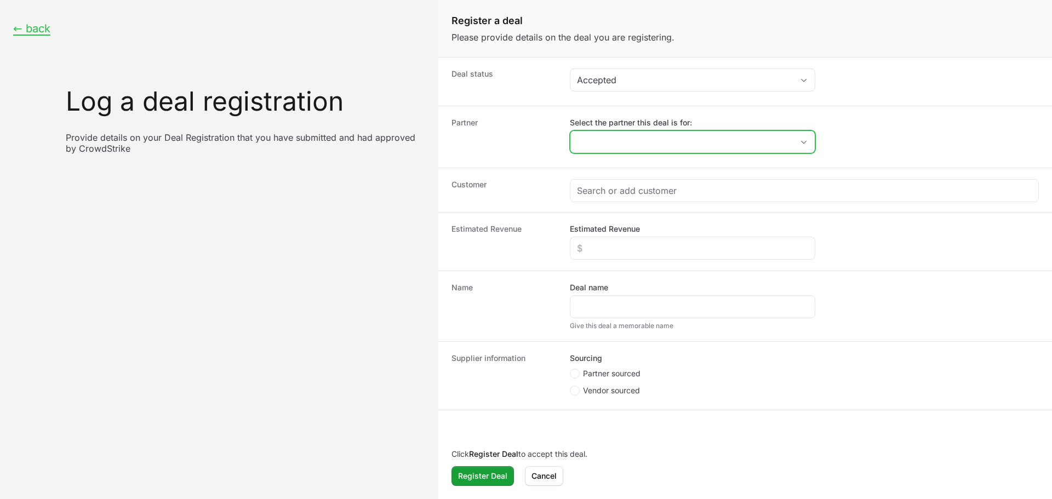
click at [617, 145] on input "Select the partner this deal is for:" at bounding box center [682, 142] width 223 height 22
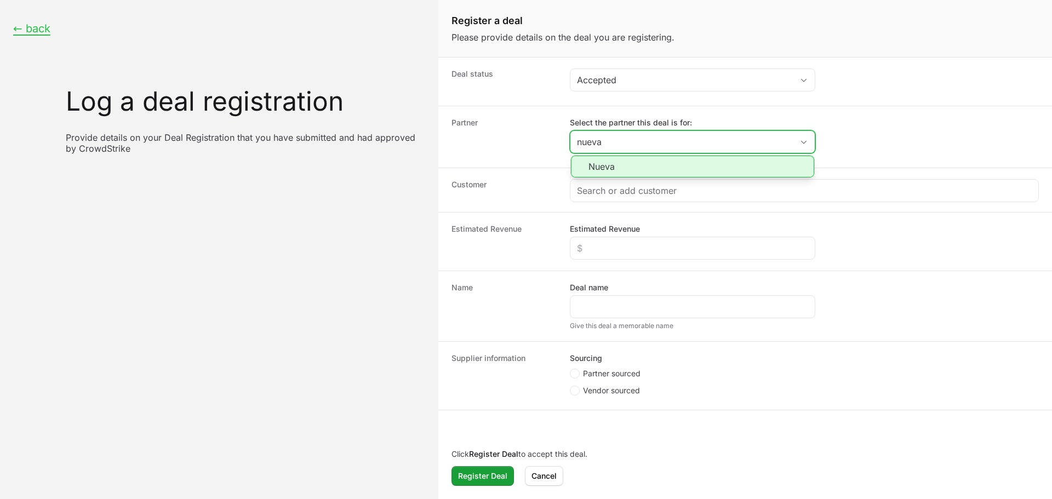
click at [622, 164] on li "Nueva" at bounding box center [692, 167] width 243 height 22
type input "Nueva"
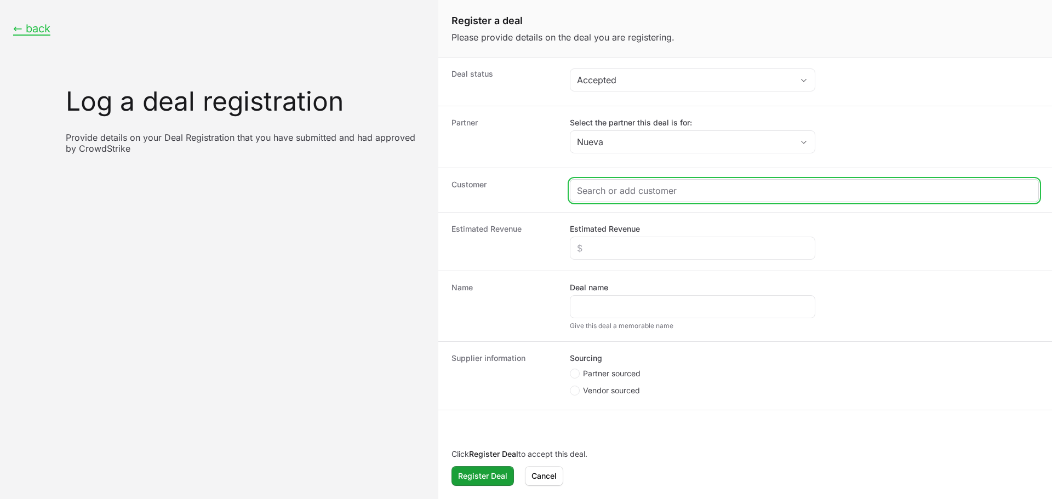
click at [631, 192] on input "Create activity form" at bounding box center [804, 190] width 455 height 13
paste input "[URL][DOMAIN_NAME]"
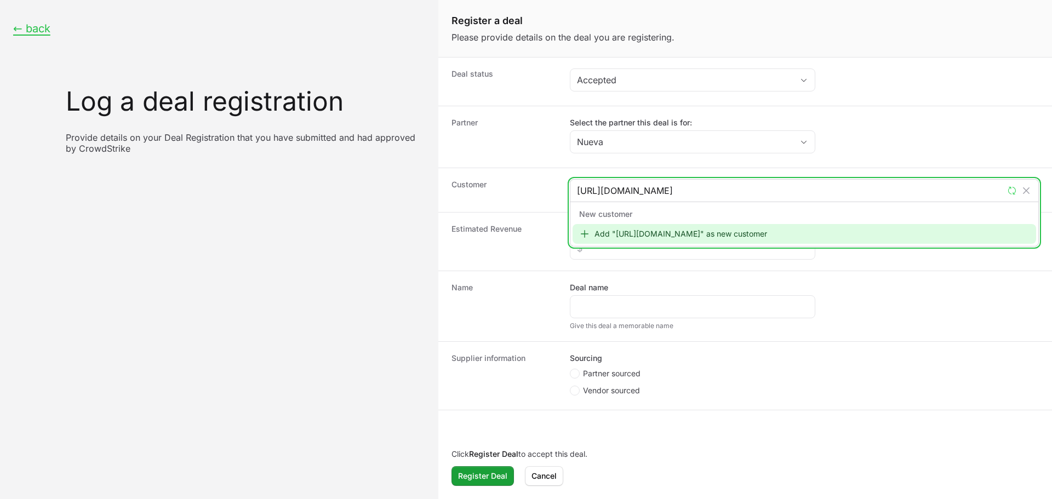
type input "[URL][DOMAIN_NAME]"
click at [668, 240] on div "Add "[URL][DOMAIN_NAME]" as new customer" at bounding box center [805, 234] width 464 height 20
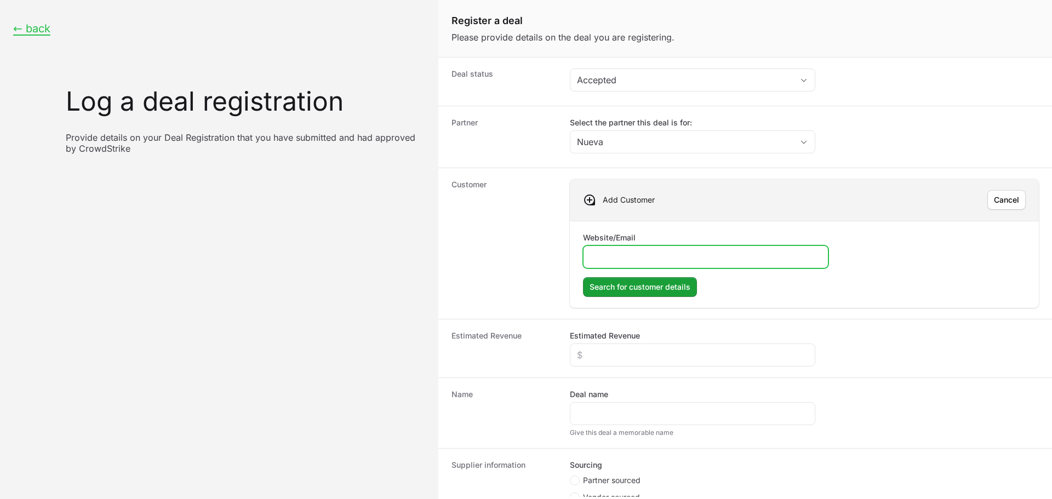
click at [617, 261] on input "Website/Email" at bounding box center [705, 256] width 231 height 13
paste input "[URL][DOMAIN_NAME]"
type input "[URL][DOMAIN_NAME]"
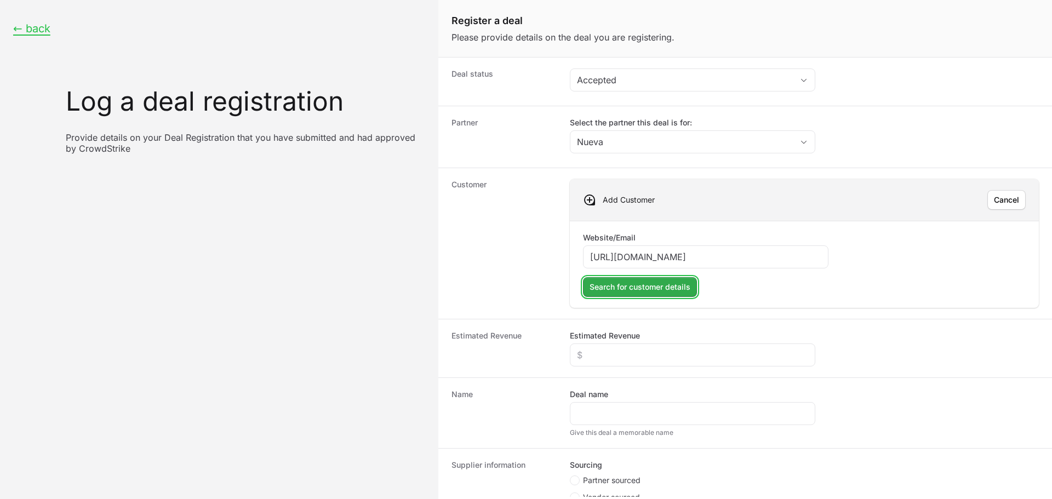
click at [620, 284] on span "Search for customer details" at bounding box center [640, 287] width 101 height 13
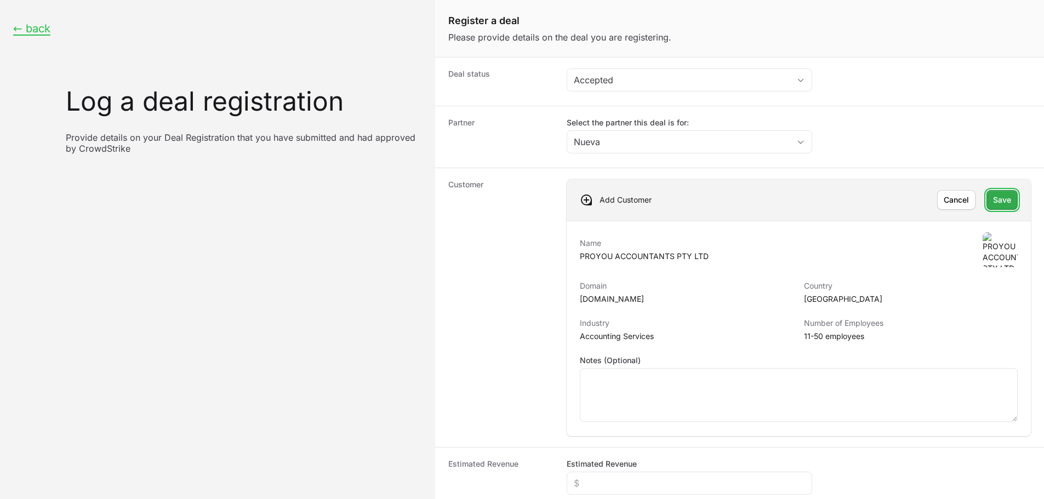
click at [996, 197] on span "Save" at bounding box center [1002, 199] width 18 height 13
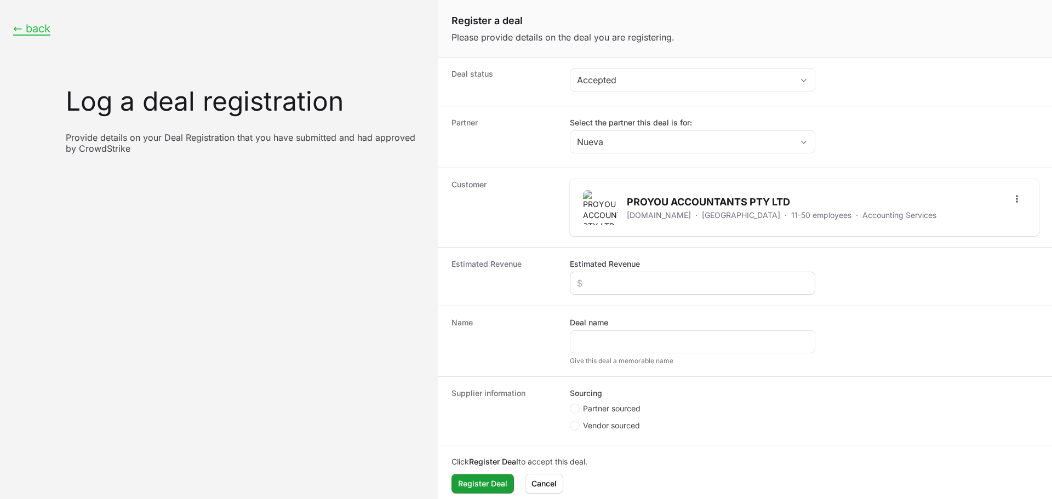
click at [586, 294] on div "Create activity form" at bounding box center [693, 283] width 246 height 23
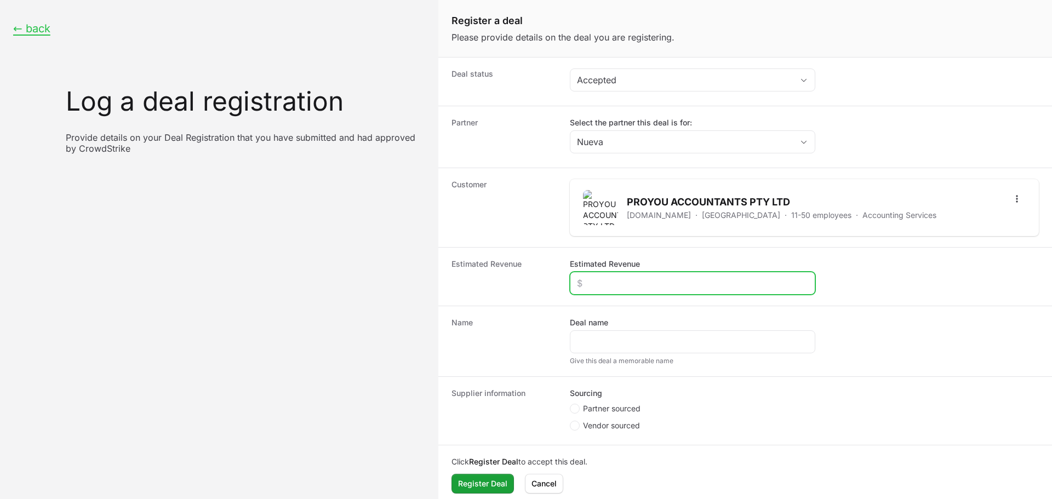
drag, startPoint x: 609, startPoint y: 277, endPoint x: 617, endPoint y: 271, distance: 9.4
click at [610, 277] on input "Estimated Revenue" at bounding box center [692, 283] width 231 height 13
type input "$10,000"
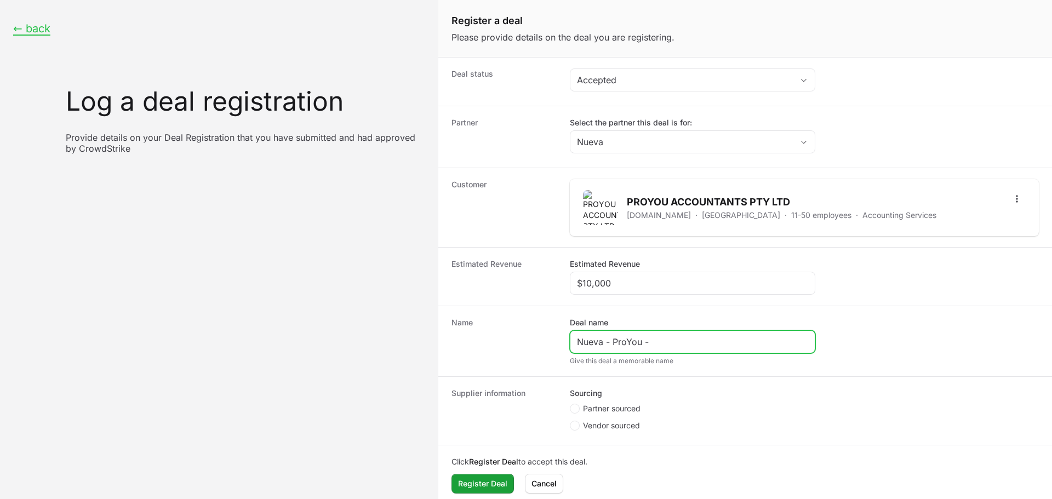
paste input "Falcon Core Security"
type input "Nueva - ProYou - Falcon Core Security"
click at [596, 412] on span "Partner sourced" at bounding box center [612, 408] width 58 height 11
click at [571, 405] on input "Partner sourced" at bounding box center [570, 404] width 1 height 1
radio input "true"
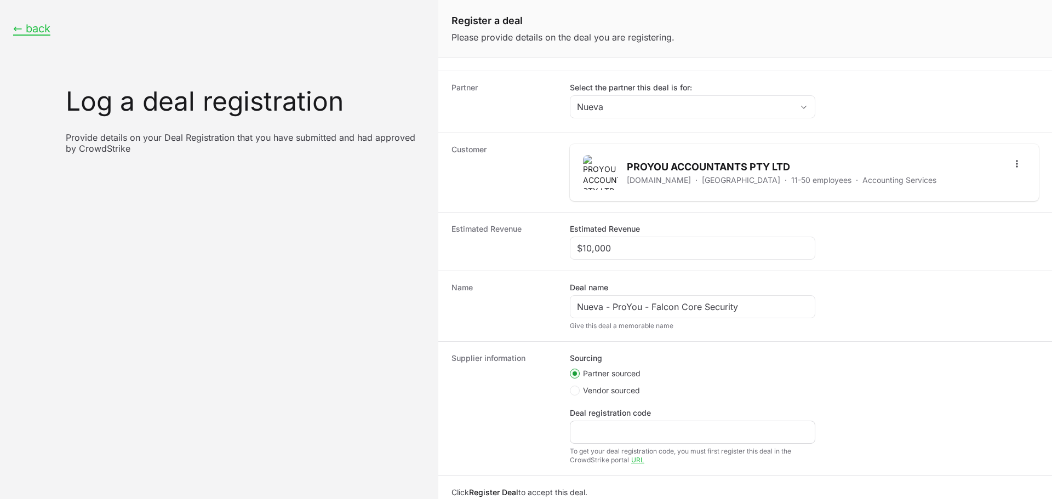
scroll to position [73, 0]
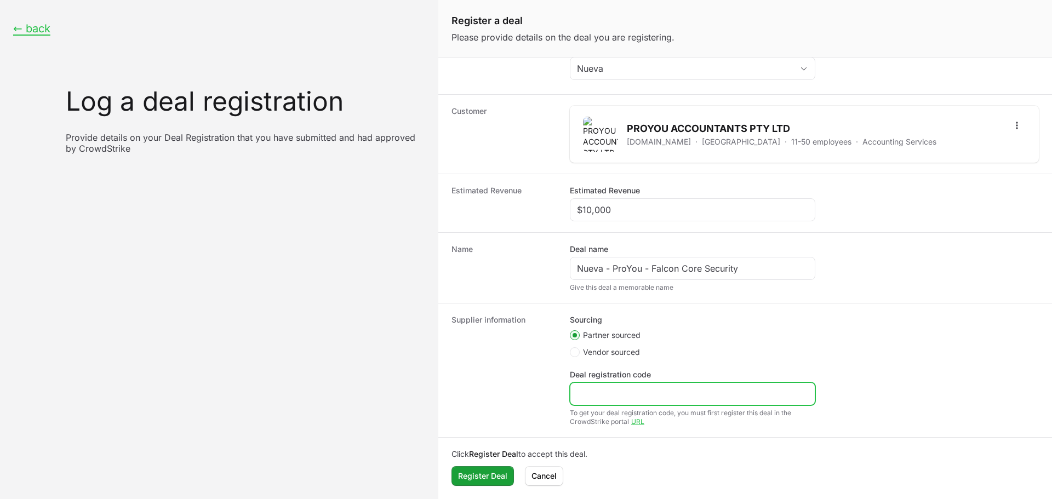
click at [646, 397] on input "Deal registration code" at bounding box center [692, 393] width 231 height 13
paste input "DR-95d69467"
type input "DR-95d69467"
click at [514, 391] on dt "Supplier information" at bounding box center [504, 371] width 105 height 112
click at [490, 479] on span "Register Deal" at bounding box center [482, 476] width 49 height 13
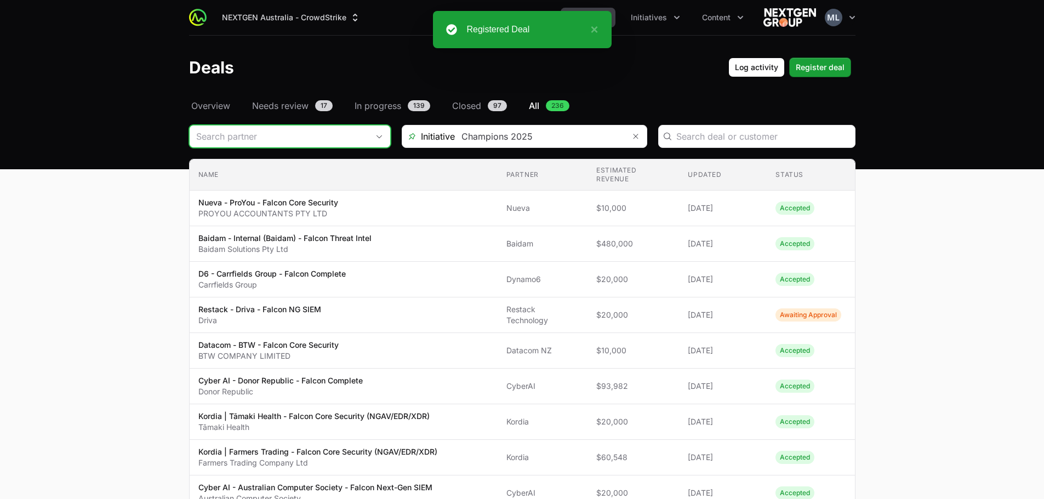
click at [272, 134] on input "Deals Filters" at bounding box center [279, 137] width 179 height 22
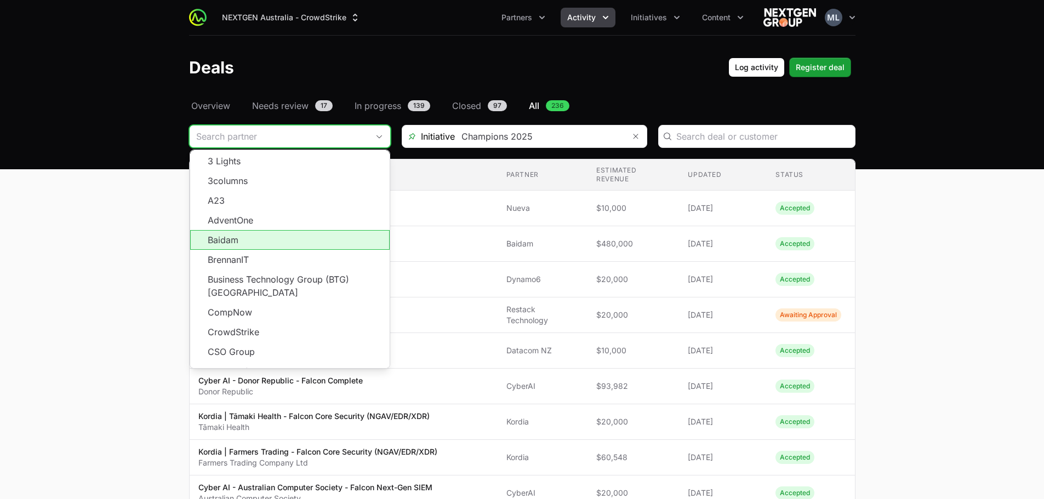
scroll to position [197, 0]
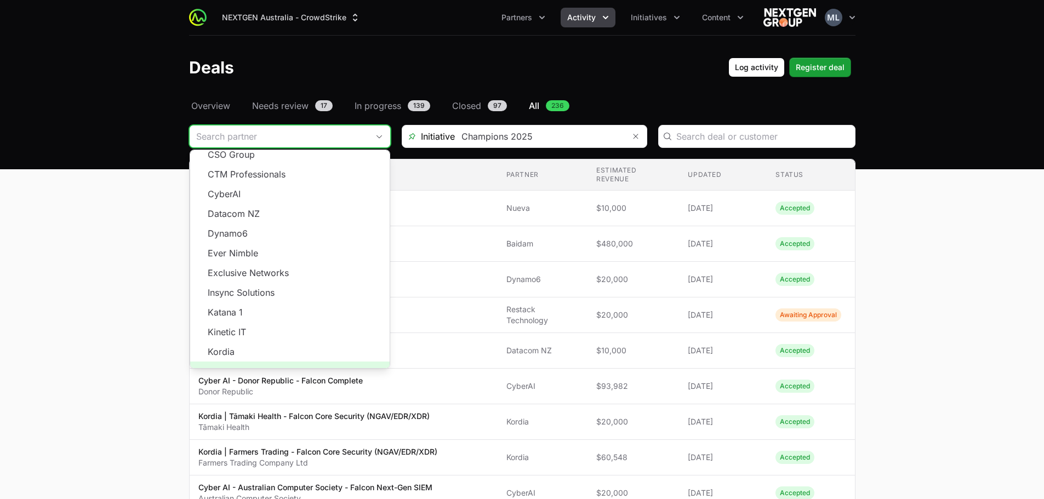
click at [275, 362] on span "Load more" at bounding box center [289, 372] width 199 height 20
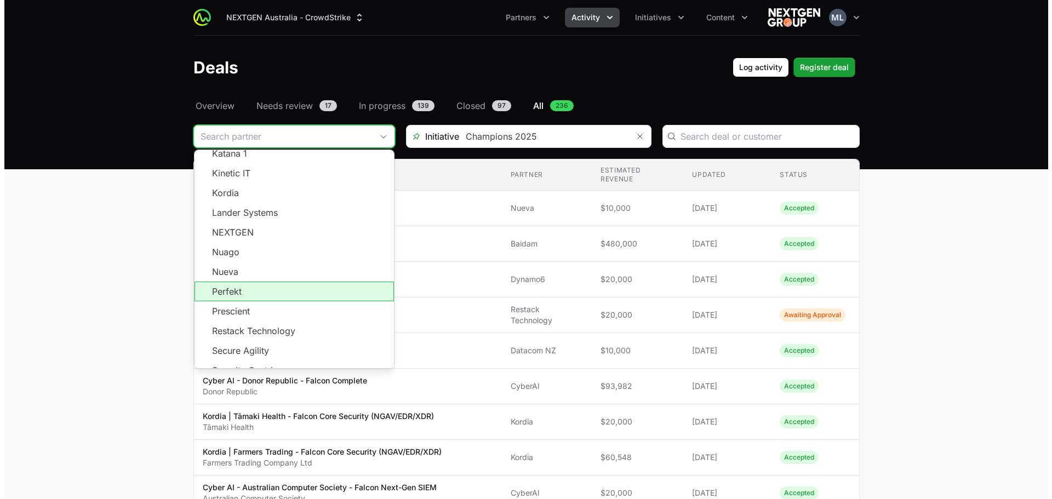
scroll to position [362, 0]
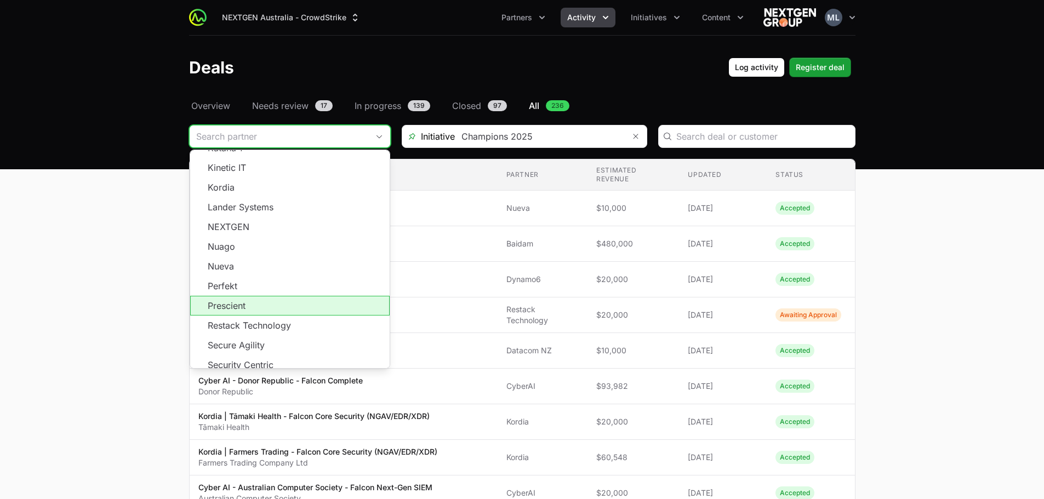
click at [281, 299] on li "Prescient" at bounding box center [289, 306] width 199 height 20
type input "Prescient"
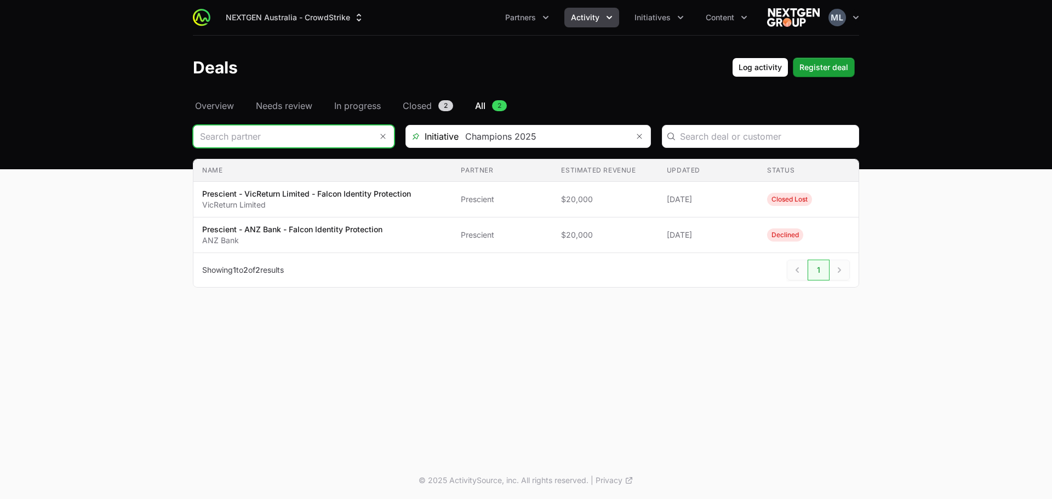
click at [269, 142] on input "Deals Filters" at bounding box center [282, 137] width 179 height 22
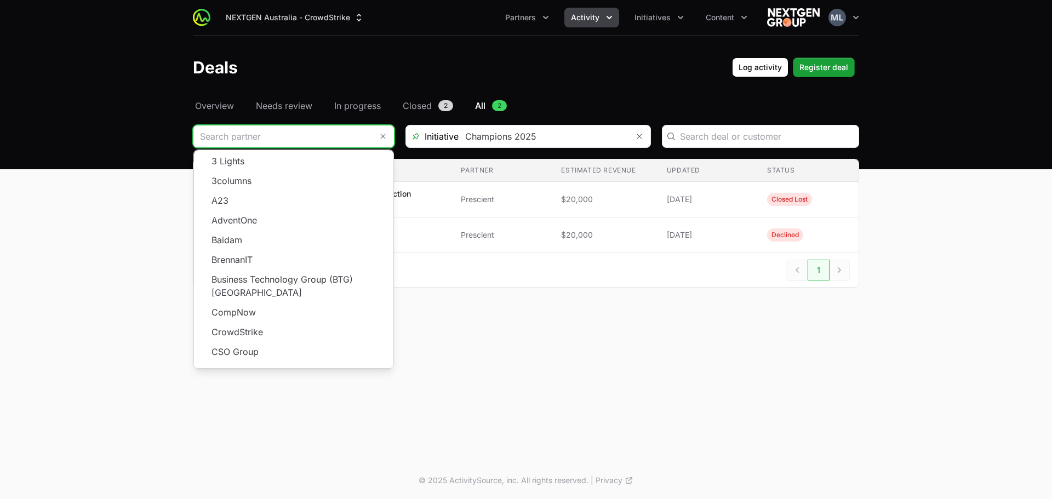
scroll to position [197, 0]
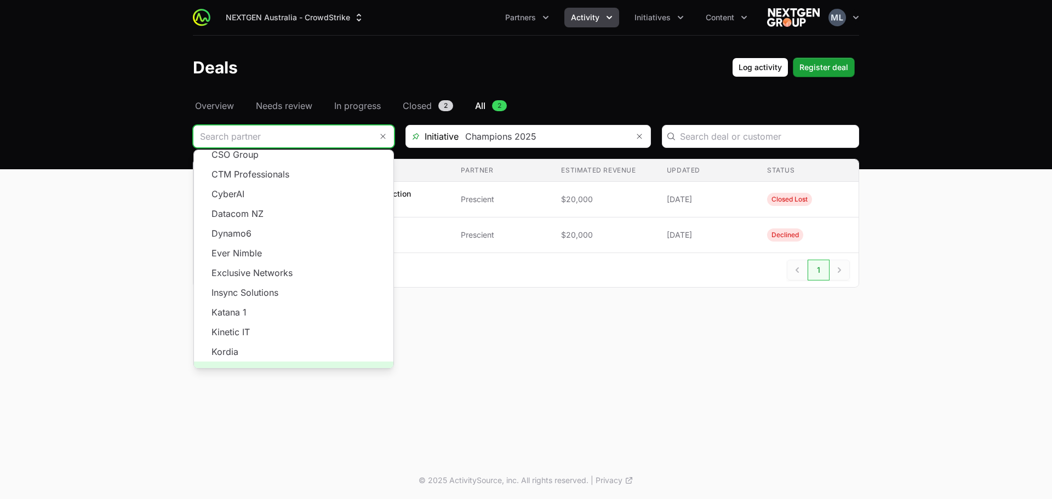
click at [300, 362] on span "Load more" at bounding box center [293, 372] width 199 height 20
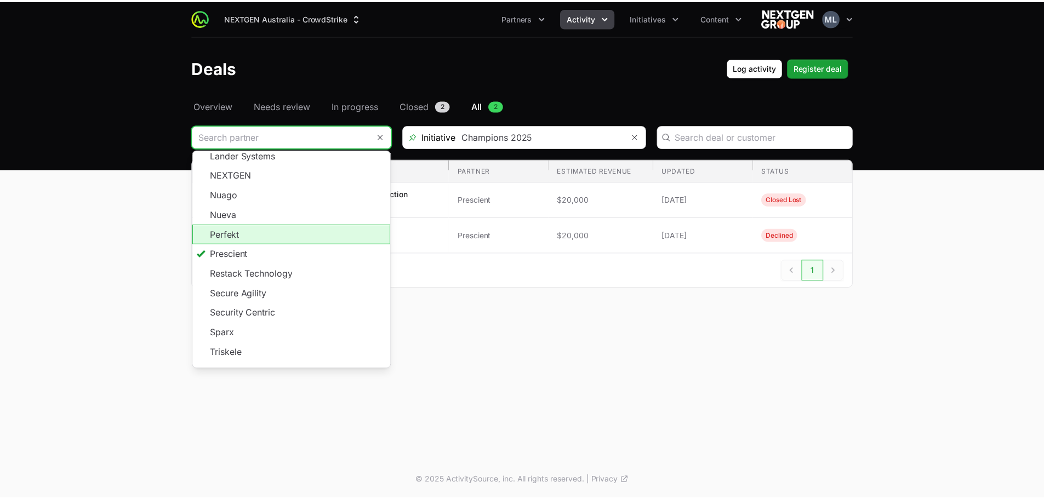
scroll to position [435, 0]
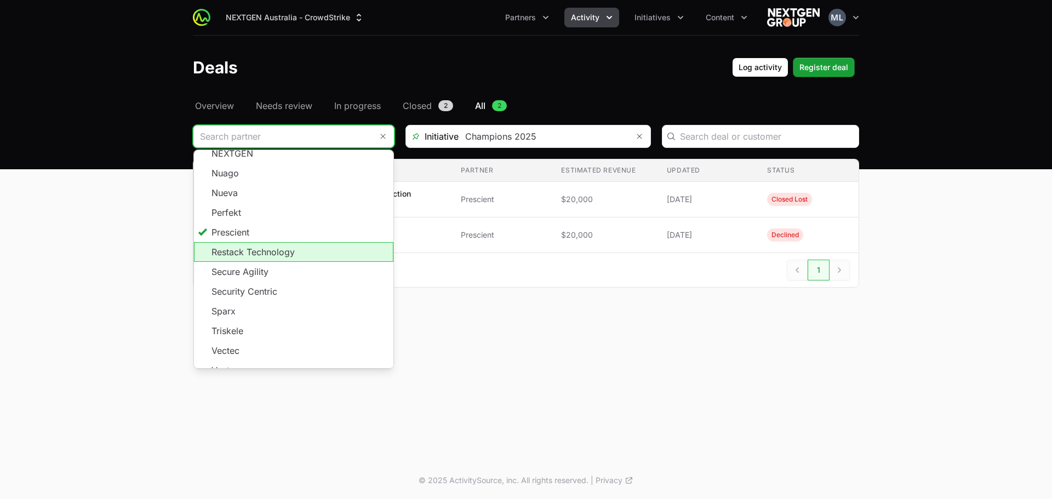
click at [255, 242] on li "Restack Technology" at bounding box center [293, 252] width 199 height 20
type input "Restack Technology"
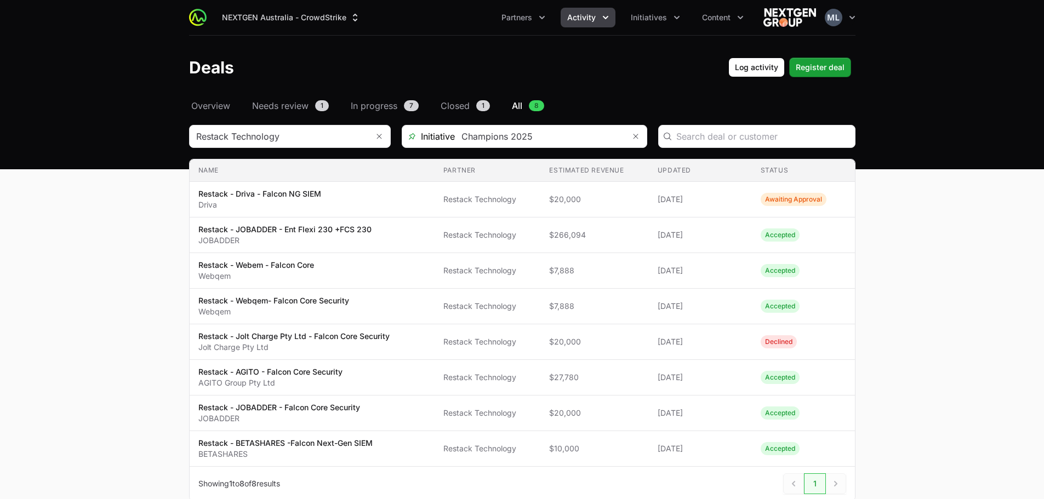
click at [279, 124] on div "Select a tab Overview Needs review In progress Closed All Overview Needs review…" at bounding box center [523, 313] width 702 height 429
click at [280, 134] on input "Deals Filters" at bounding box center [279, 137] width 179 height 22
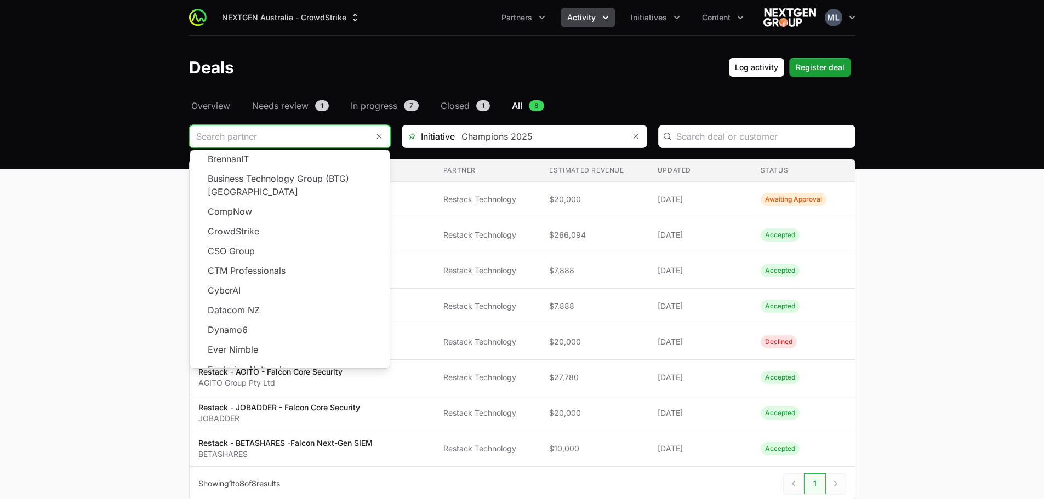
scroll to position [197, 0]
click at [272, 362] on span "Load more" at bounding box center [289, 372] width 199 height 20
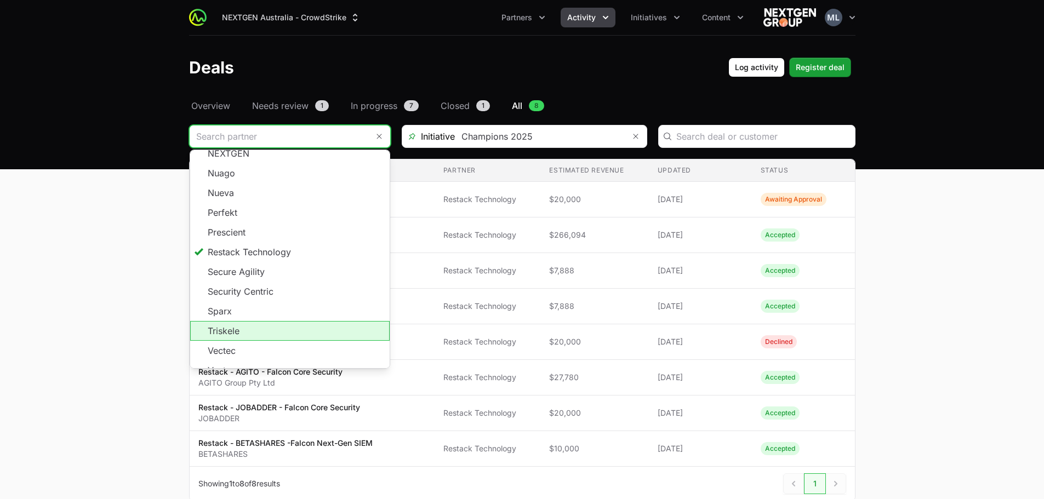
scroll to position [55, 0]
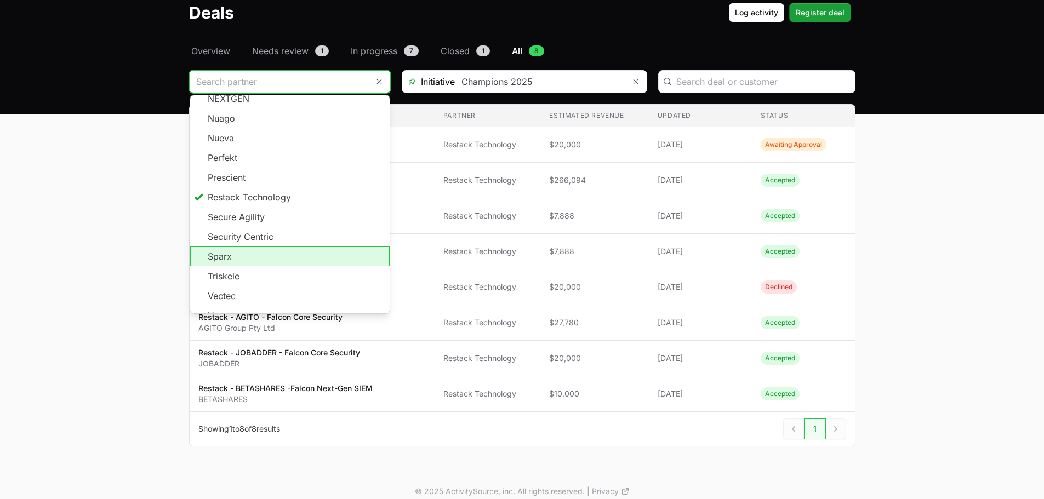
click at [271, 247] on li "Sparx" at bounding box center [289, 257] width 199 height 20
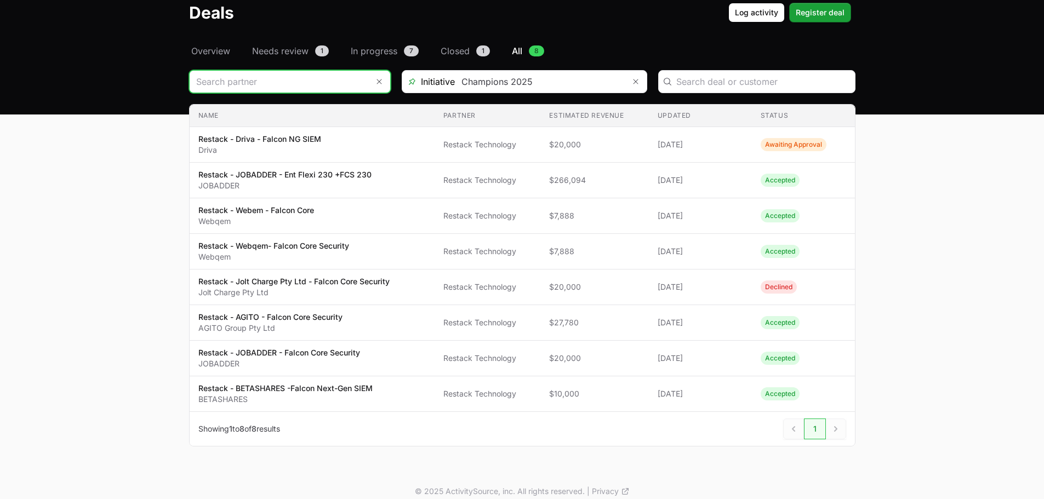
type input "Sparx"
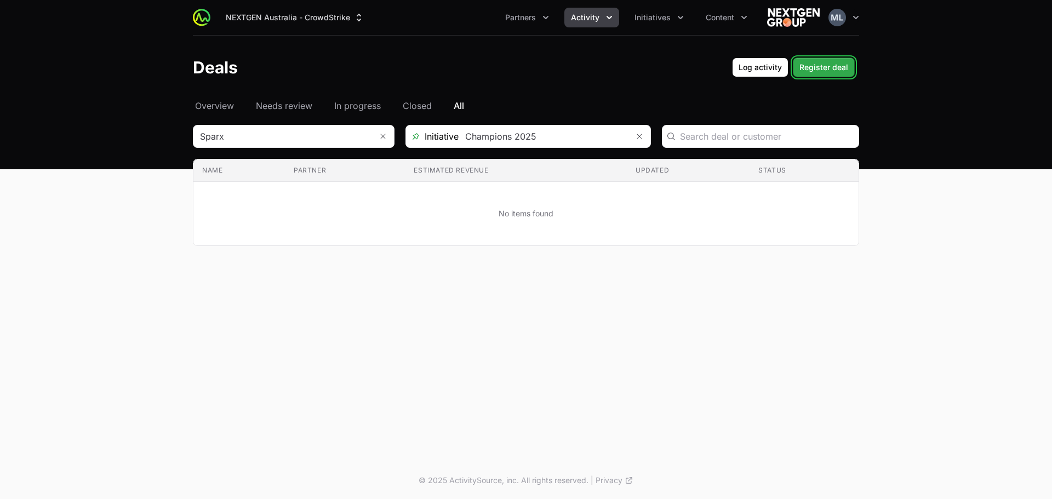
click at [840, 62] on span "Register deal" at bounding box center [824, 67] width 49 height 13
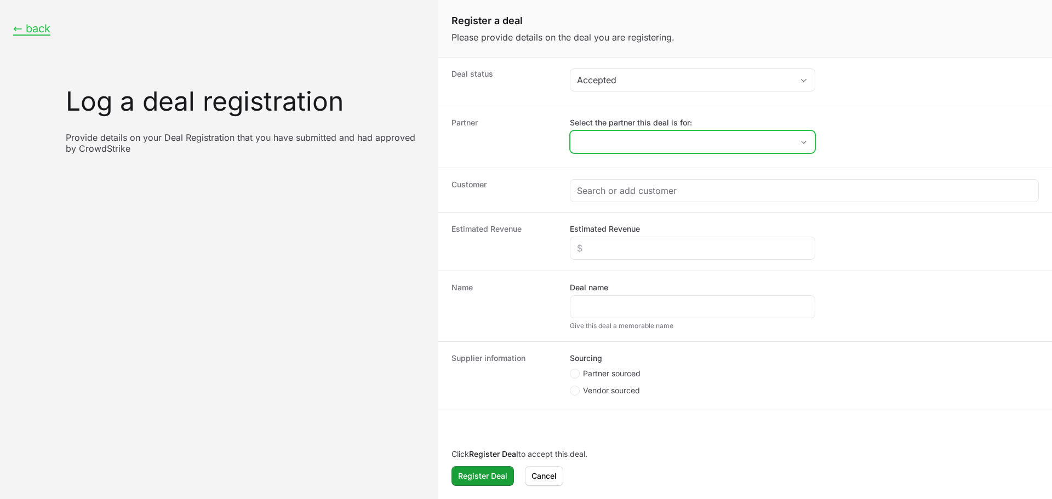
click at [653, 146] on input "Select the partner this deal is for:" at bounding box center [682, 142] width 223 height 22
click at [606, 142] on input "Select the partner this deal is for:" at bounding box center [675, 142] width 209 height 22
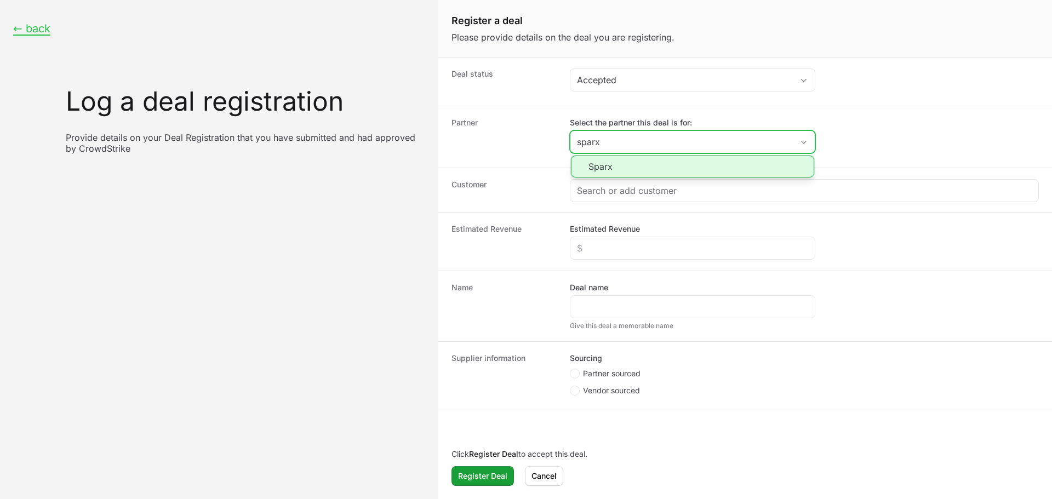
click at [613, 164] on li "Sparx" at bounding box center [692, 167] width 243 height 22
type input "Sparx"
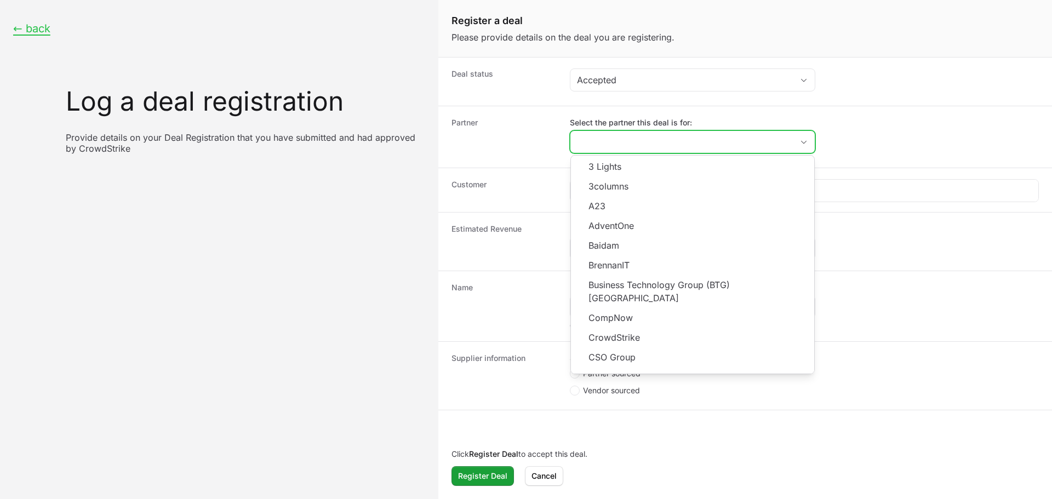
click at [622, 139] on input "Select the partner this deal is for:" at bounding box center [682, 142] width 223 height 22
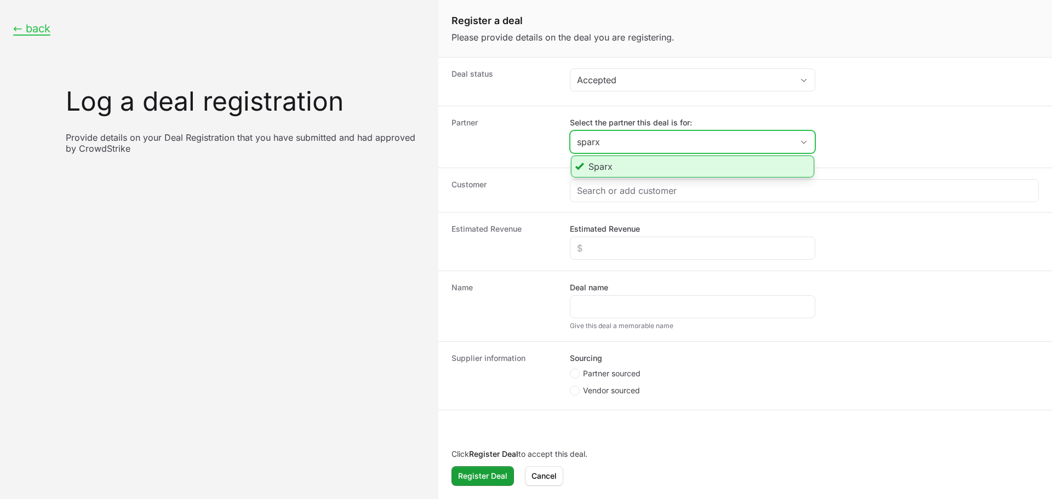
type input "sparx"
click at [617, 169] on li "Sparx" at bounding box center [692, 167] width 243 height 22
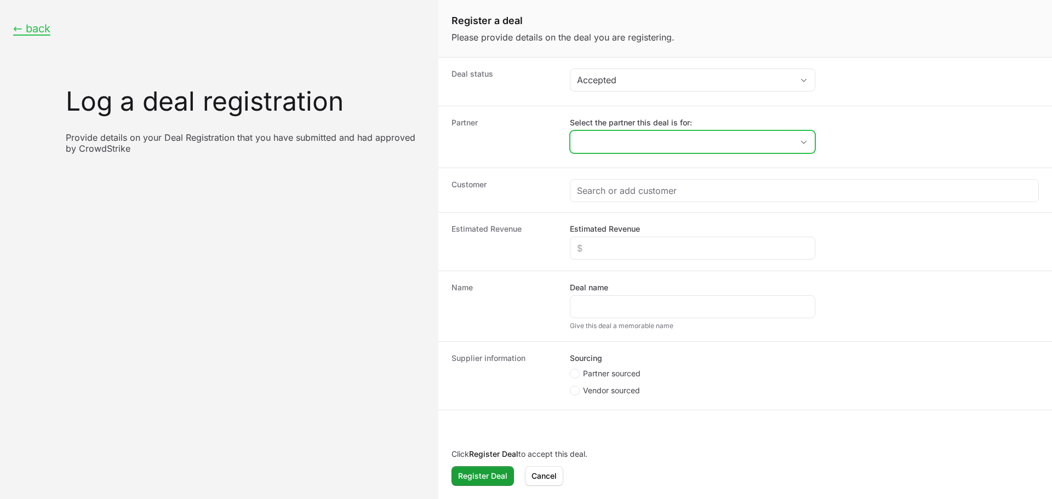
click at [610, 133] on input "Select the partner this deal is for:" at bounding box center [682, 142] width 223 height 22
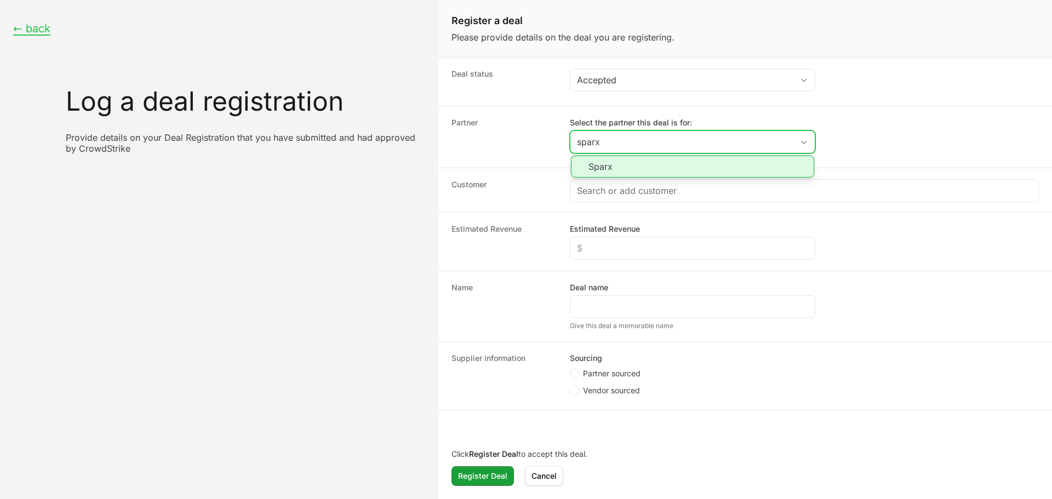
click at [617, 166] on li "Sparx" at bounding box center [692, 167] width 243 height 22
type input "Sparx"
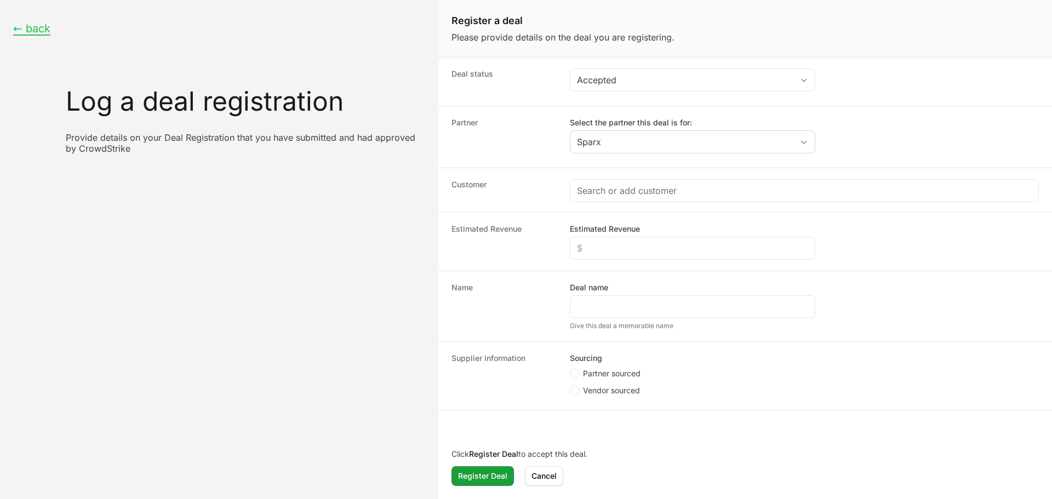
click at [615, 178] on div "Customer" at bounding box center [745, 190] width 614 height 44
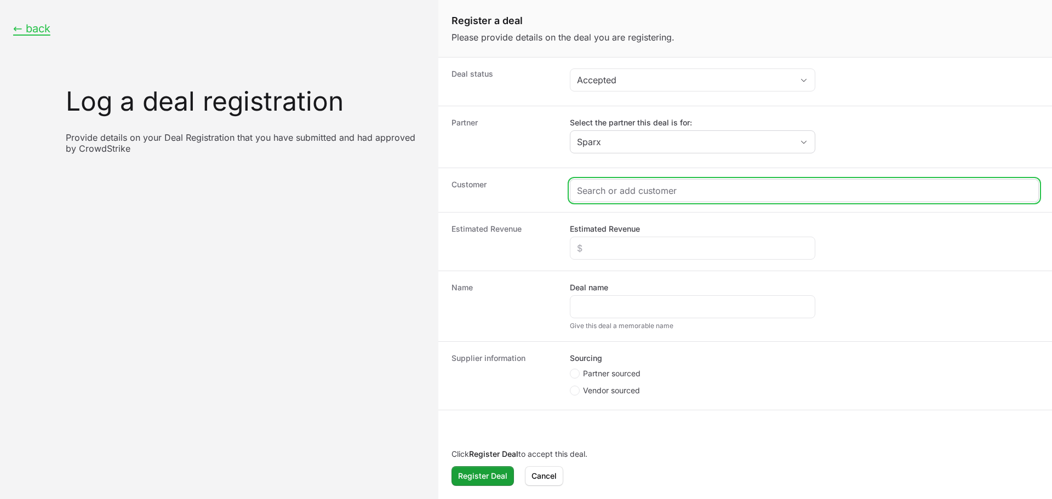
click at [616, 188] on input "Create activity form" at bounding box center [804, 190] width 455 height 13
paste input "[URL][DOMAIN_NAME]"
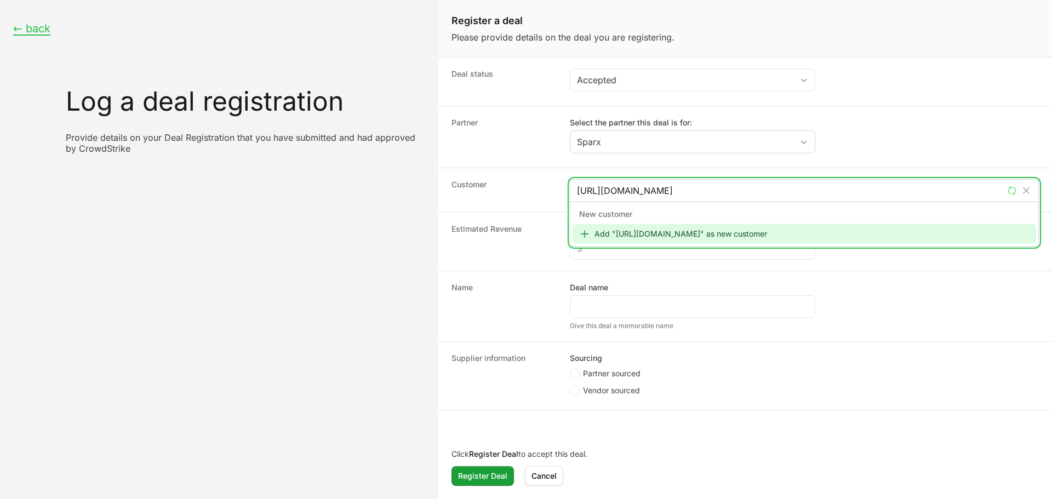
type input "[URL][DOMAIN_NAME]"
click at [697, 237] on div "Add "[URL][DOMAIN_NAME]" as new customer" at bounding box center [805, 234] width 464 height 20
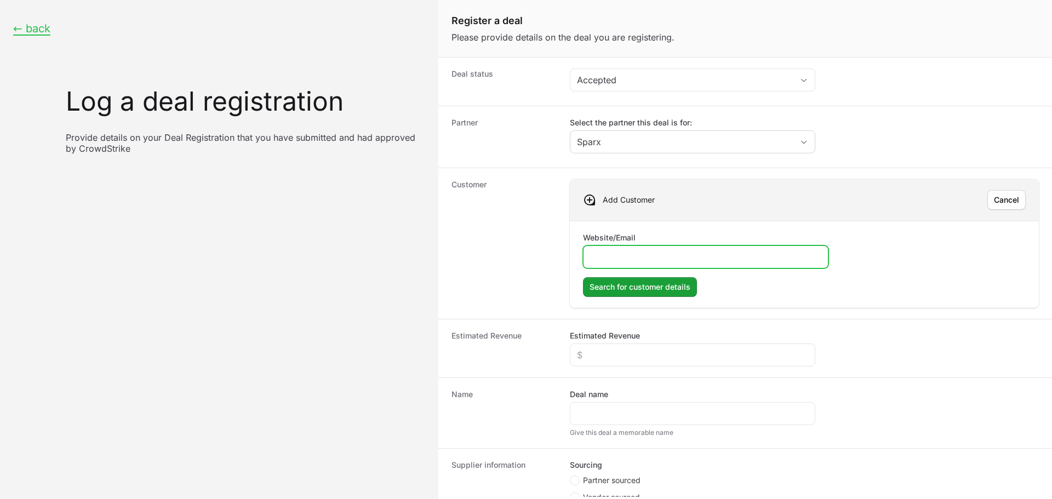
click at [630, 252] on input "Website/Email" at bounding box center [705, 256] width 231 height 13
paste input "[URL][DOMAIN_NAME]"
type input "[URL][DOMAIN_NAME]"
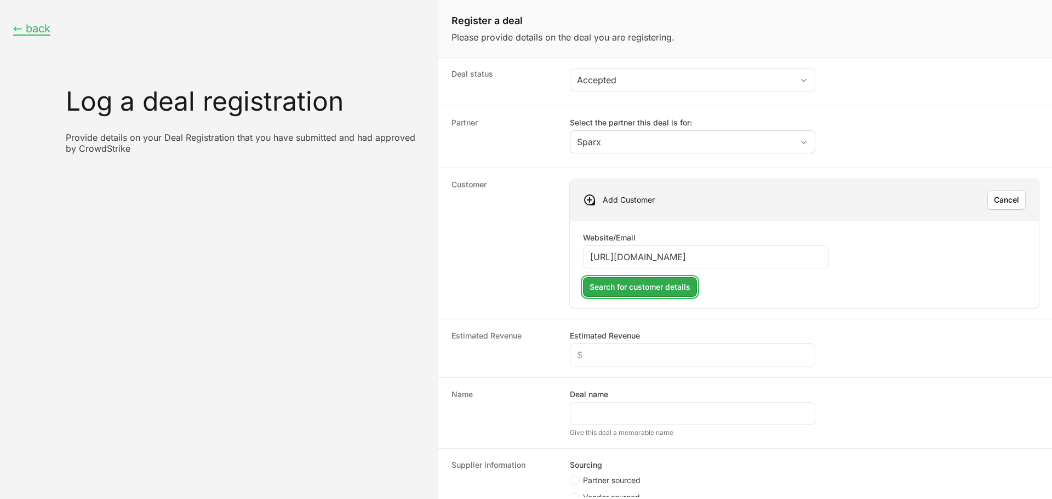
click at [616, 289] on span "Search for customer details" at bounding box center [640, 287] width 101 height 13
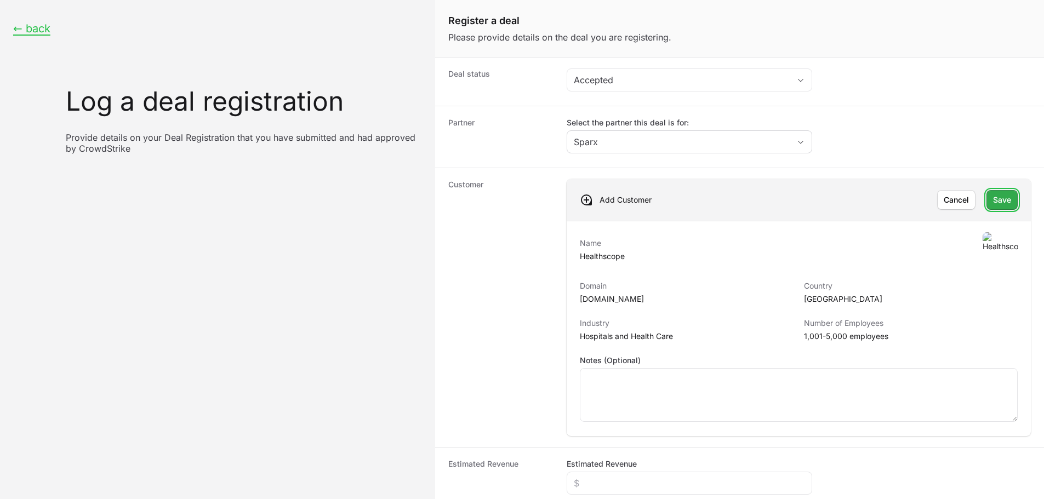
click at [993, 196] on span "Save" at bounding box center [1002, 199] width 18 height 13
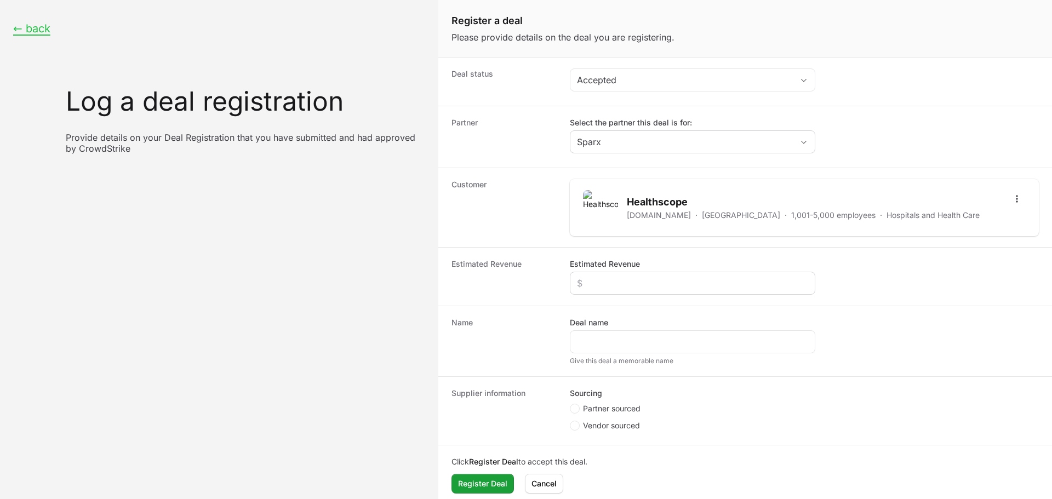
click at [612, 275] on div "Create activity form" at bounding box center [693, 283] width 246 height 23
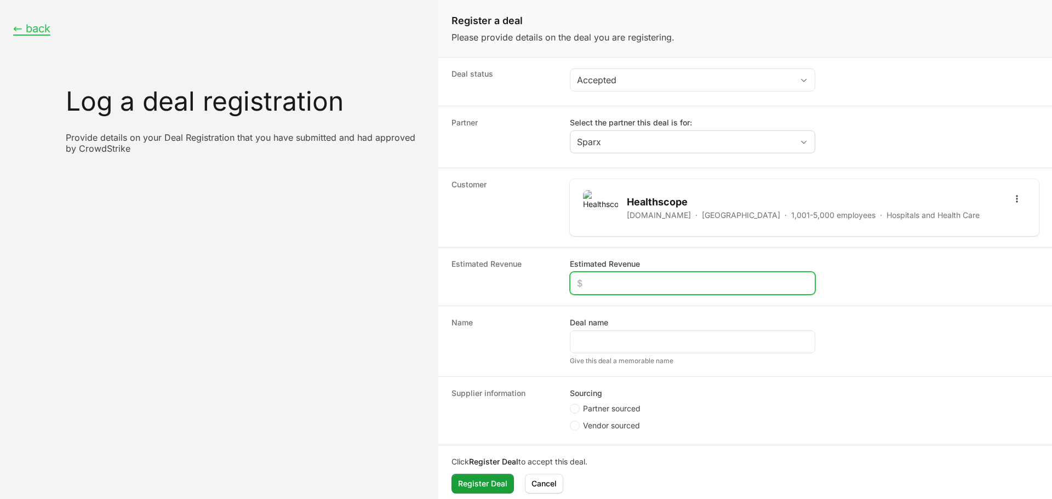
click at [647, 278] on input "Estimated Revenue" at bounding box center [692, 283] width 231 height 13
paste input "$1,529,715"
type input "$1,529,715"
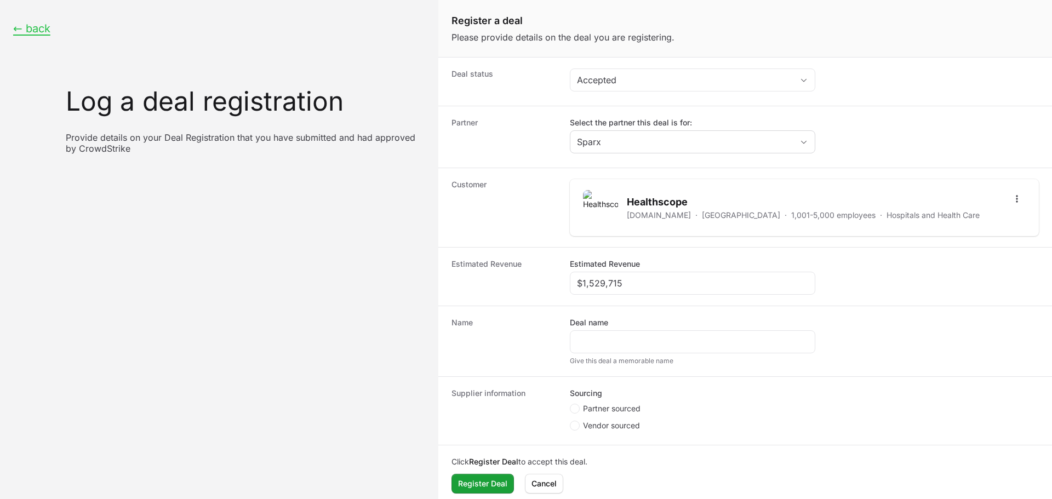
click at [618, 321] on div "Deal name" at bounding box center [693, 335] width 246 height 36
click at [614, 345] on input "Deal name" at bounding box center [692, 341] width 231 height 13
type input "Sparx - Healthscope - Falcon Complete EDR"
click at [618, 404] on span "Partner sourced" at bounding box center [612, 408] width 58 height 11
click at [571, 404] on input "Partner sourced" at bounding box center [570, 404] width 1 height 1
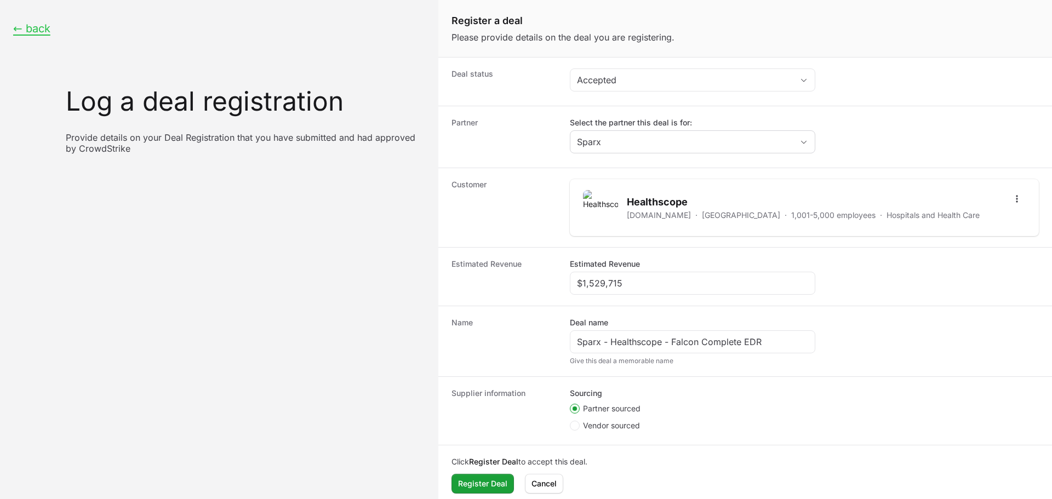
radio input "true"
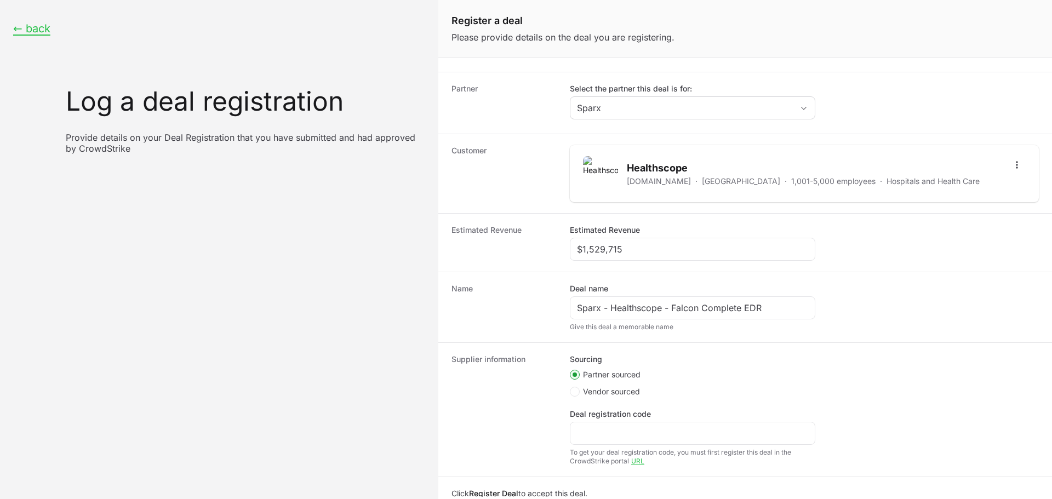
scroll to position [73, 0]
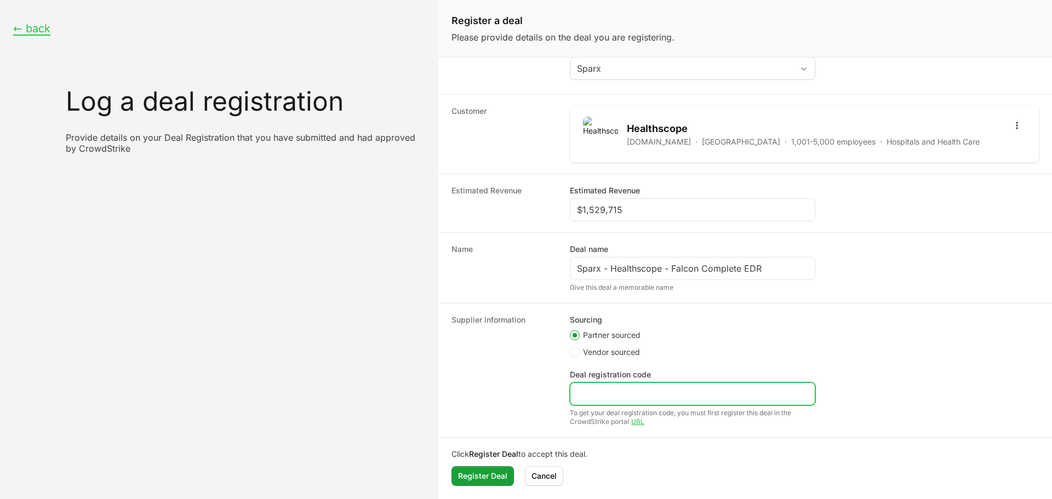
click at [601, 390] on input "Deal registration code" at bounding box center [692, 393] width 231 height 13
paste input "DR-8fec95a4"
type input "DR-8fec95a4"
click at [538, 352] on dt "Supplier information" at bounding box center [504, 371] width 105 height 112
click at [494, 471] on span "Register Deal" at bounding box center [482, 476] width 49 height 13
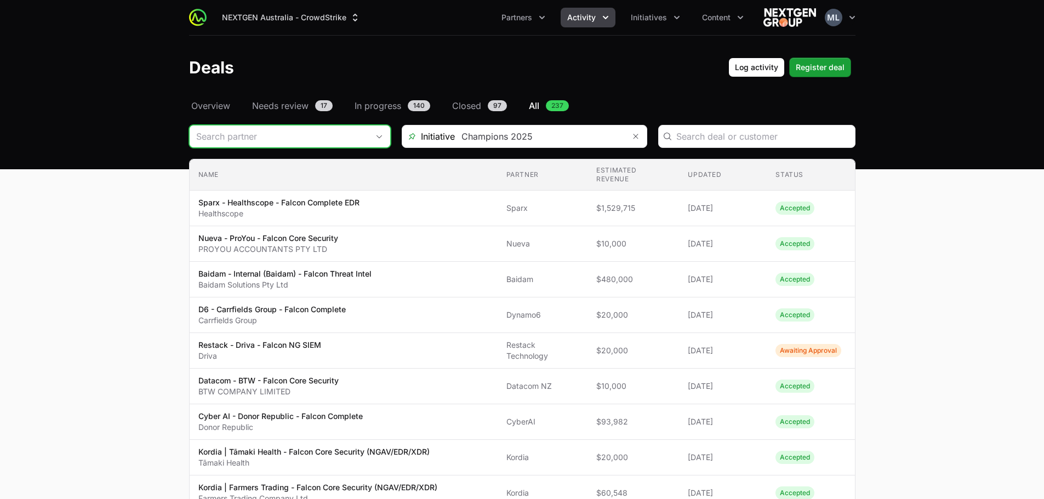
click at [270, 138] on input "Deals Filters" at bounding box center [279, 137] width 179 height 22
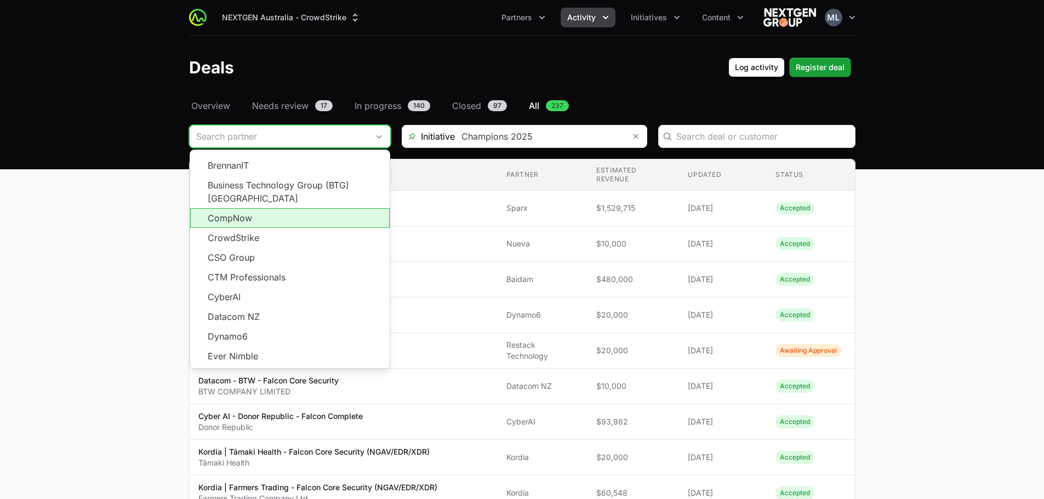
scroll to position [197, 0]
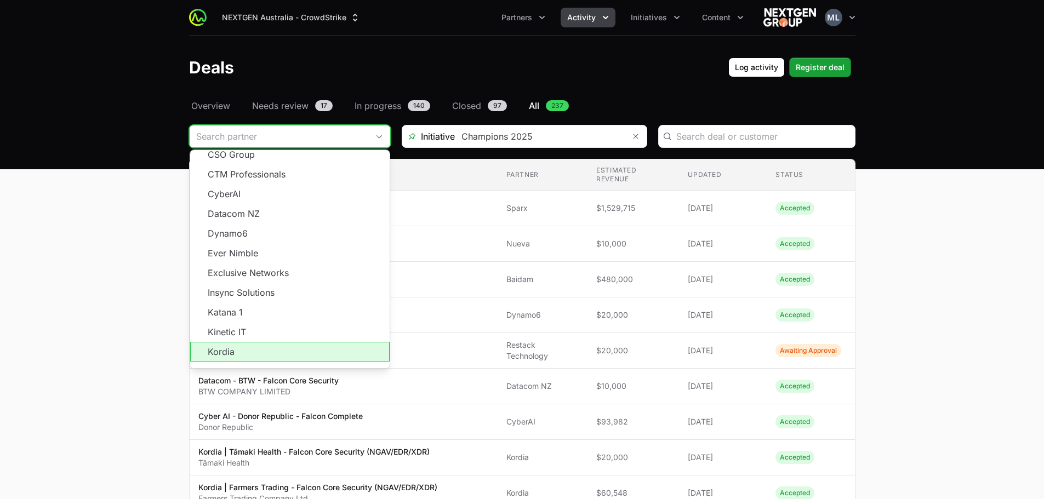
click at [284, 362] on span "Load more" at bounding box center [289, 372] width 199 height 20
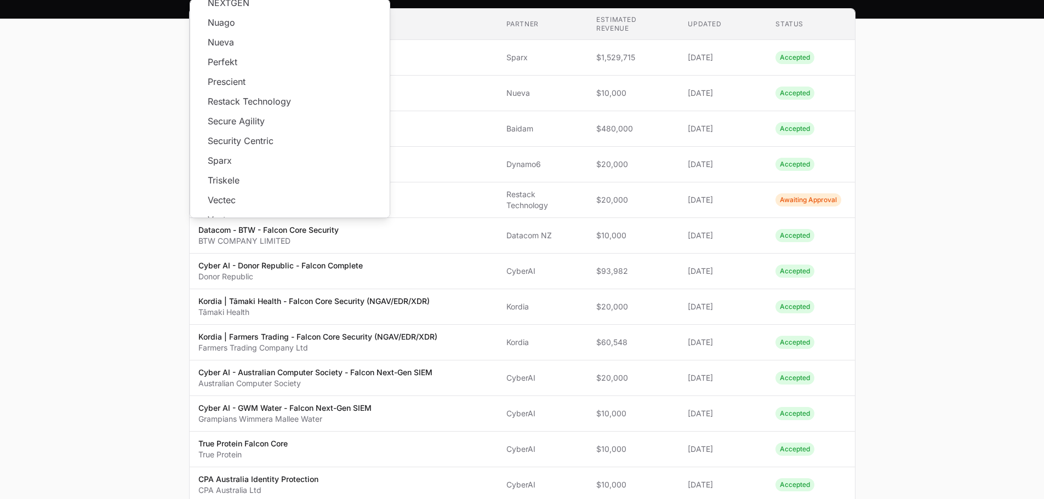
scroll to position [164, 0]
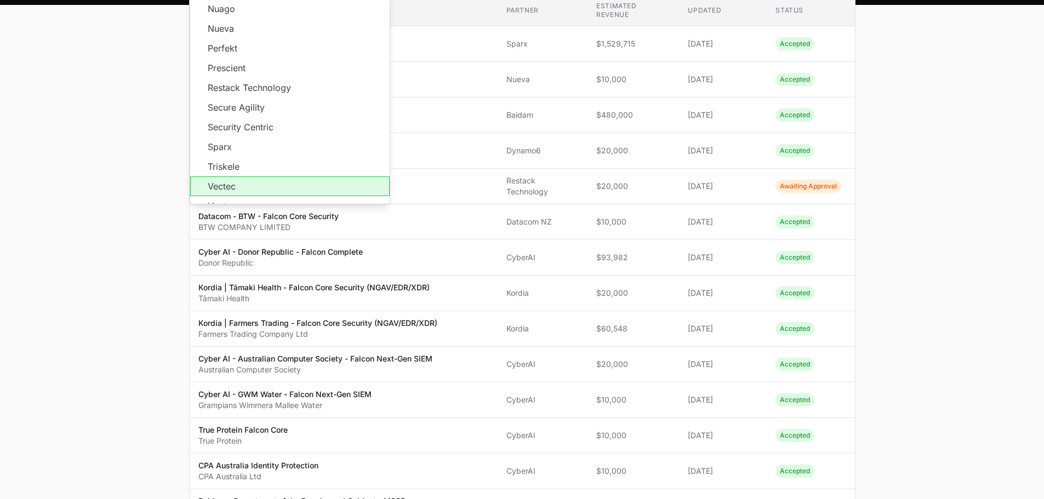
click at [248, 176] on li "Vectec" at bounding box center [289, 186] width 199 height 20
type input "Vectec"
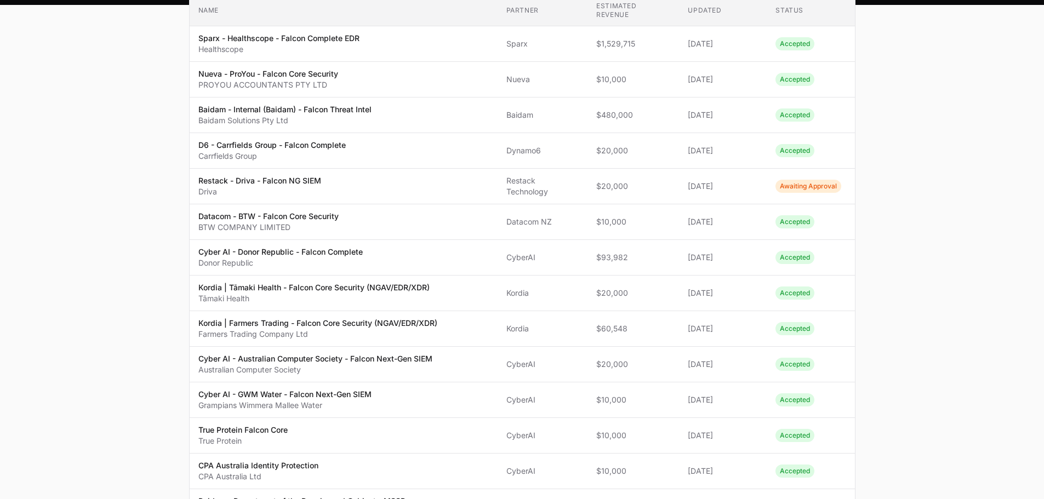
scroll to position [0, 0]
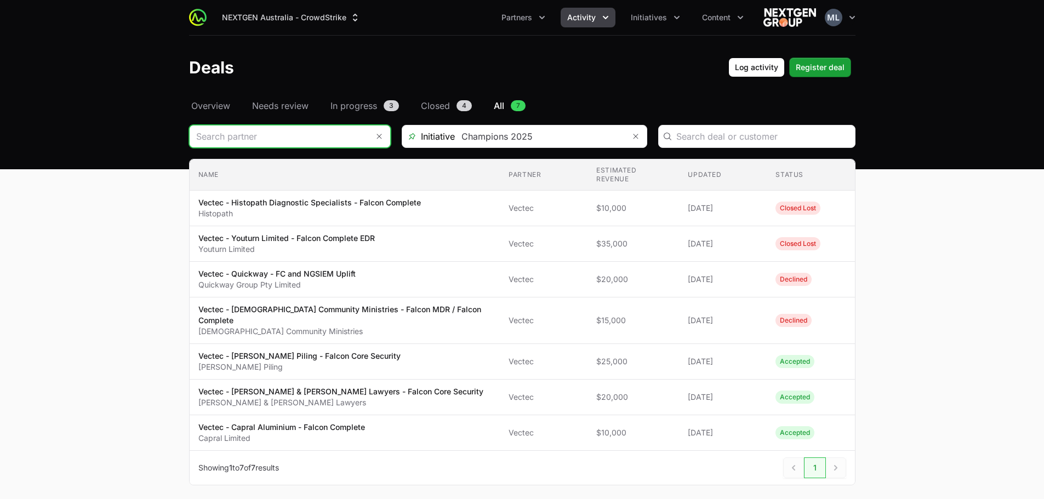
click at [242, 132] on input "Deals Filters" at bounding box center [279, 137] width 179 height 22
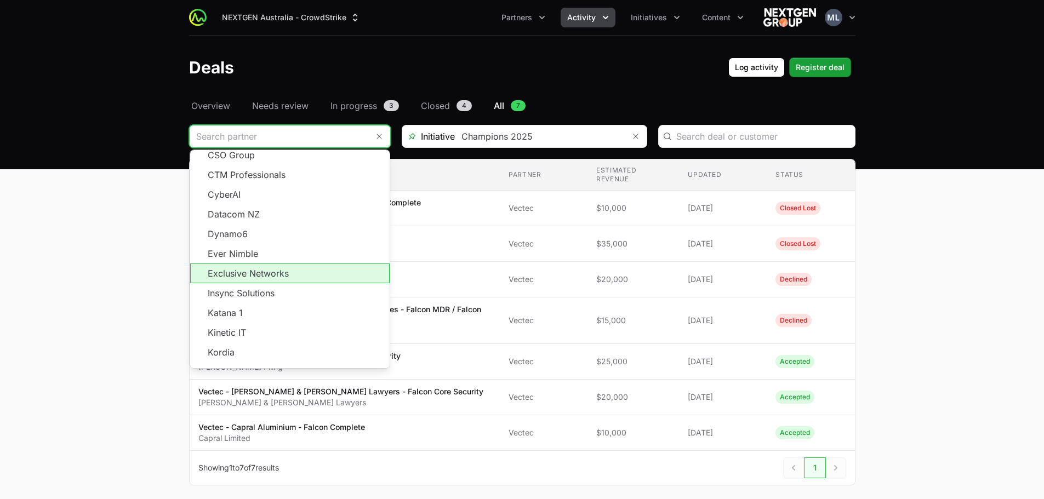
scroll to position [197, 0]
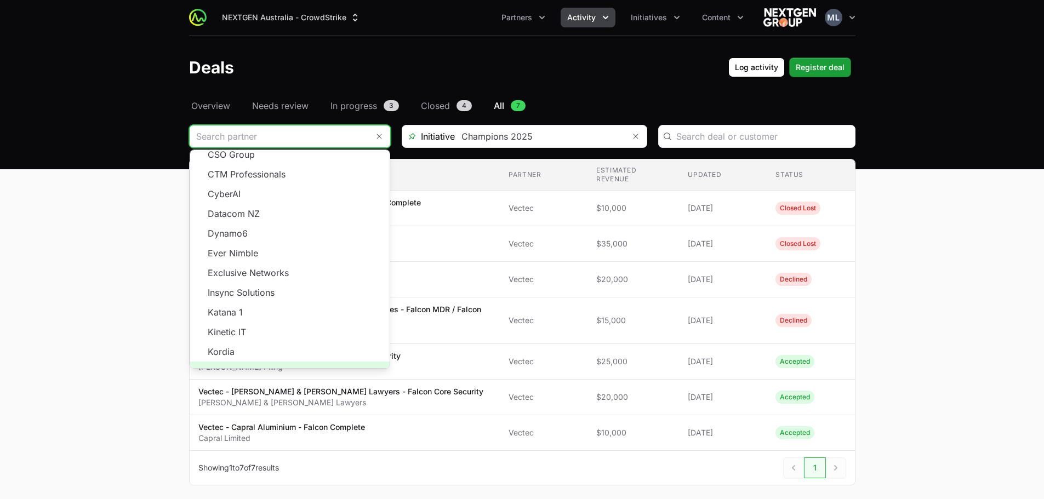
click at [286, 362] on span "Load more" at bounding box center [289, 372] width 199 height 20
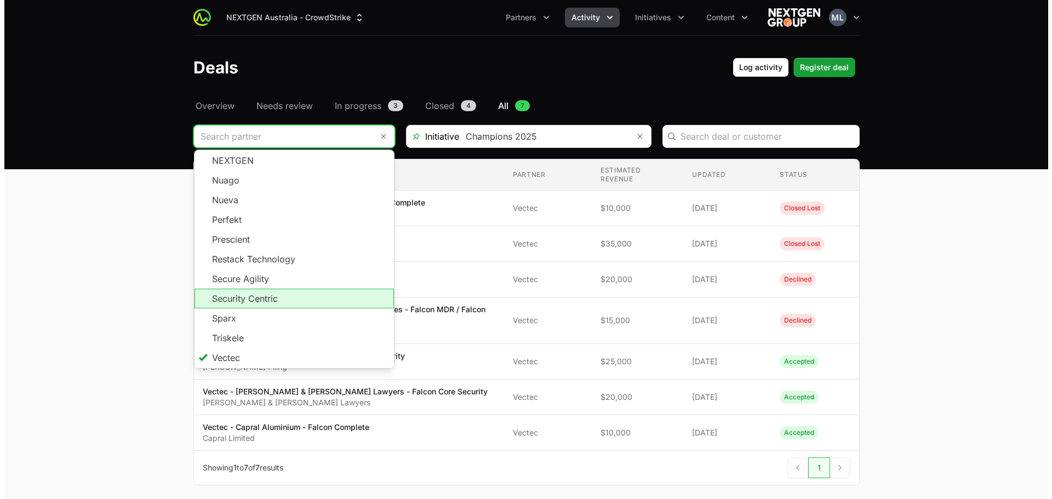
scroll to position [435, 0]
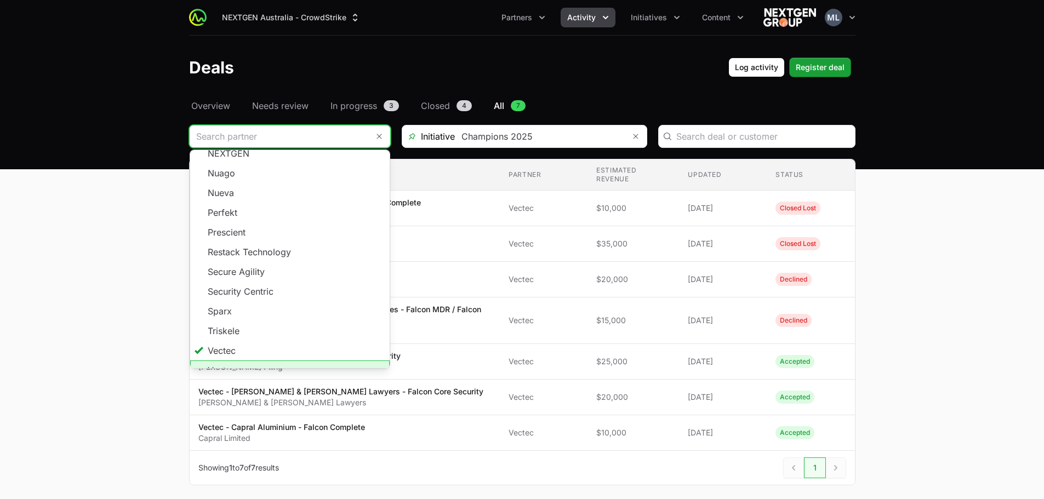
click at [244, 361] on li "Vectra" at bounding box center [289, 371] width 199 height 21
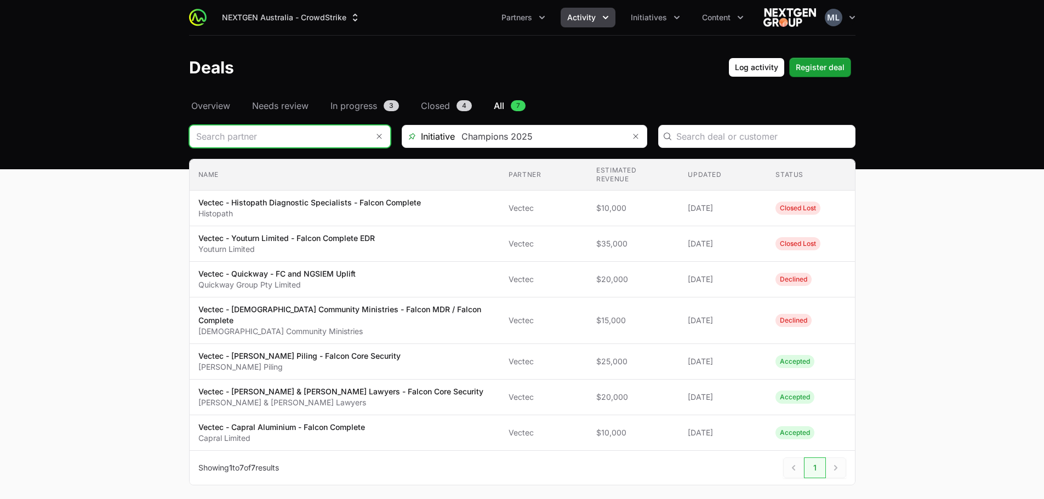
type input "Vectra"
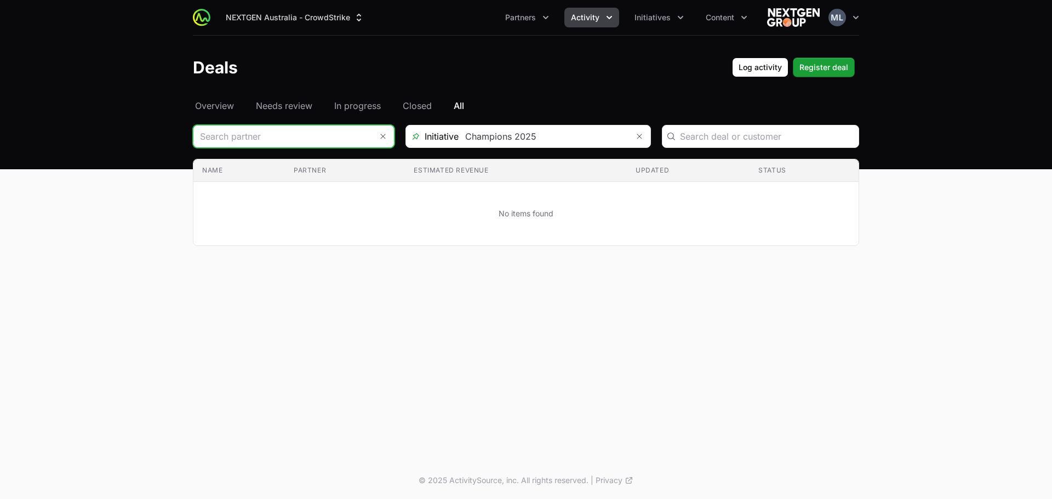
click at [341, 141] on input "Deals Filters" at bounding box center [282, 137] width 179 height 22
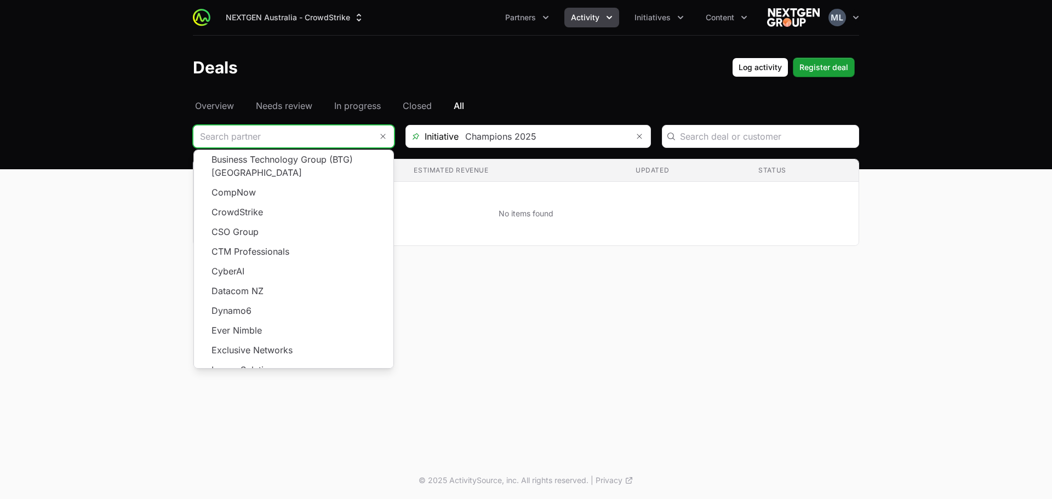
scroll to position [197, 0]
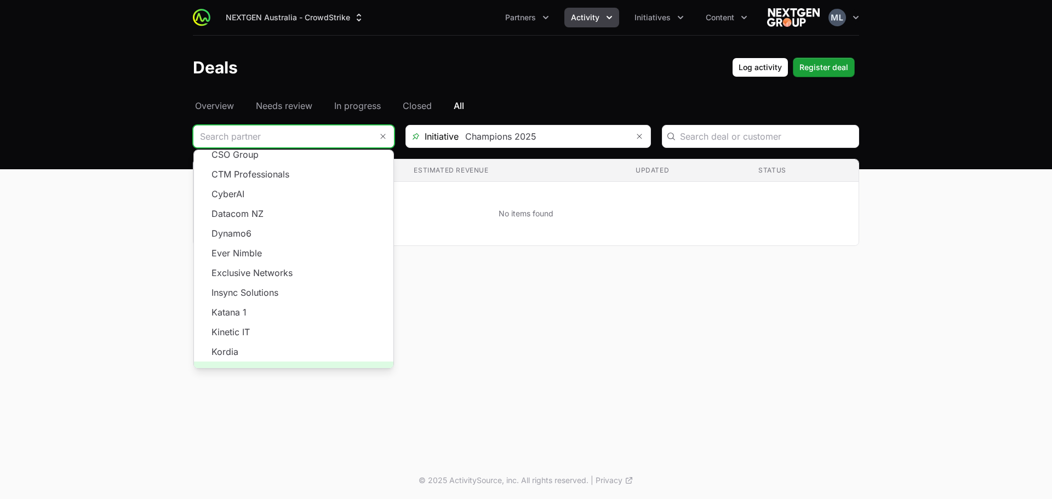
click at [301, 362] on span "Load more" at bounding box center [293, 372] width 199 height 20
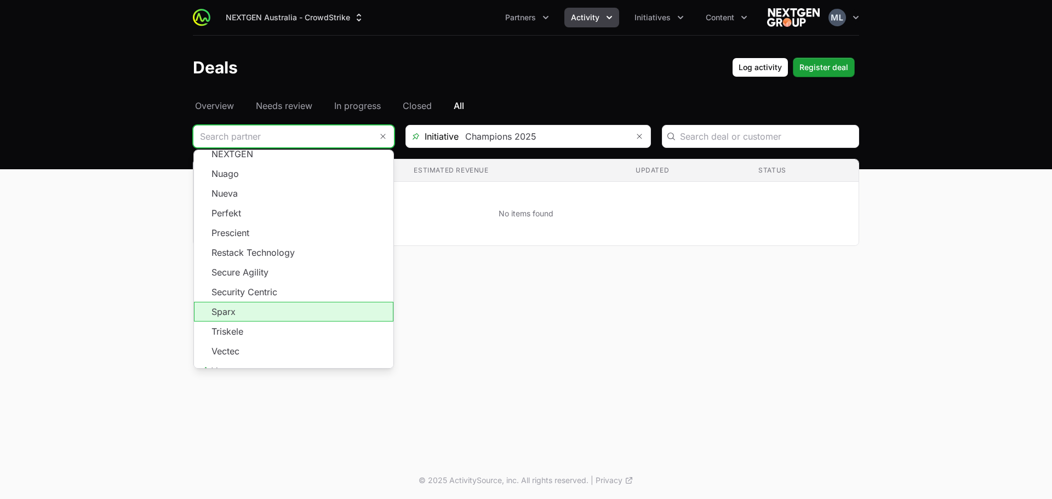
scroll to position [435, 0]
click at [478, 286] on div "NEXTGEN Australia - CrowdStrike Partners Activity Initiatives Content Open user…" at bounding box center [526, 231] width 1052 height 462
type input "Vectra"
